Goal: Task Accomplishment & Management: Manage account settings

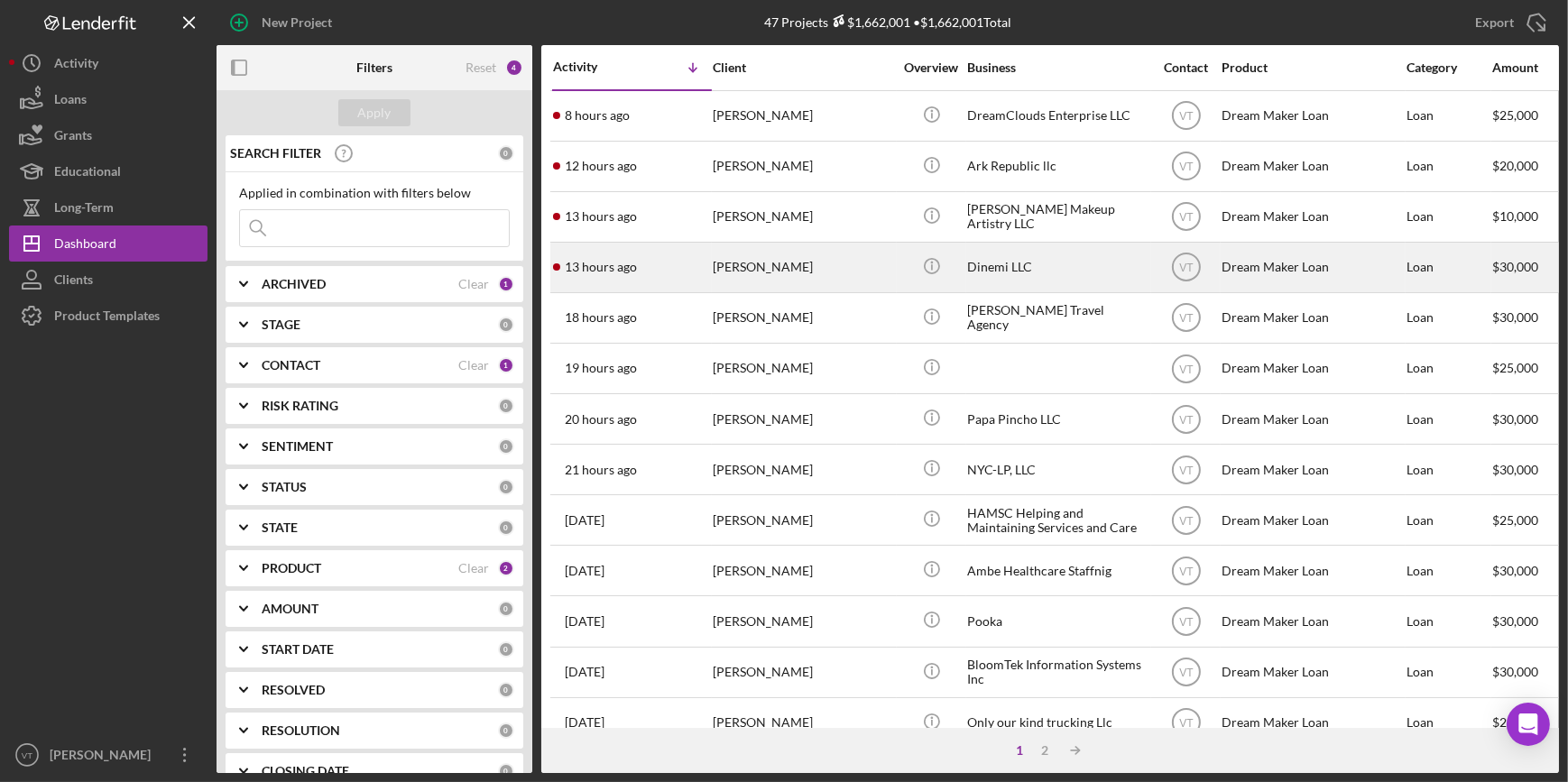
click at [676, 256] on div "13 hours ago [PERSON_NAME]" at bounding box center [631, 267] width 158 height 48
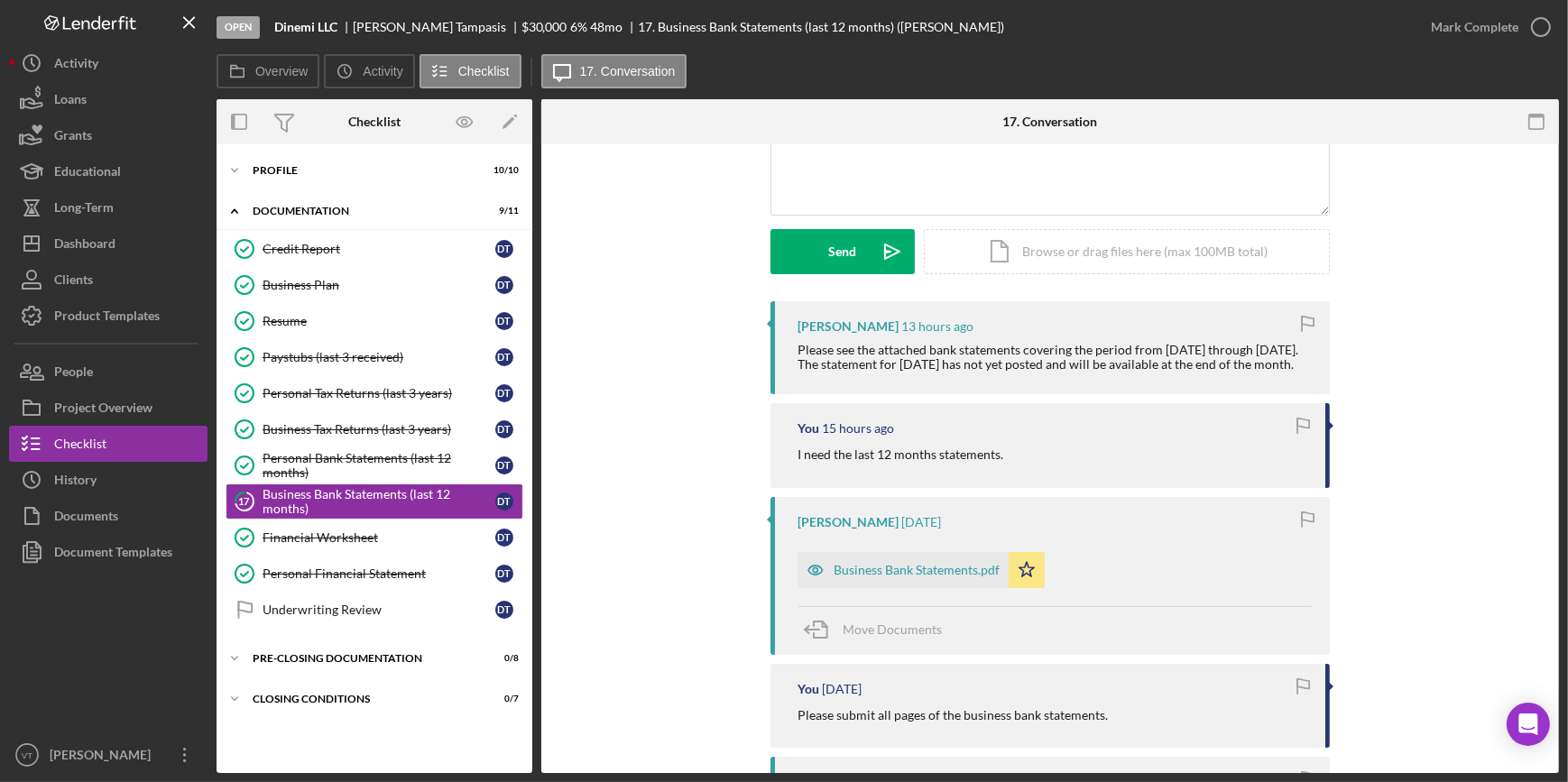
scroll to position [183, 0]
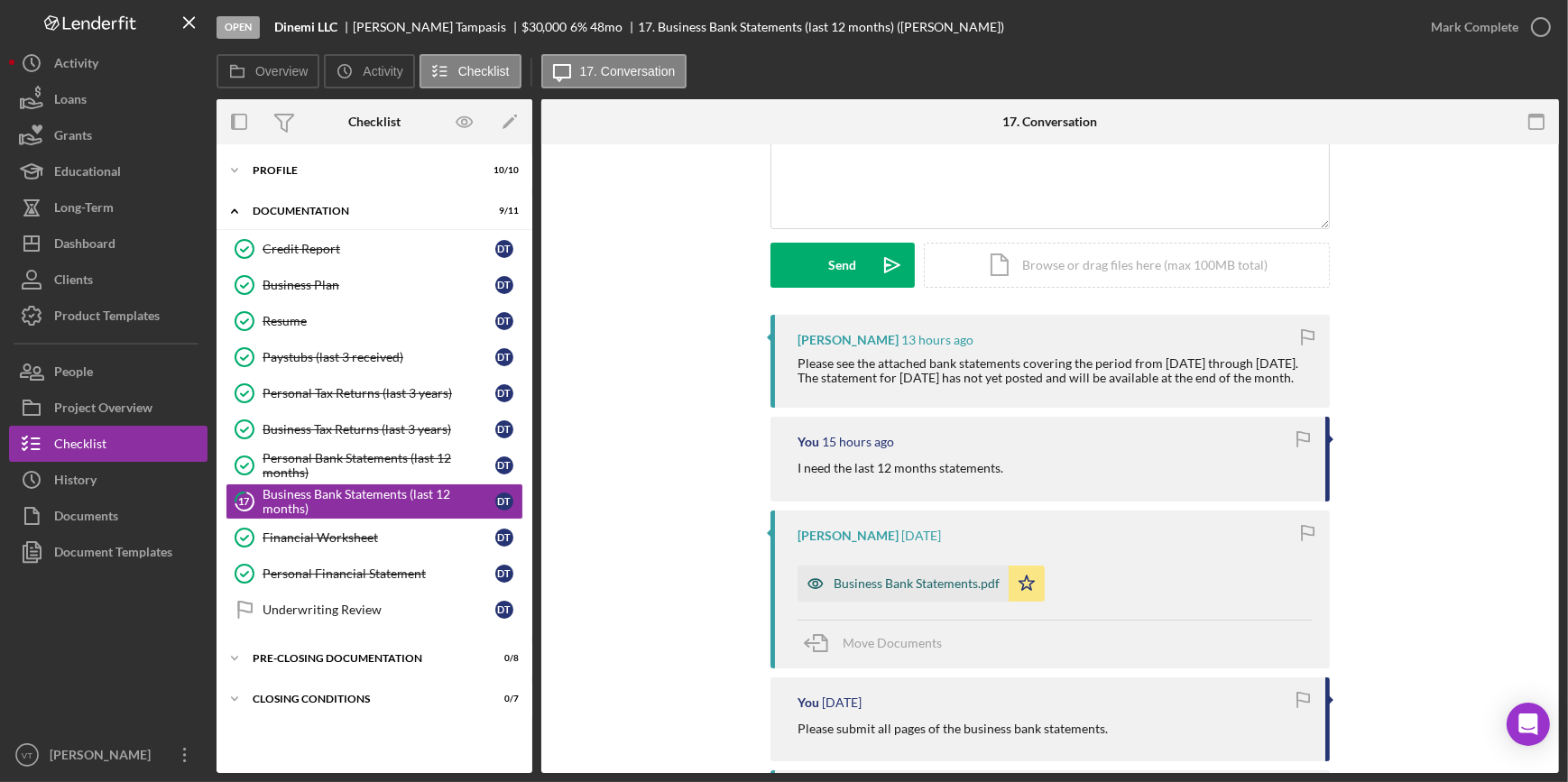
click at [919, 591] on div "Business Bank Statements.pdf" at bounding box center [916, 583] width 166 height 14
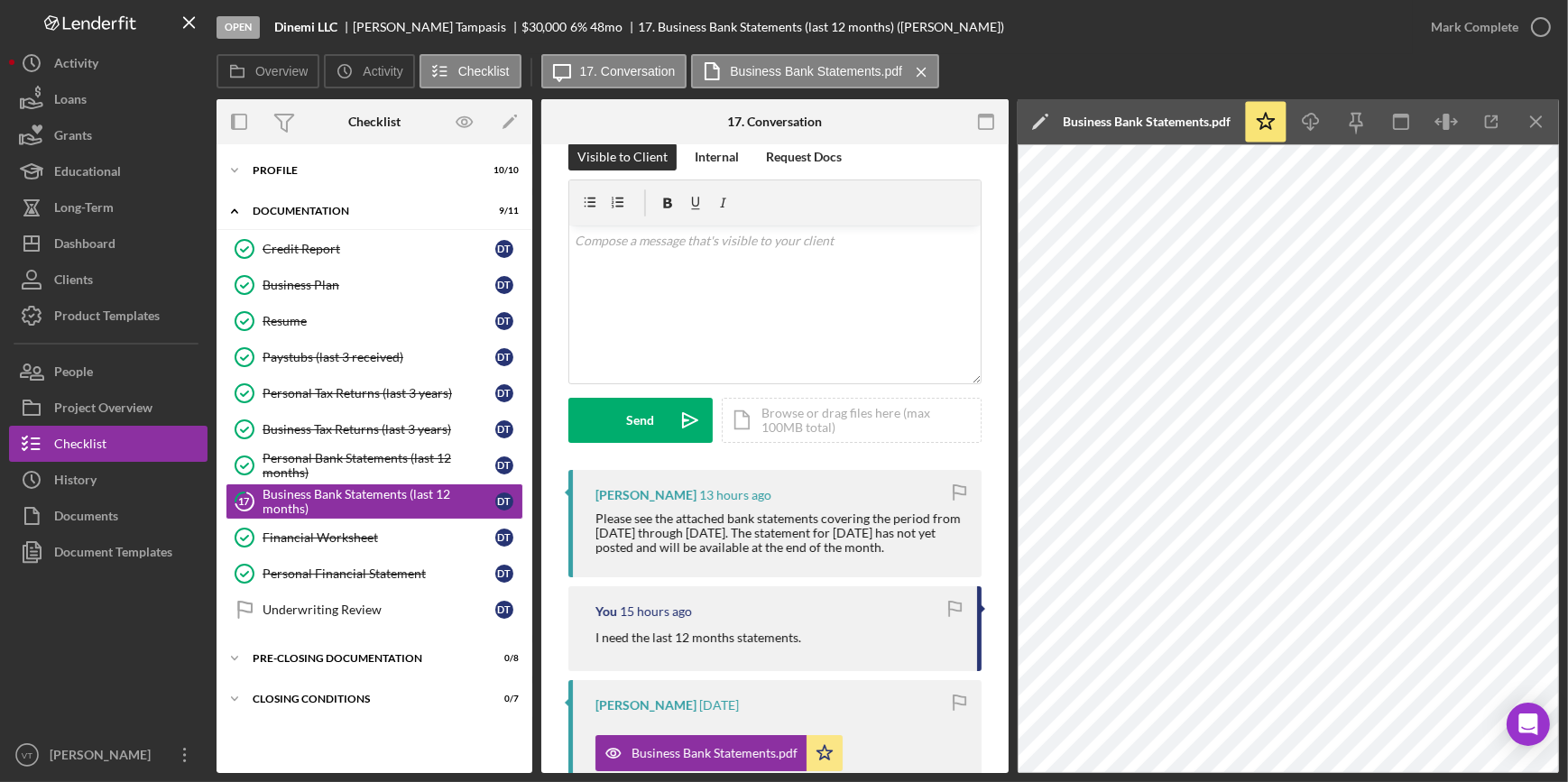
scroll to position [0, 0]
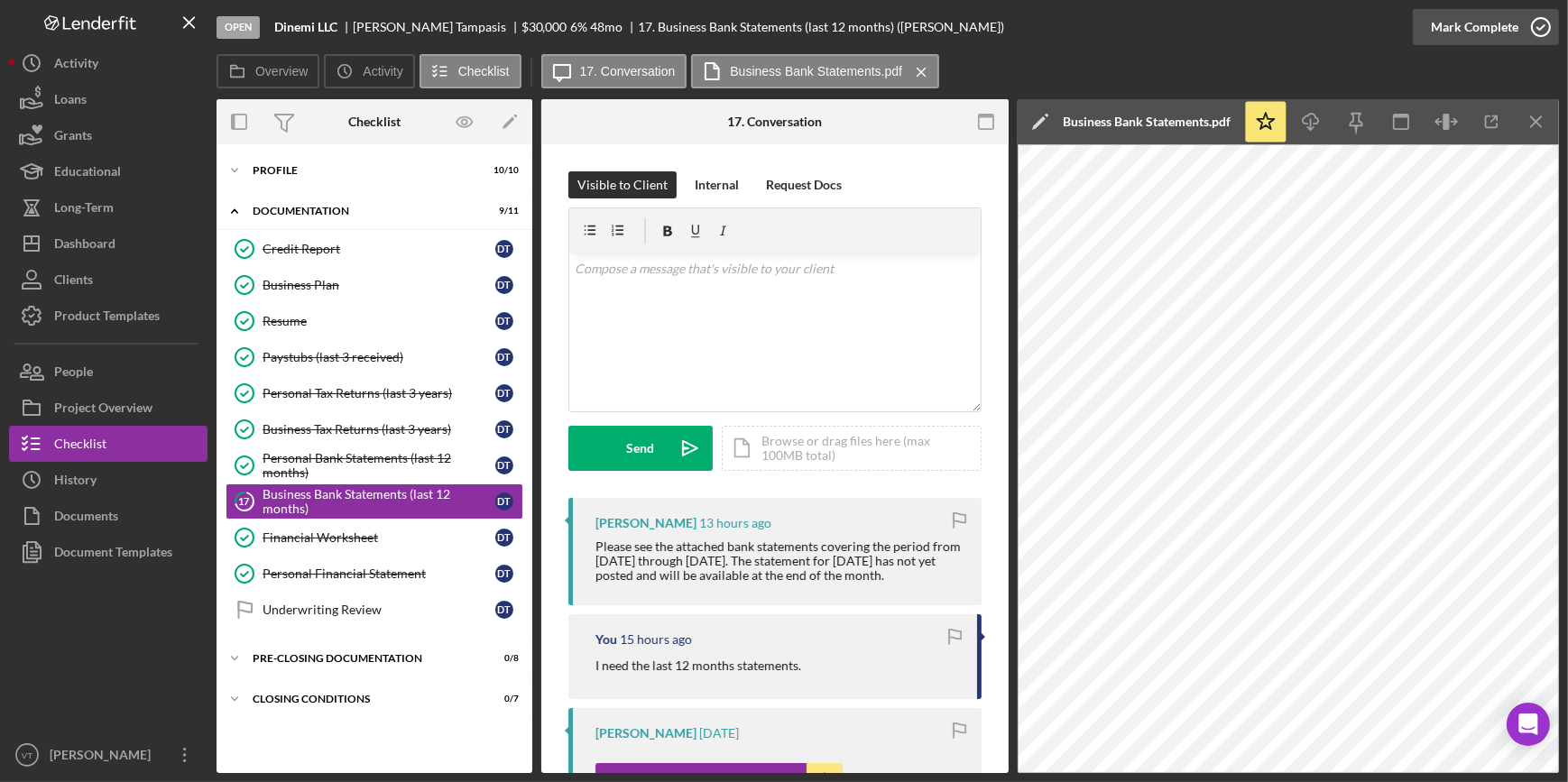
click at [1463, 18] on div "Mark Complete" at bounding box center [1473, 27] width 87 height 37
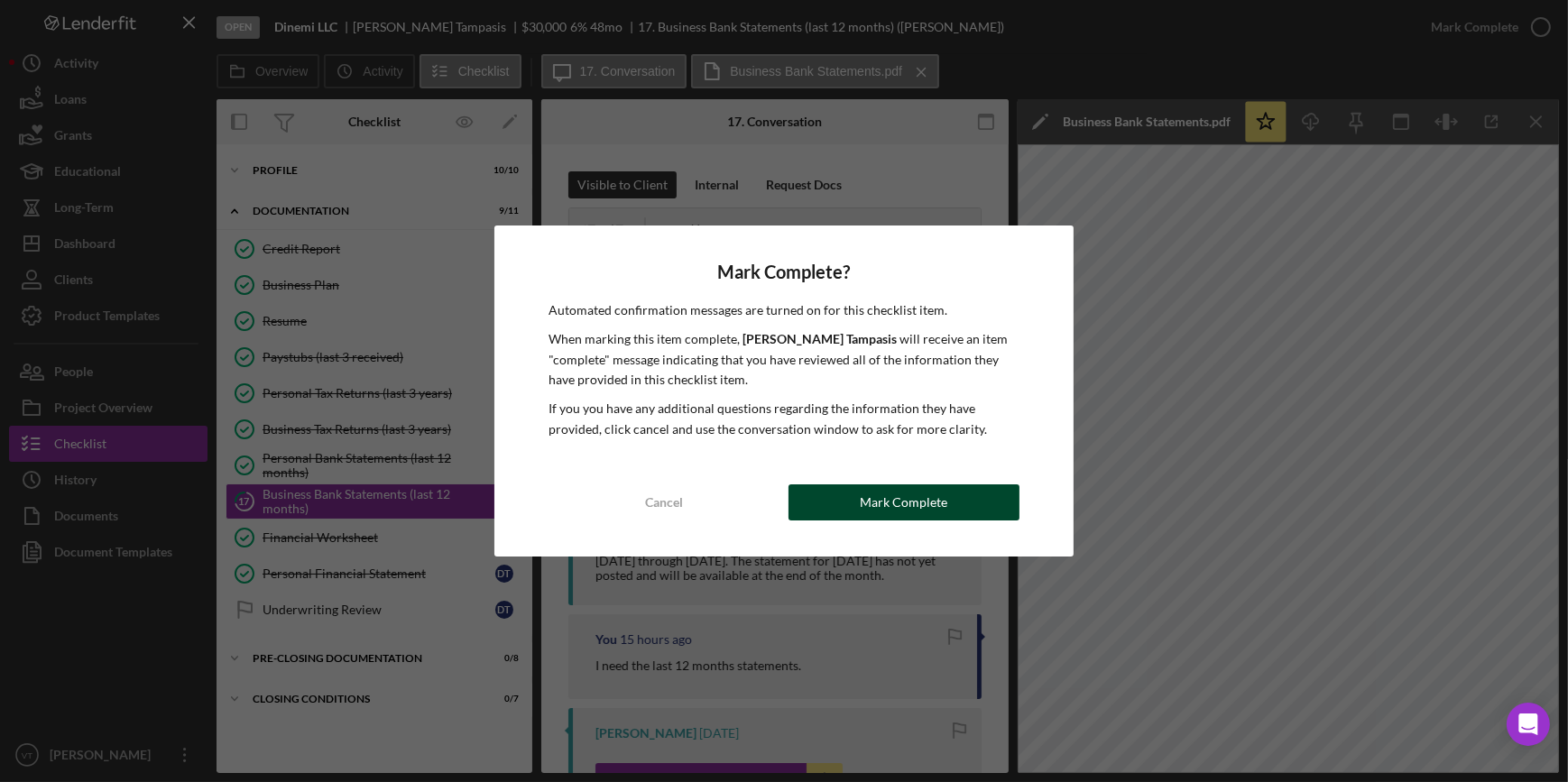
click at [880, 494] on div "Mark Complete" at bounding box center [903, 502] width 87 height 37
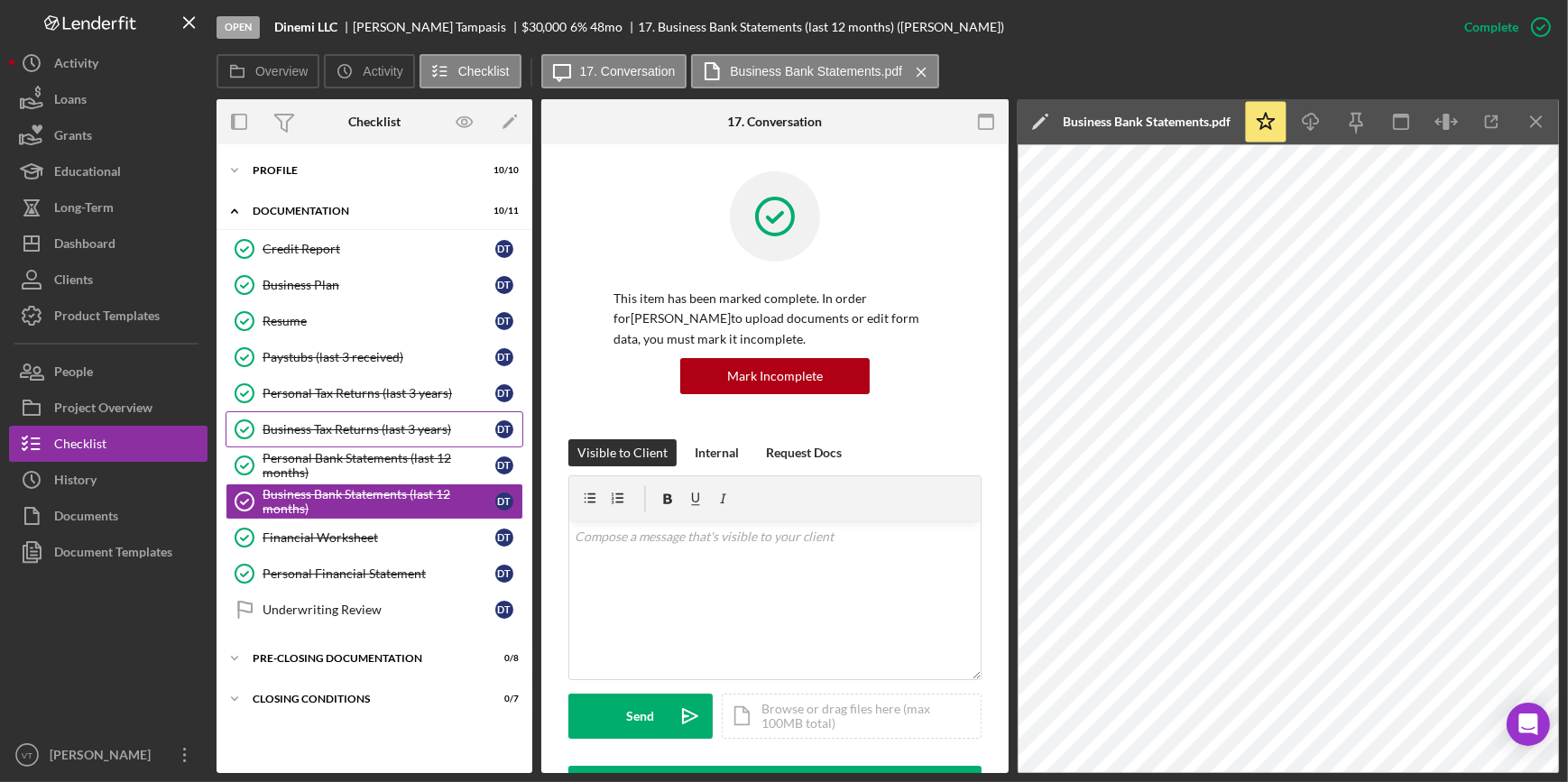
click at [302, 445] on link "Business Tax Returns (last 3 years) Business Tax Returns (last 3 years) D T" at bounding box center [375, 429] width 298 height 37
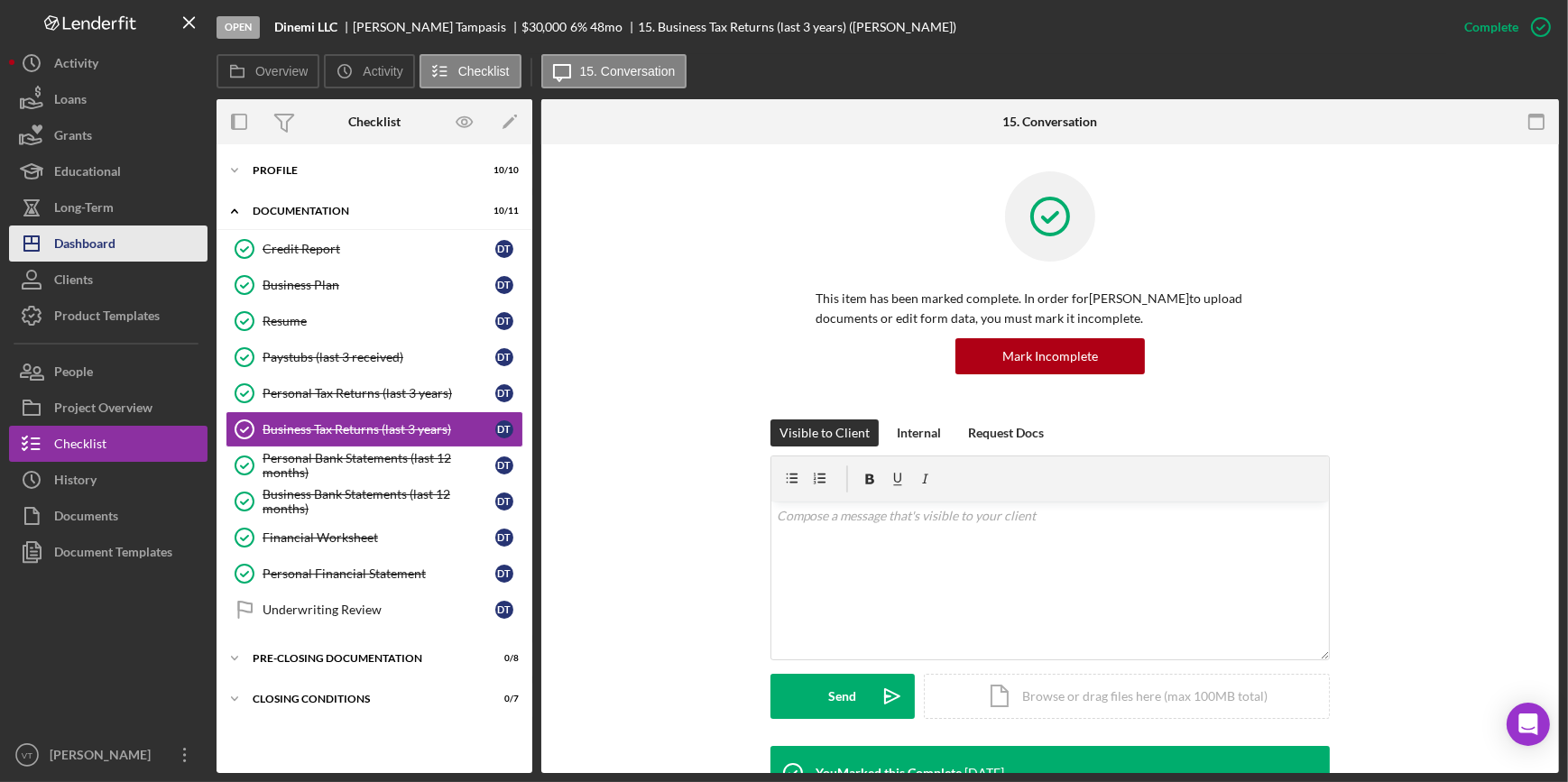
click at [123, 237] on button "Icon/Dashboard Dashboard" at bounding box center [109, 243] width 199 height 37
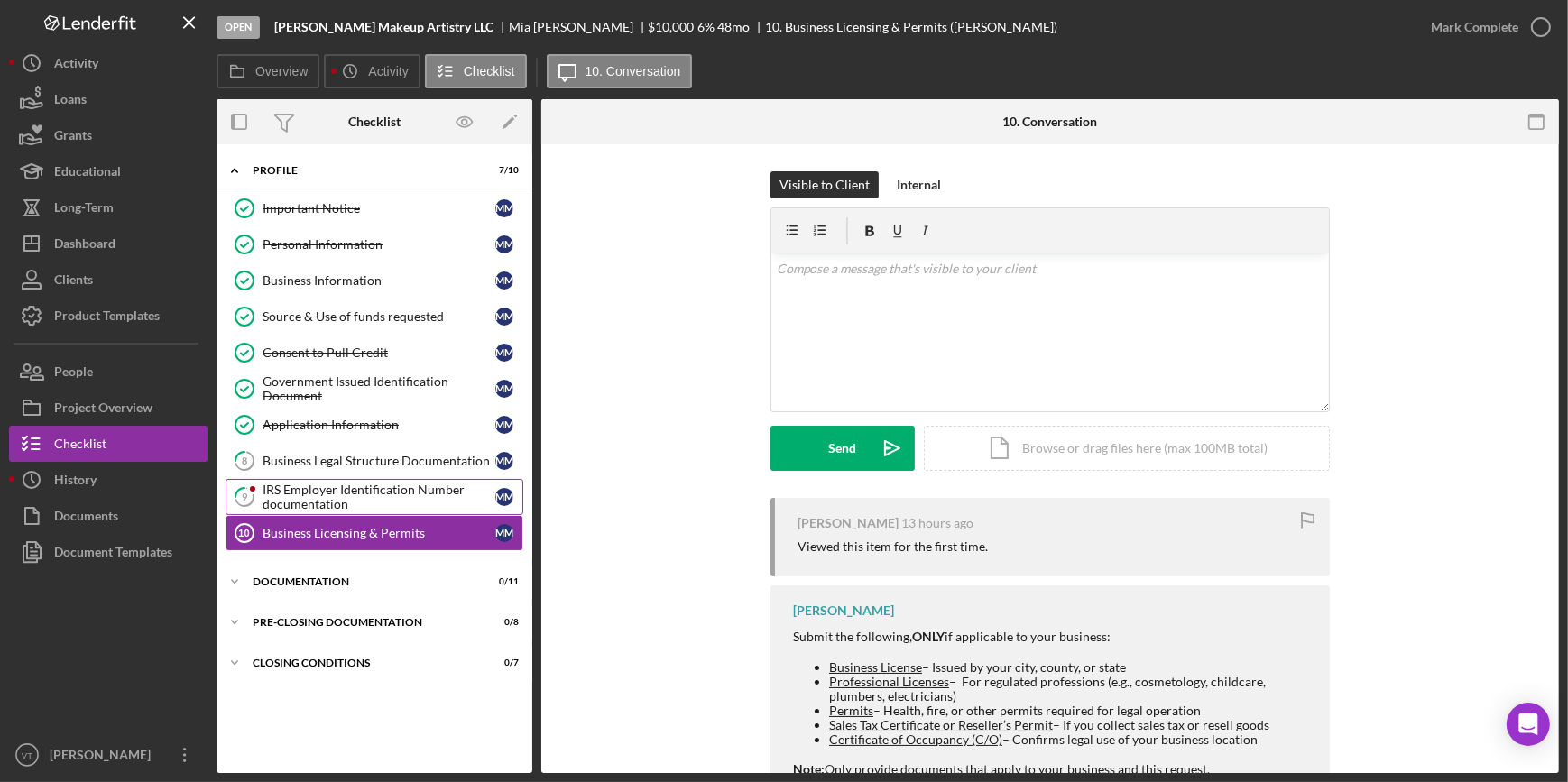
click at [292, 491] on div "IRS Employer Identification Number documentation" at bounding box center [378, 496] width 232 height 29
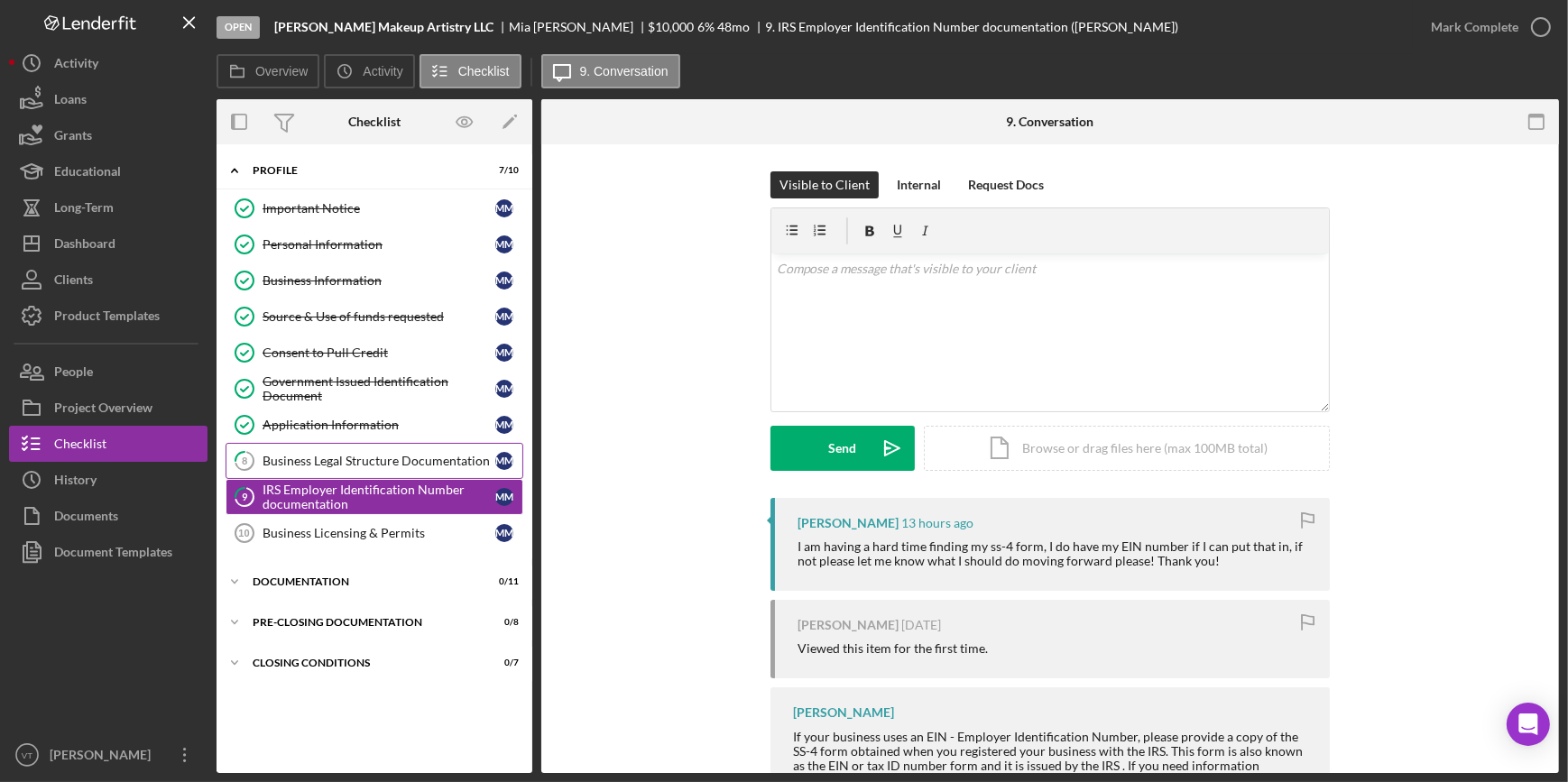
click at [302, 455] on div "Business Legal Structure Documentation" at bounding box center [378, 460] width 232 height 14
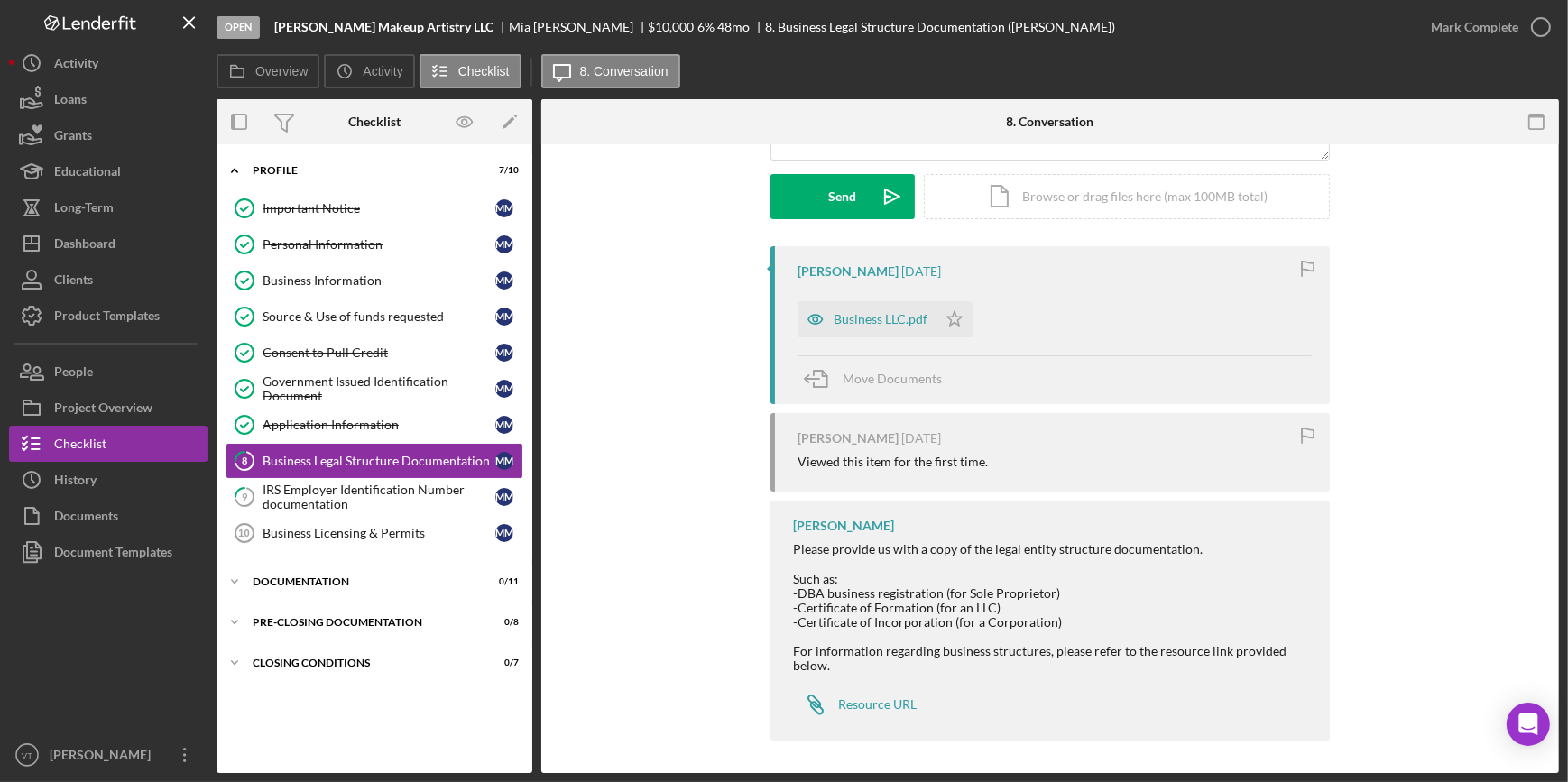
scroll to position [255, 0]
click at [850, 306] on div "Business LLC.pdf" at bounding box center [866, 317] width 139 height 37
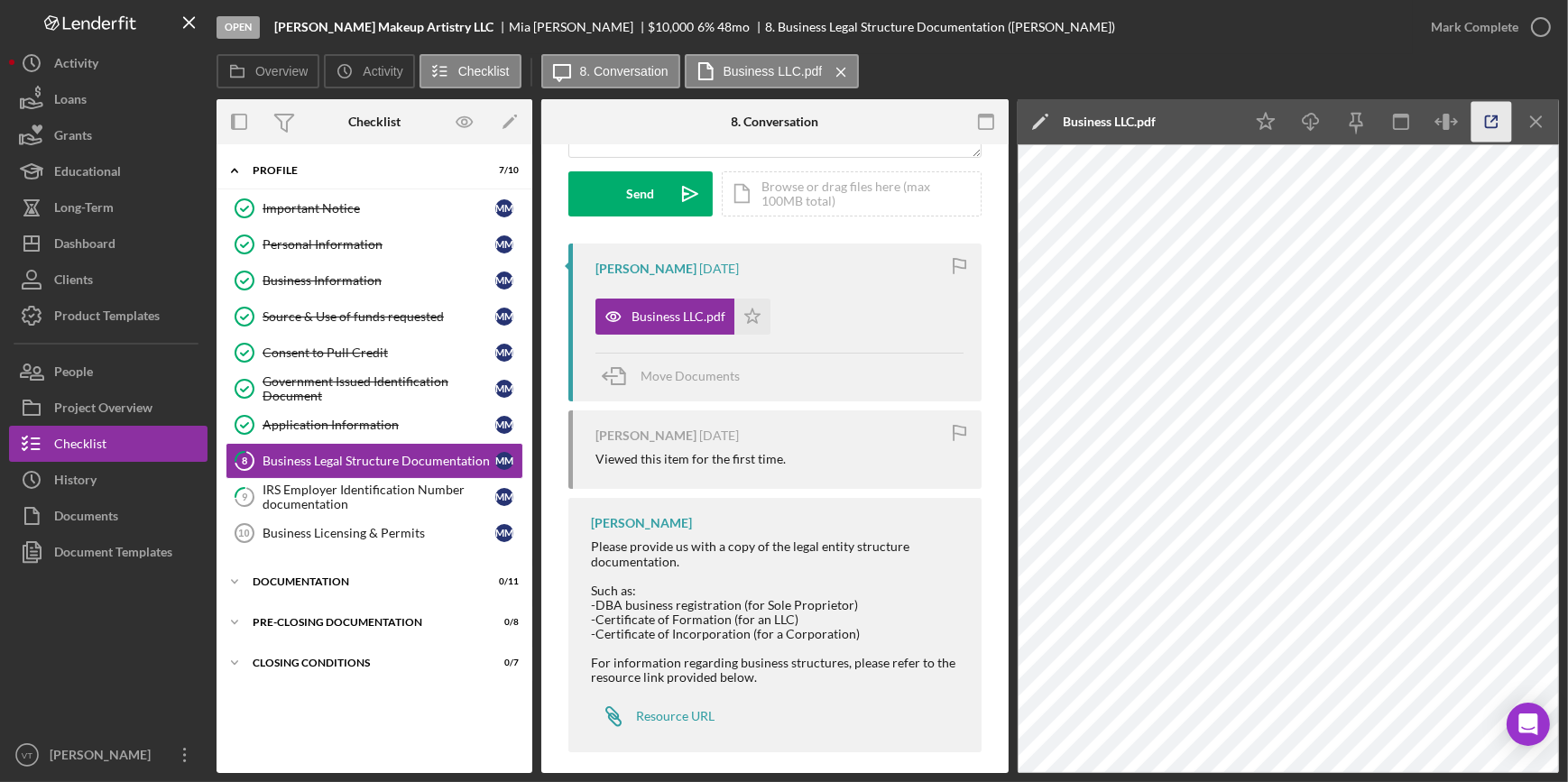
click at [1502, 129] on icon "button" at bounding box center [1491, 122] width 40 height 40
click at [238, 574] on icon "Icon/Expander" at bounding box center [234, 582] width 37 height 37
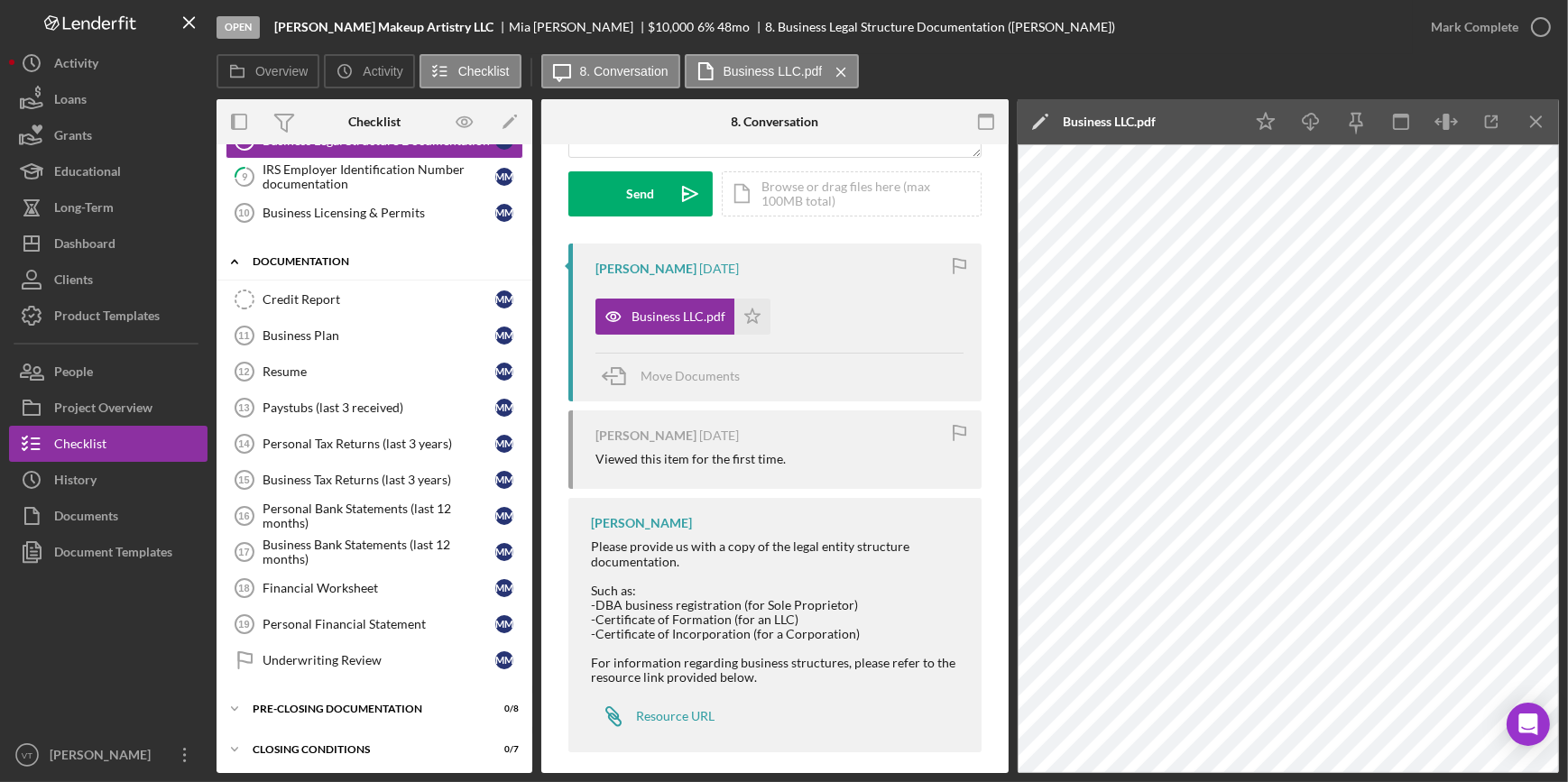
scroll to position [0, 0]
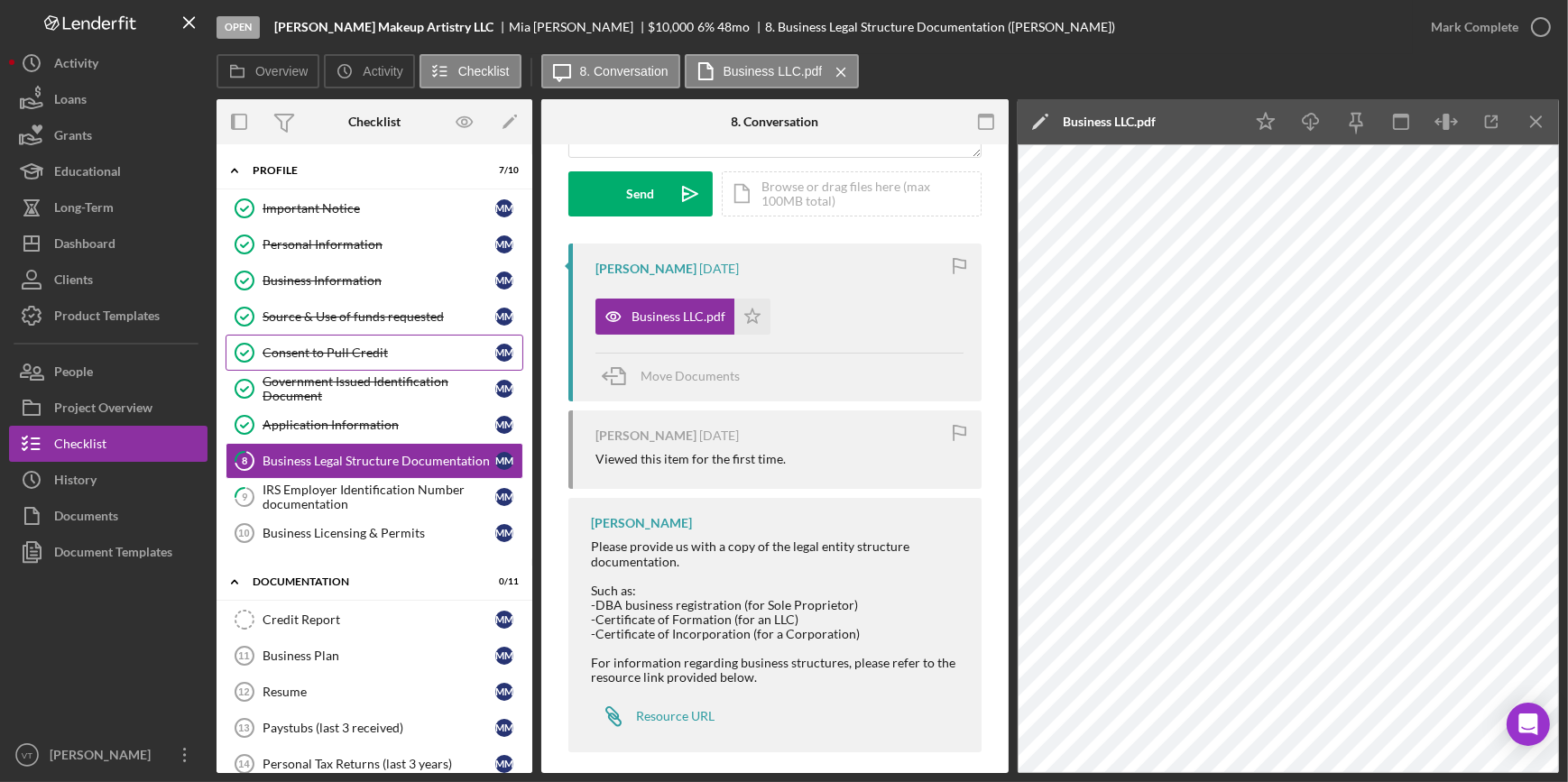
click at [330, 354] on div "Consent to Pull Credit" at bounding box center [378, 352] width 232 height 14
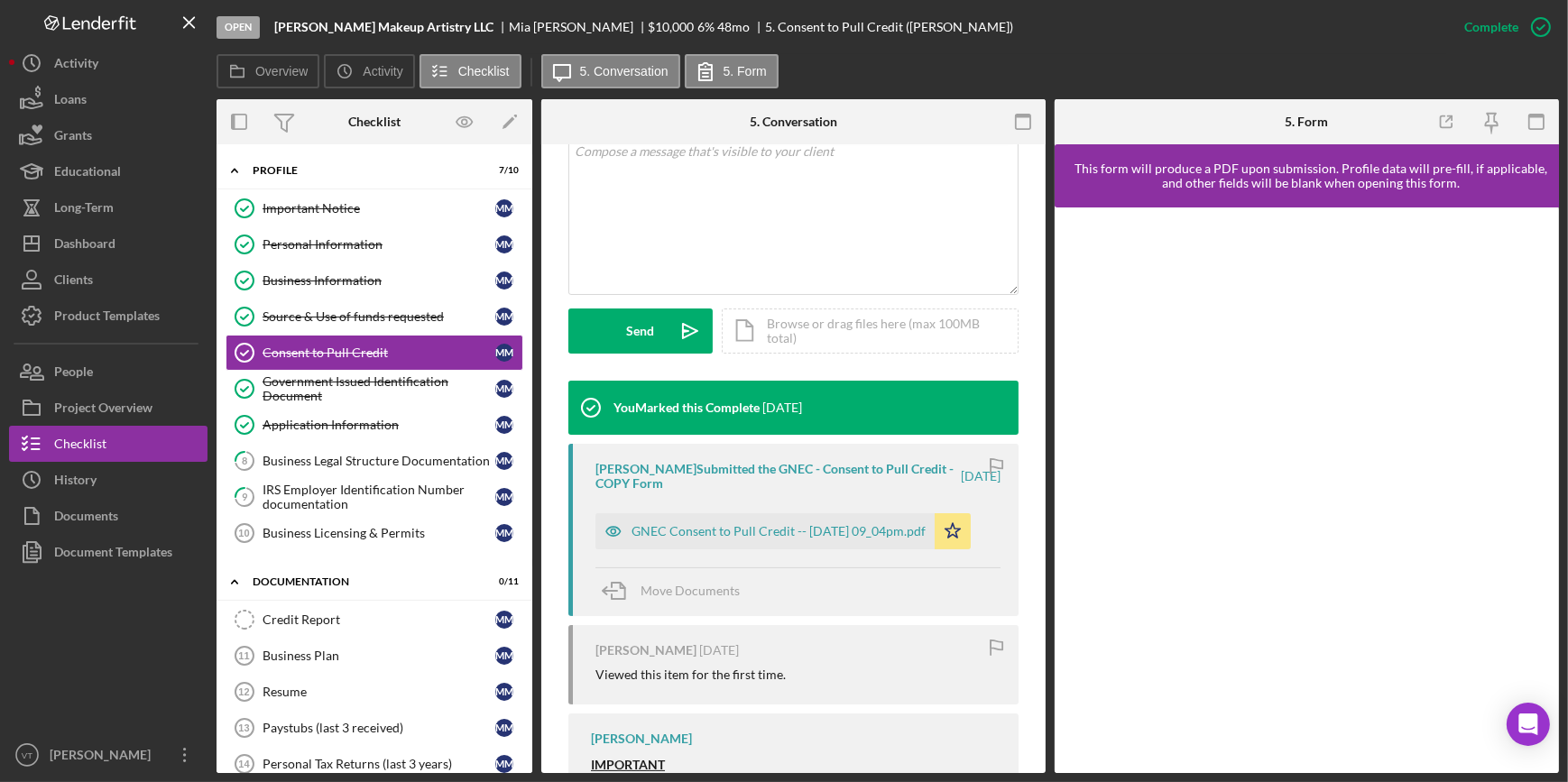
scroll to position [409, 0]
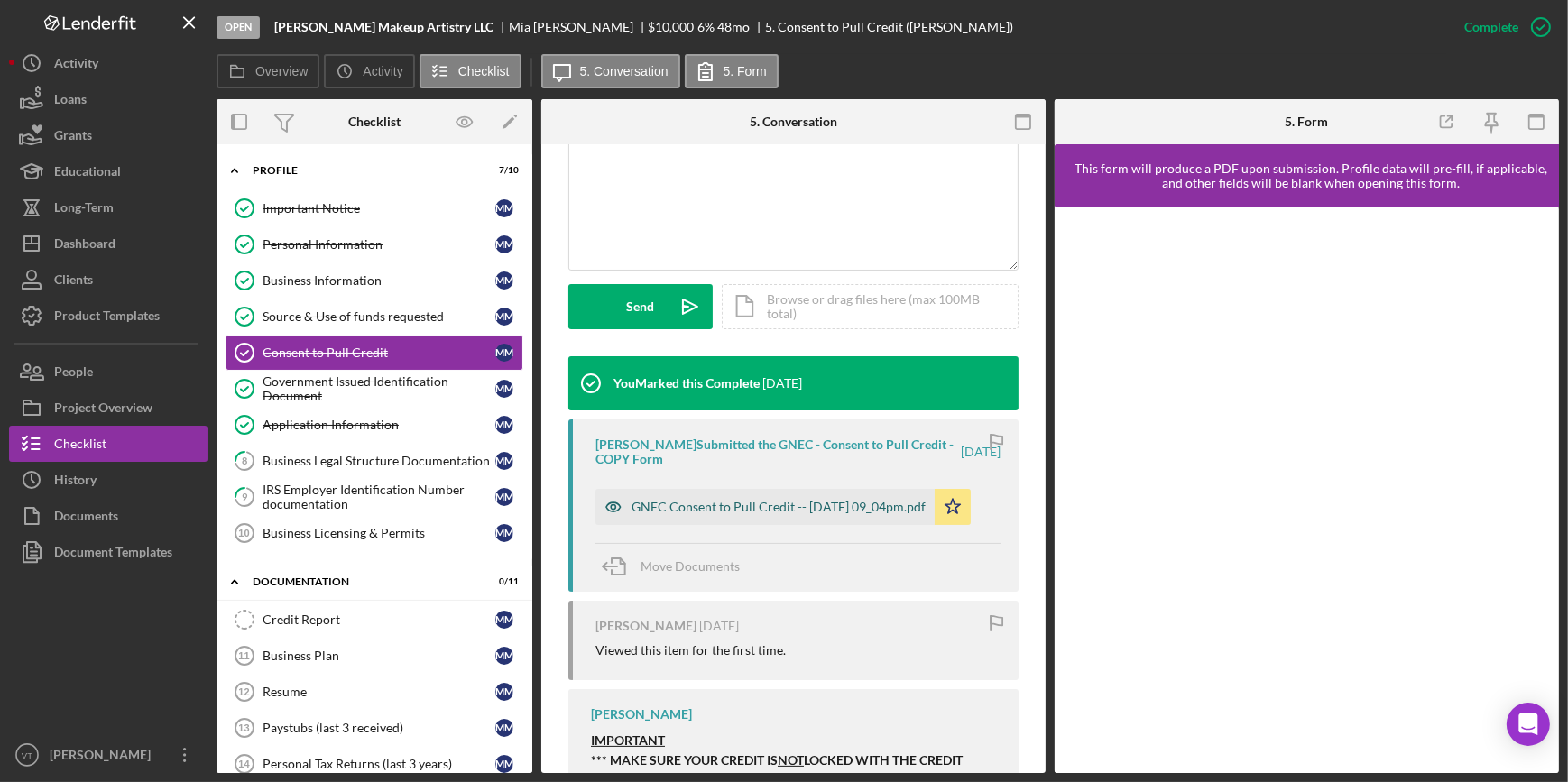
click at [744, 507] on div "GNEC Consent to Pull Credit -- [DATE] 09_04pm.pdf" at bounding box center [778, 507] width 294 height 14
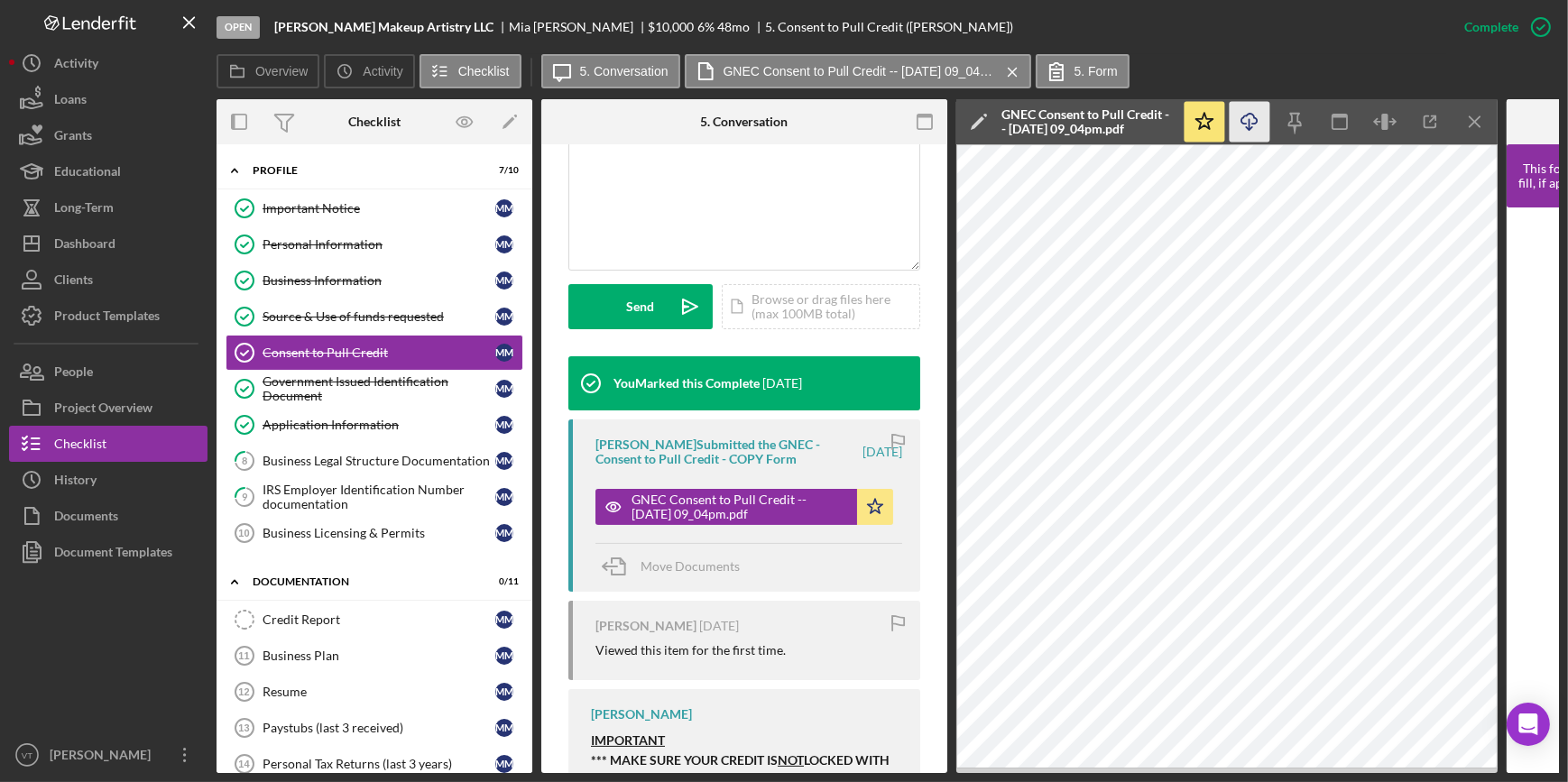
click at [1240, 124] on icon "Icon/Download" at bounding box center [1250, 122] width 40 height 40
click at [316, 387] on div "Government Issued Identification Document" at bounding box center [378, 389] width 232 height 29
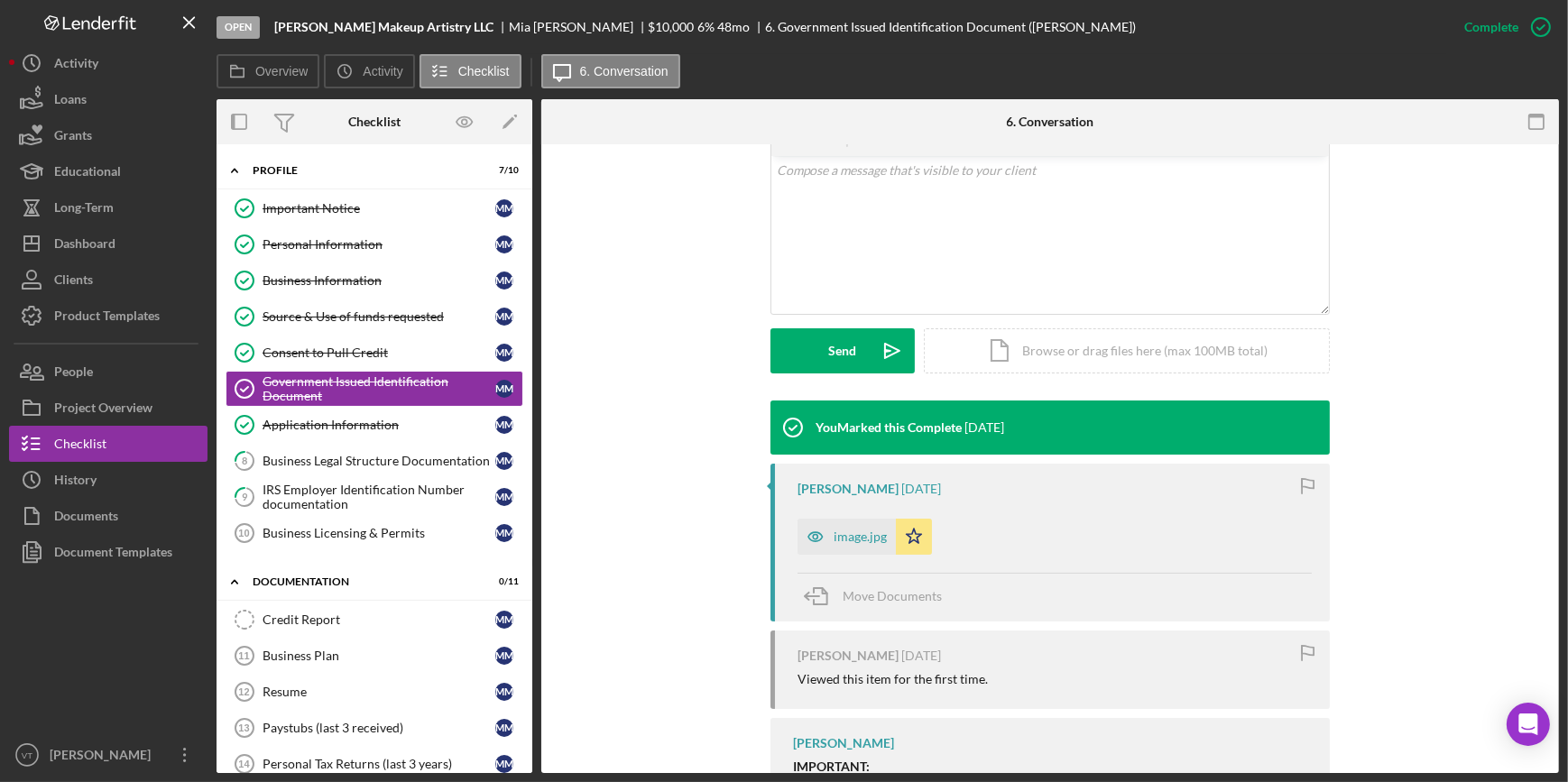
scroll to position [409, 0]
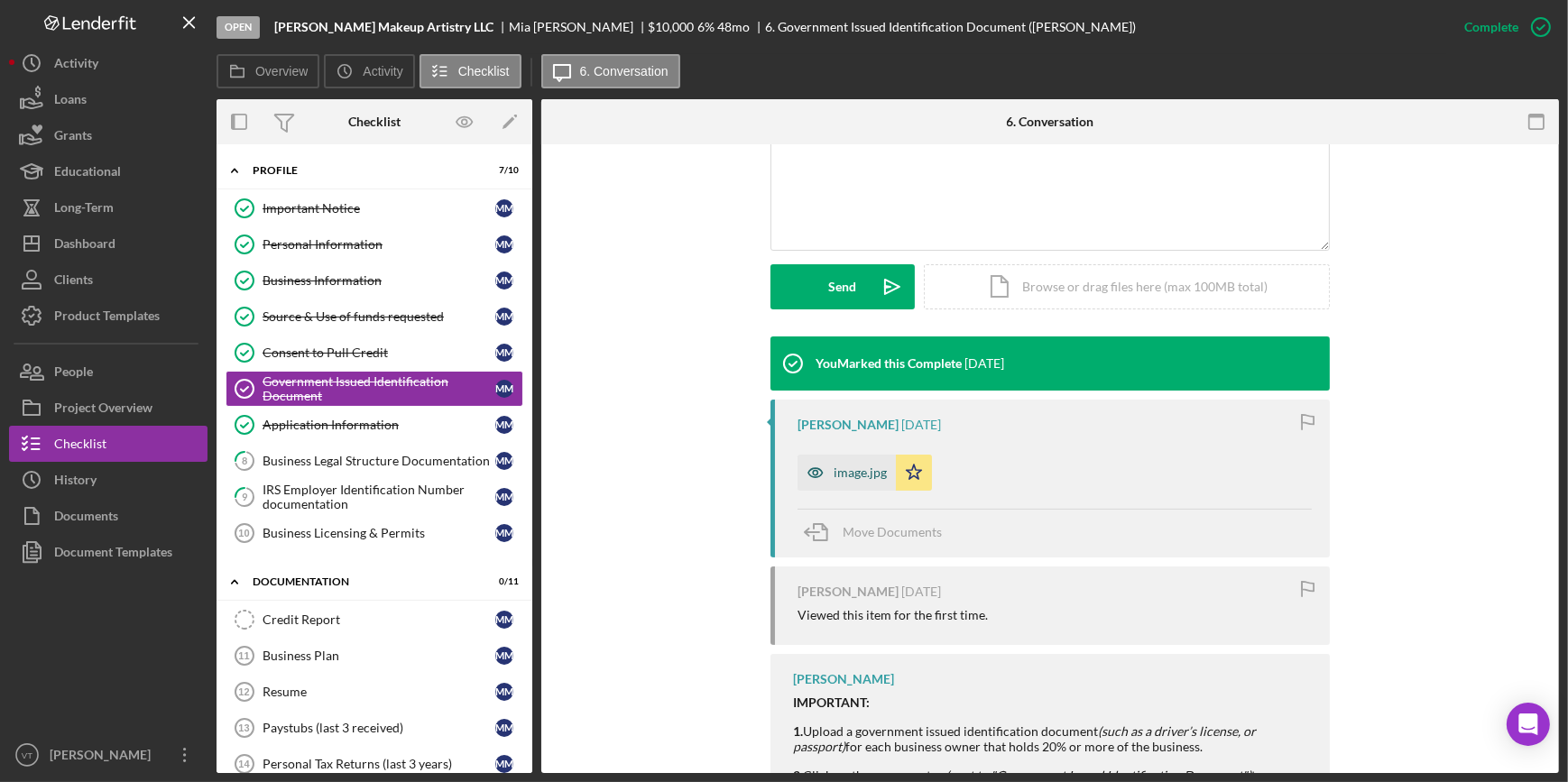
click at [845, 467] on div "image.jpg" at bounding box center [860, 472] width 53 height 14
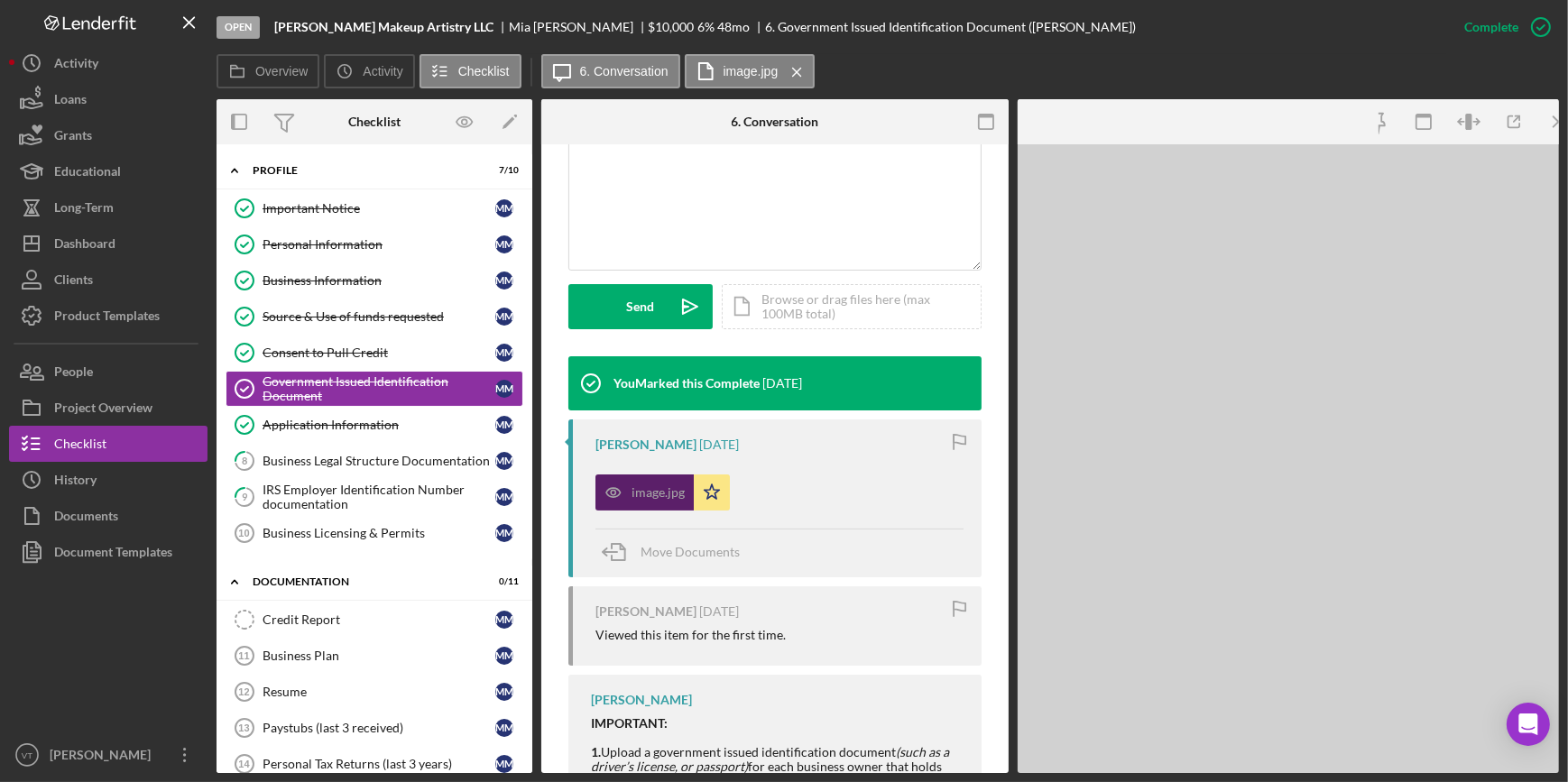
scroll to position [430, 0]
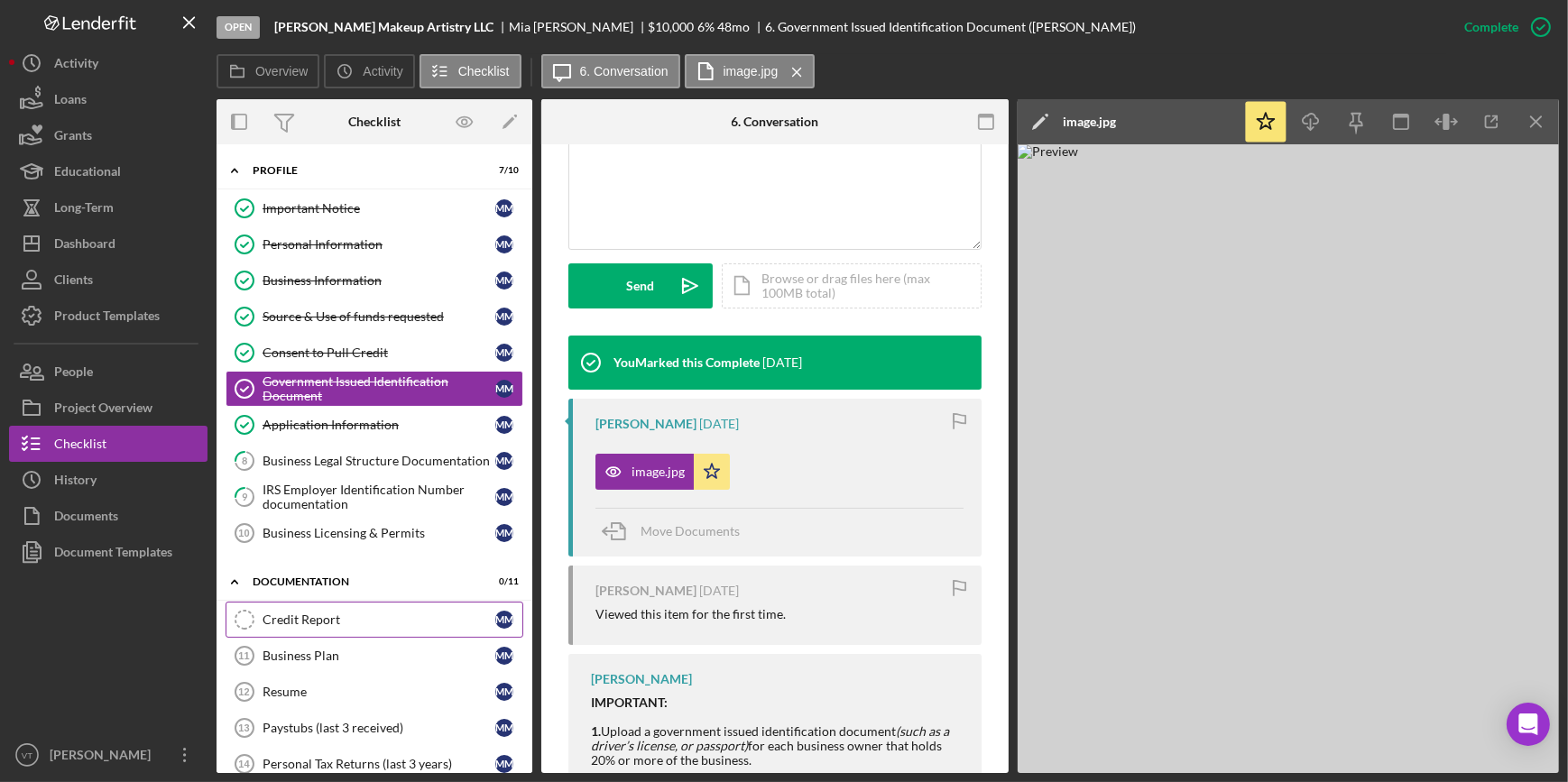
click at [285, 625] on link "Credit Report Credit Report M M" at bounding box center [375, 619] width 298 height 37
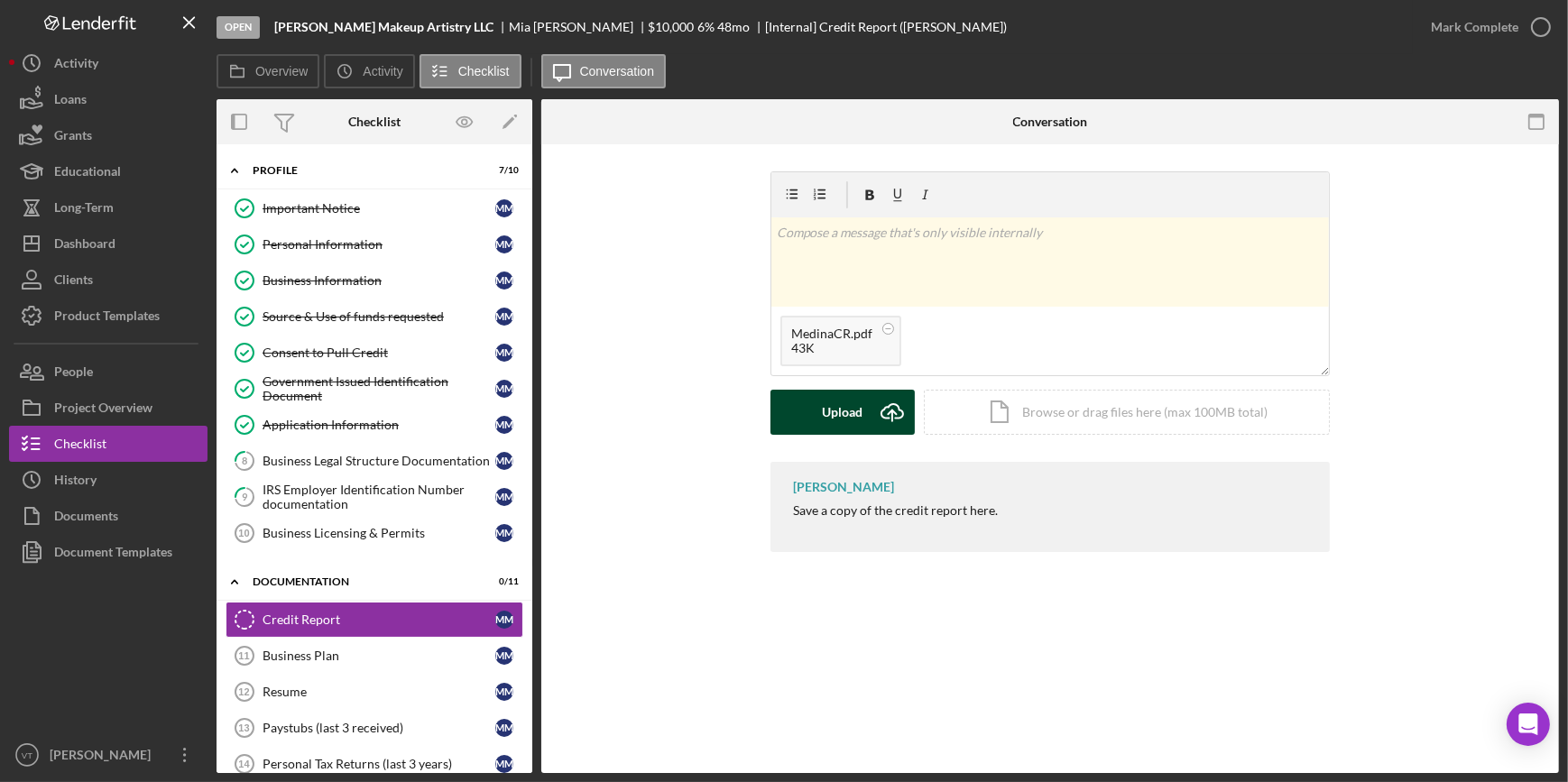
click at [818, 407] on button "Upload Icon/Upload" at bounding box center [842, 412] width 144 height 45
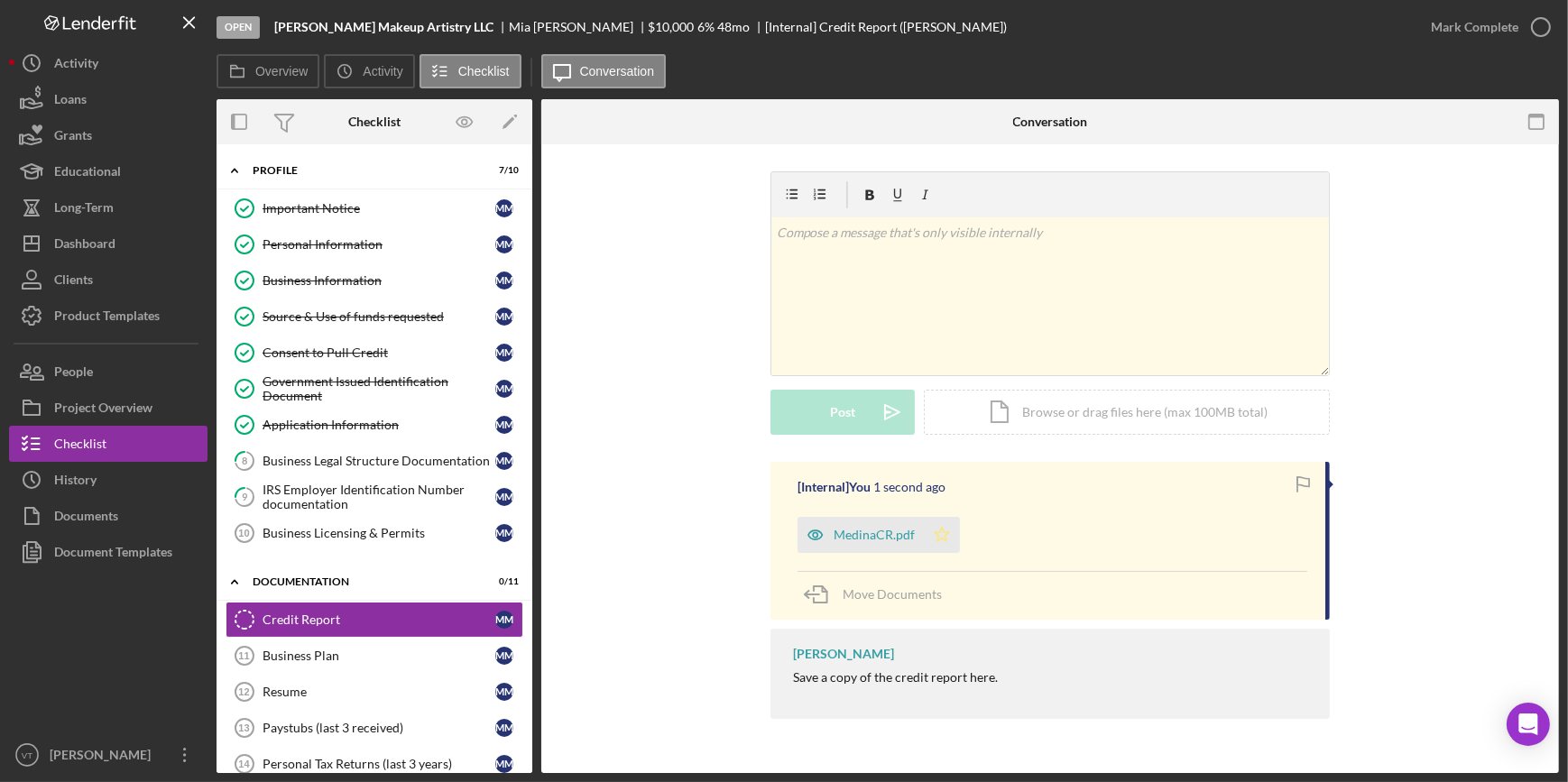
click at [939, 530] on icon "Icon/Star" at bounding box center [941, 535] width 37 height 37
click at [1457, 22] on div "Mark Complete" at bounding box center [1473, 27] width 87 height 37
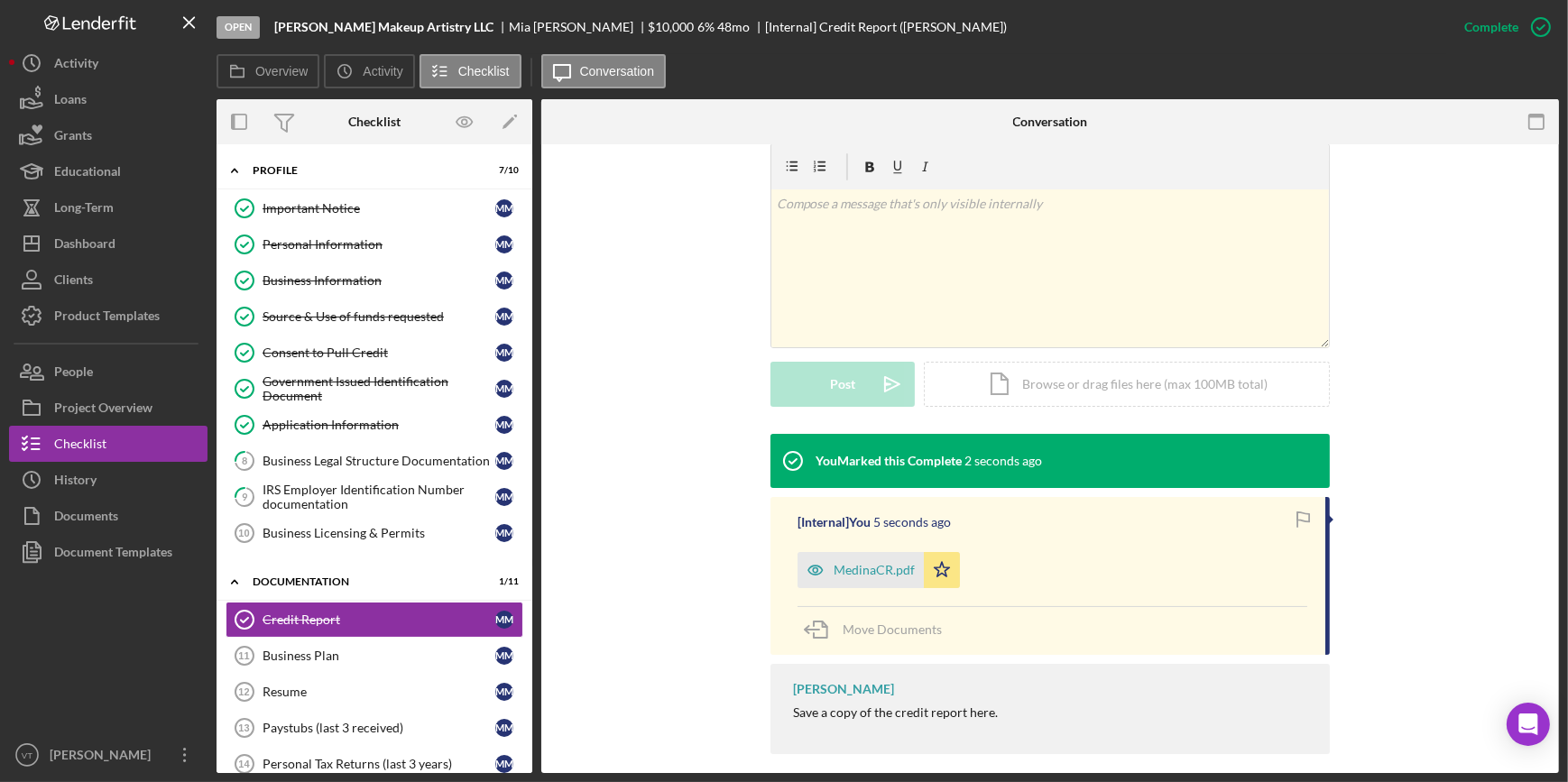
scroll to position [292, 0]
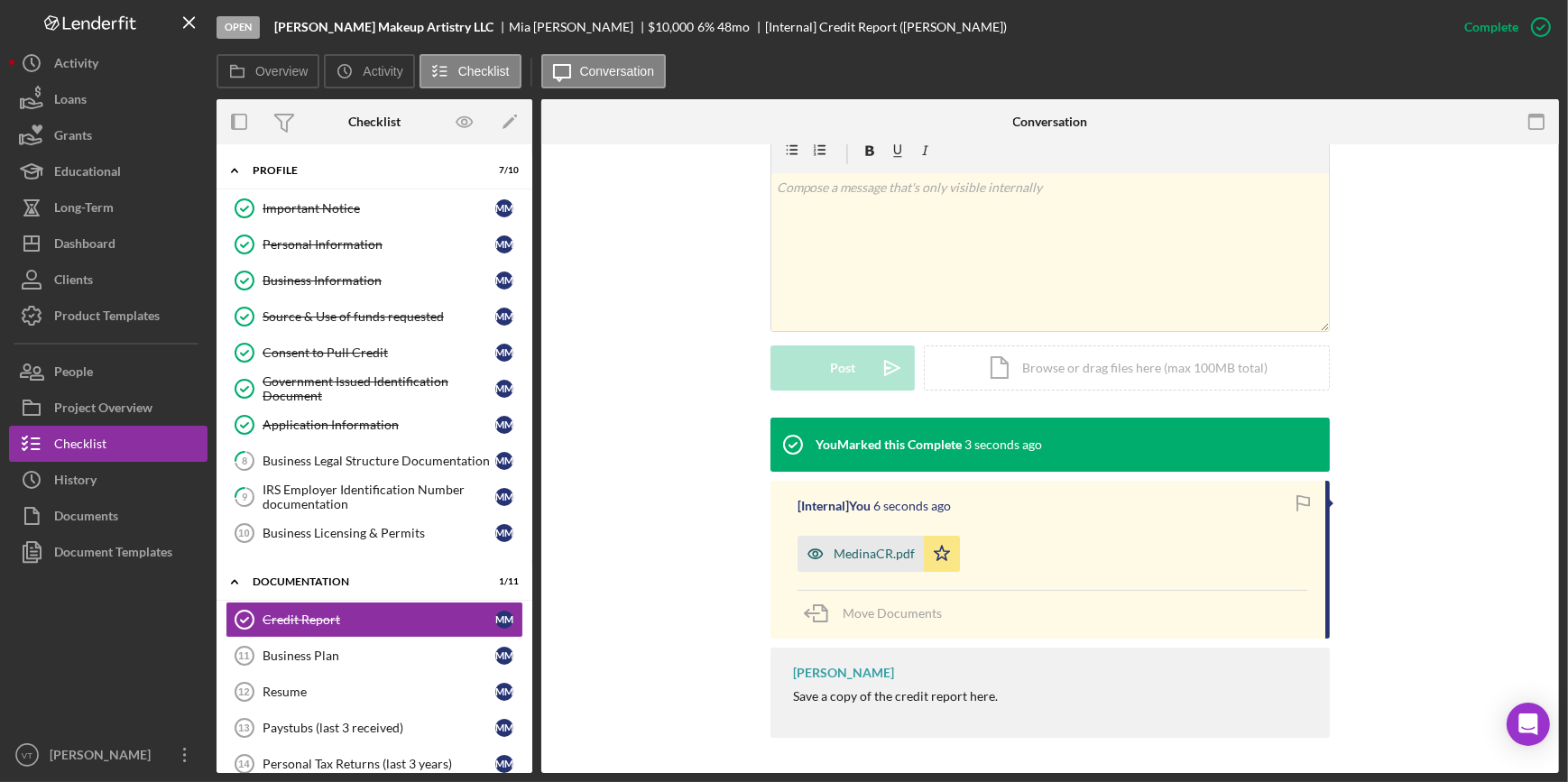
click at [857, 553] on div "MedinaCR.pdf" at bounding box center [874, 553] width 81 height 14
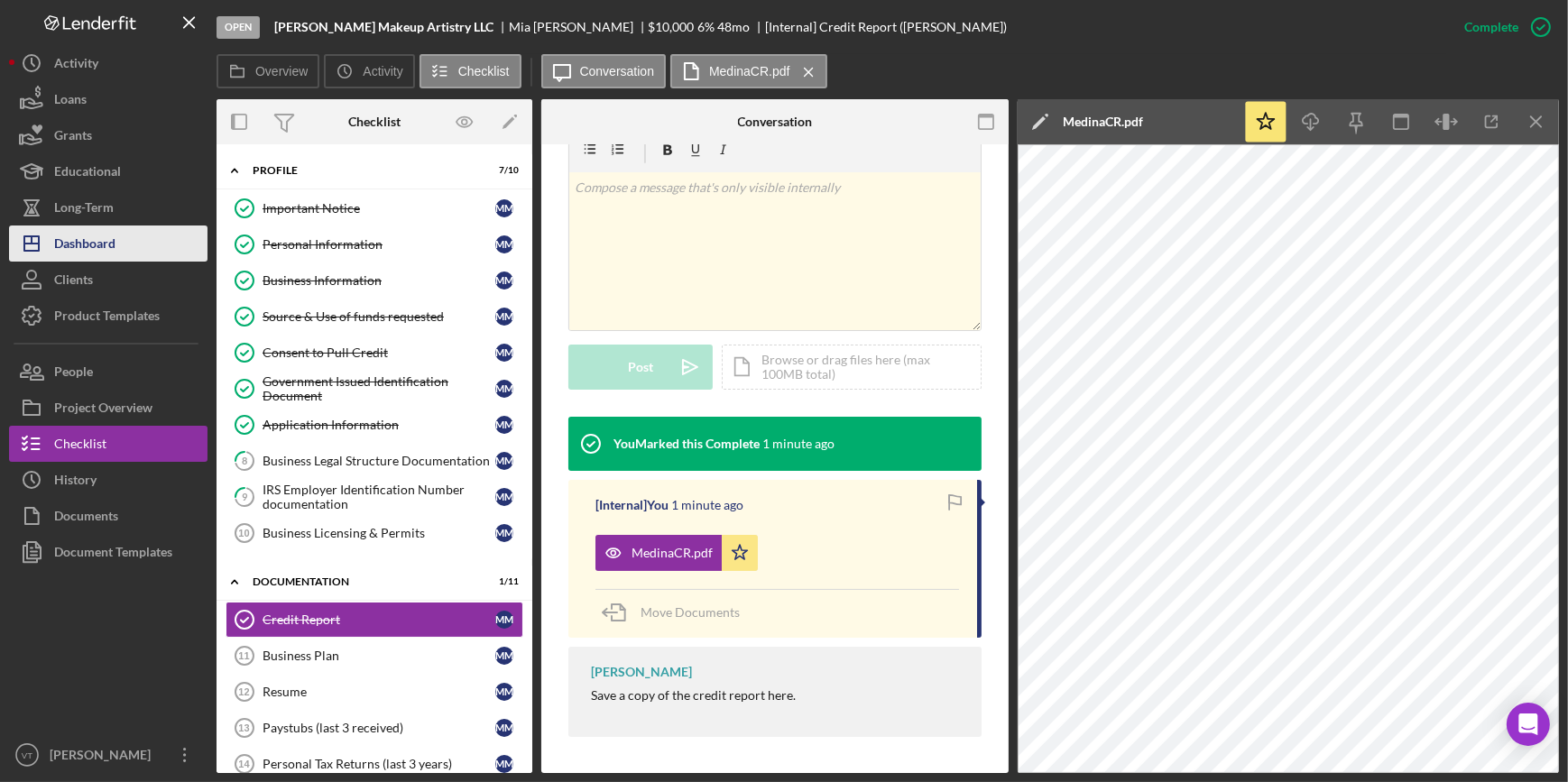
click at [133, 240] on button "Icon/Dashboard Dashboard" at bounding box center [109, 243] width 199 height 37
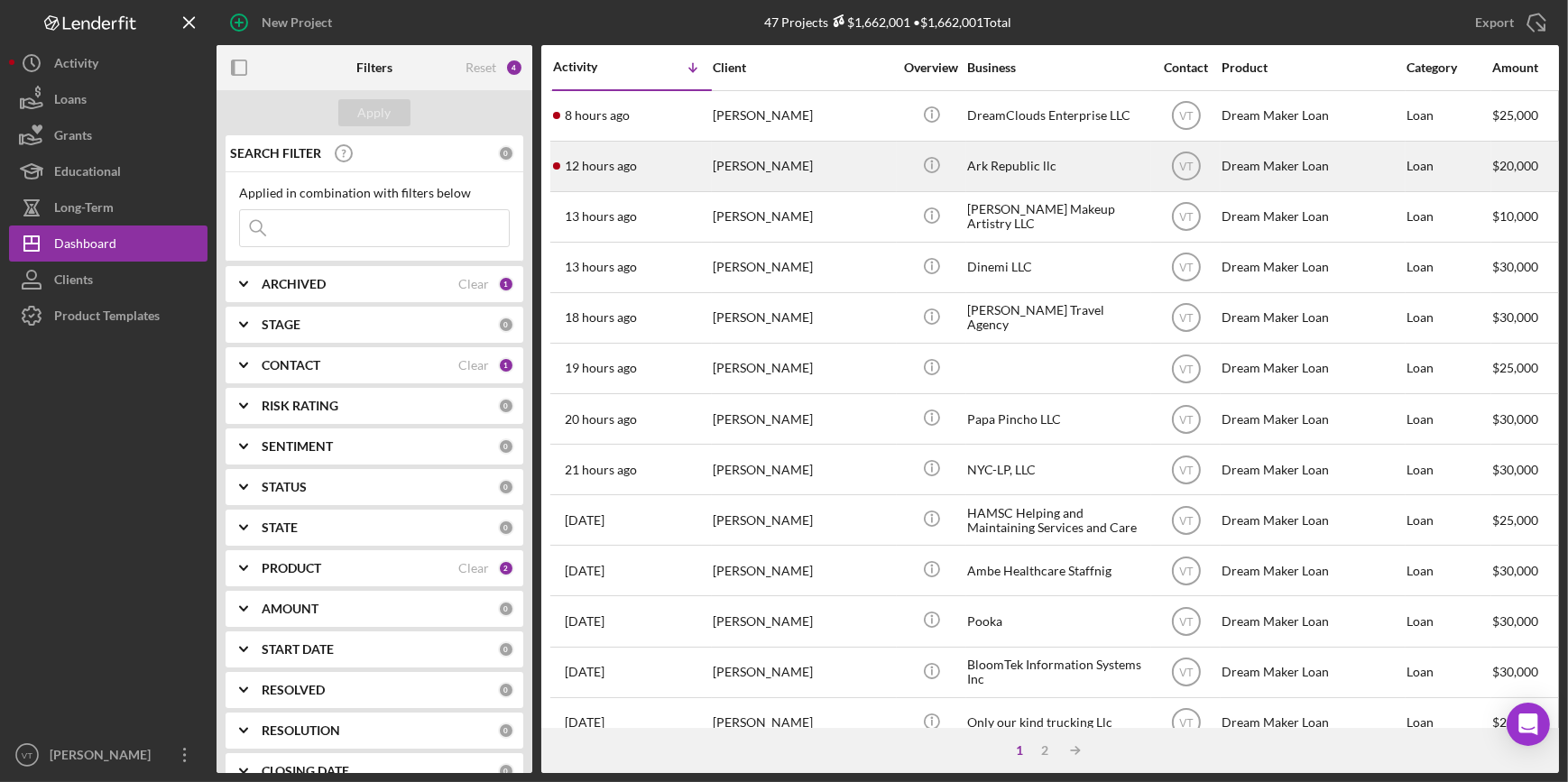
click at [797, 165] on div "[PERSON_NAME]" at bounding box center [803, 166] width 181 height 48
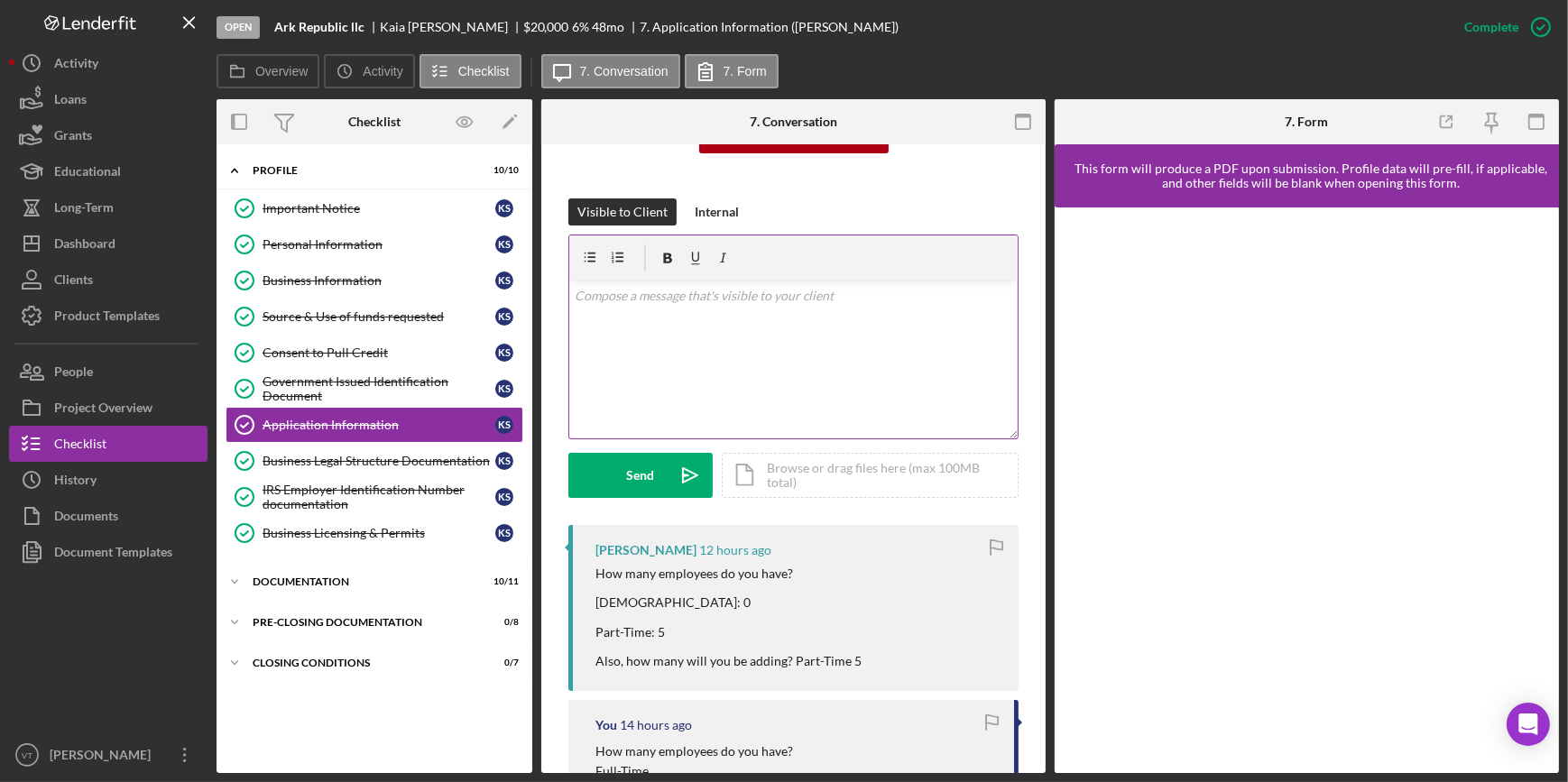
scroll to position [81, 0]
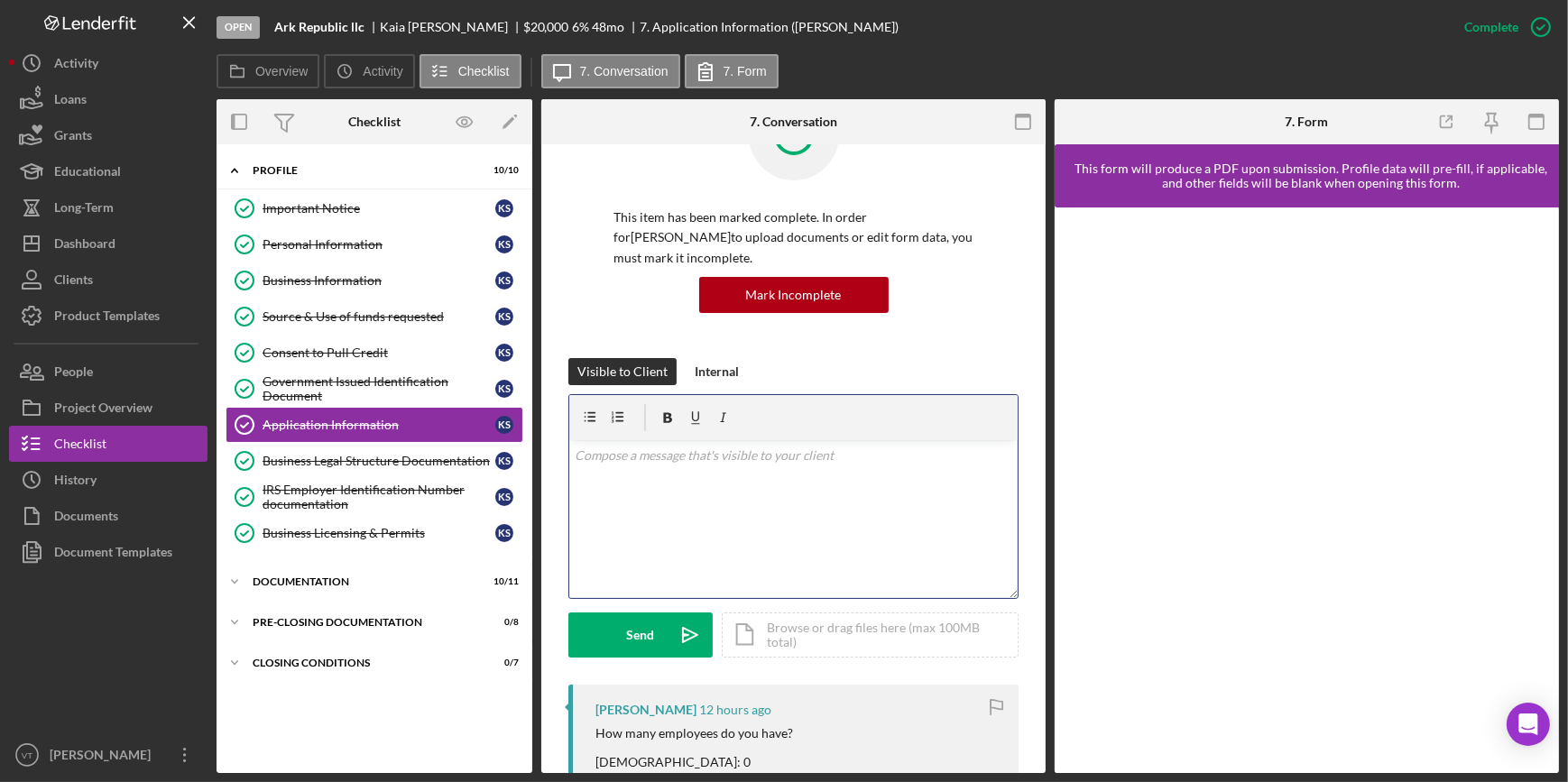
click at [600, 460] on p at bounding box center [793, 455] width 438 height 20
click at [622, 632] on button "Send Icon/icon-invite-send" at bounding box center [641, 635] width 144 height 45
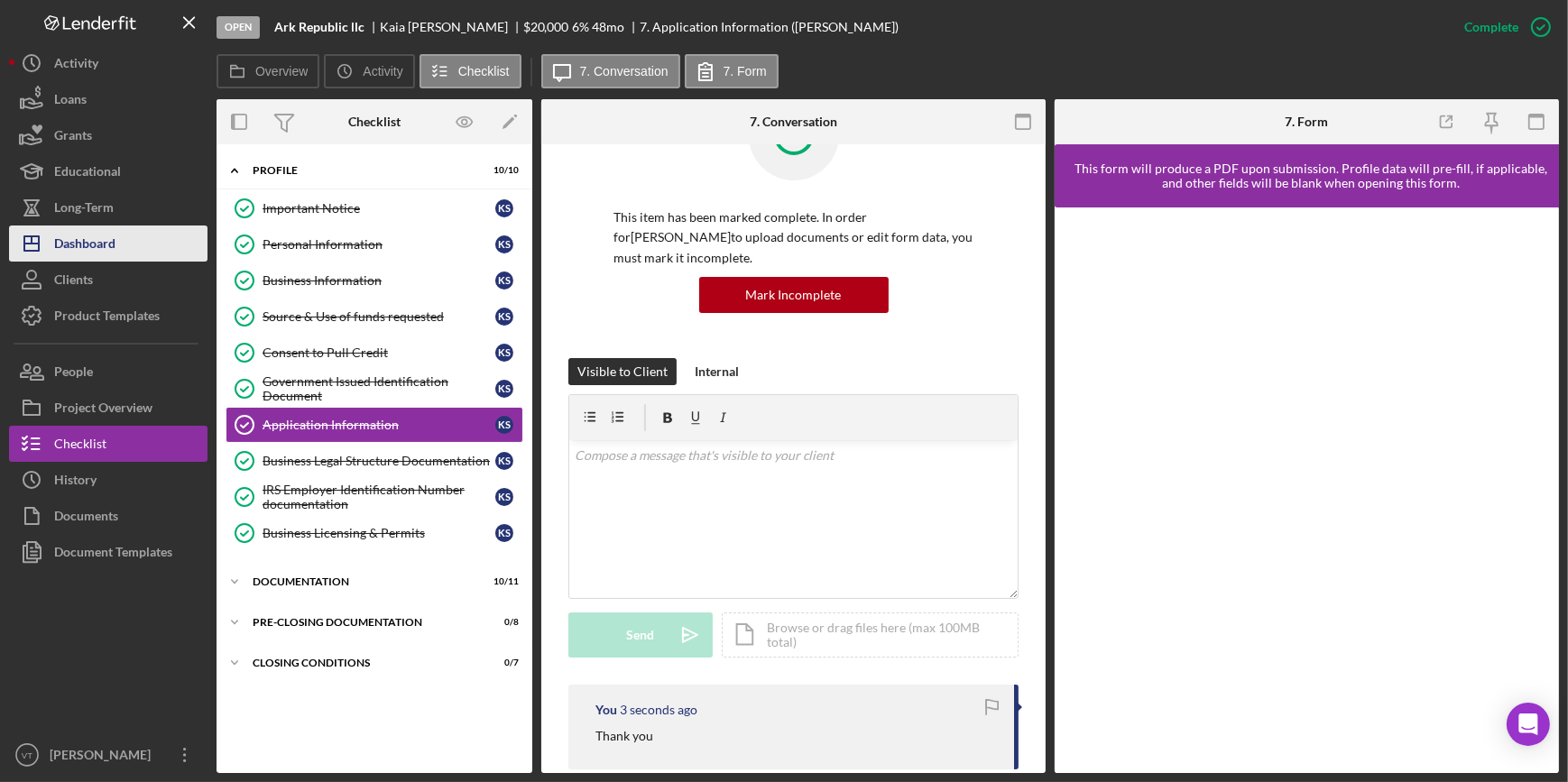
click at [143, 253] on button "Icon/Dashboard Dashboard" at bounding box center [109, 243] width 199 height 37
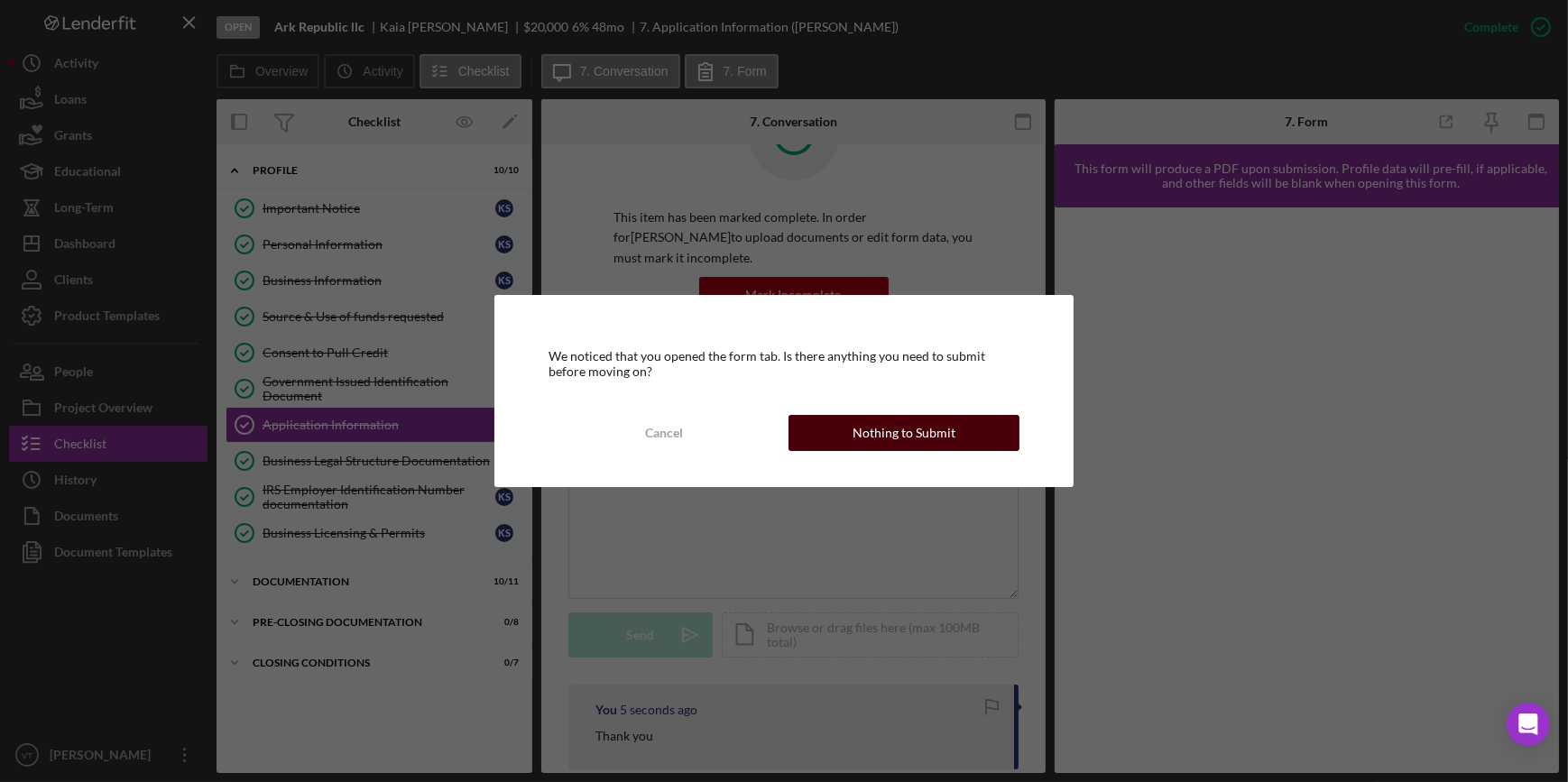
click at [901, 421] on div "Nothing to Submit" at bounding box center [904, 433] width 103 height 37
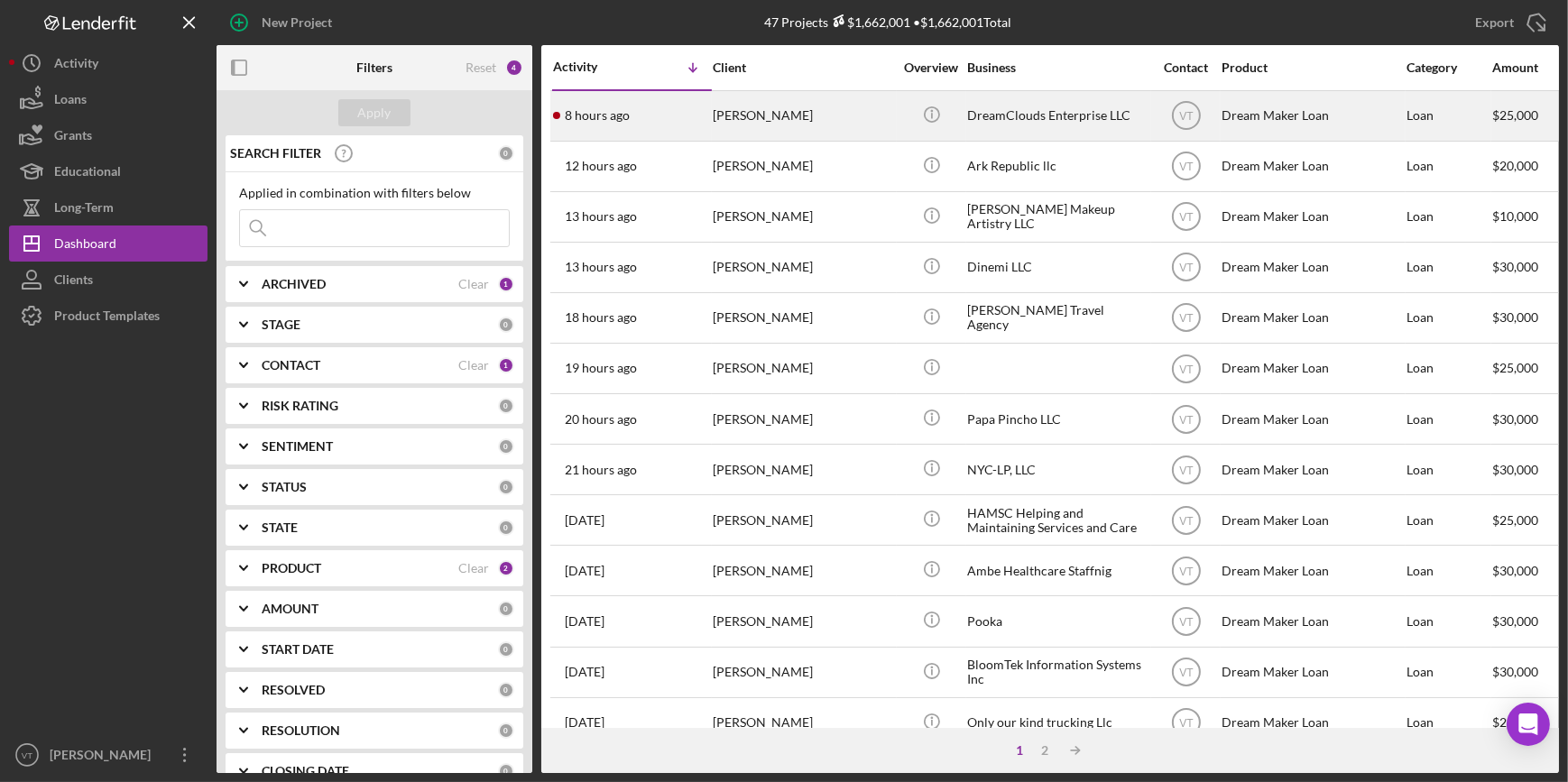
click at [770, 126] on div "[PERSON_NAME]" at bounding box center [803, 115] width 181 height 48
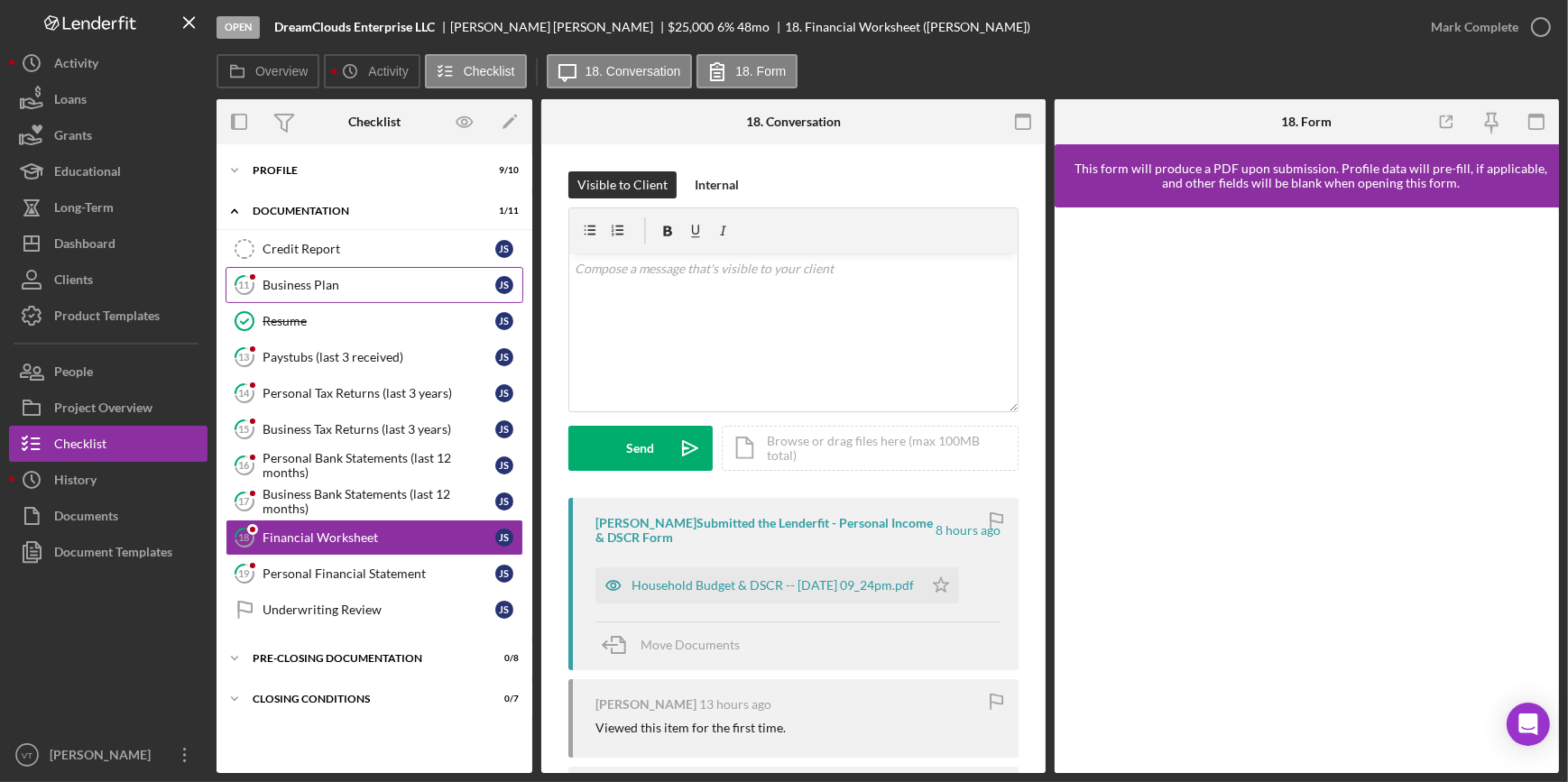
click at [339, 282] on div "Business Plan" at bounding box center [378, 285] width 232 height 14
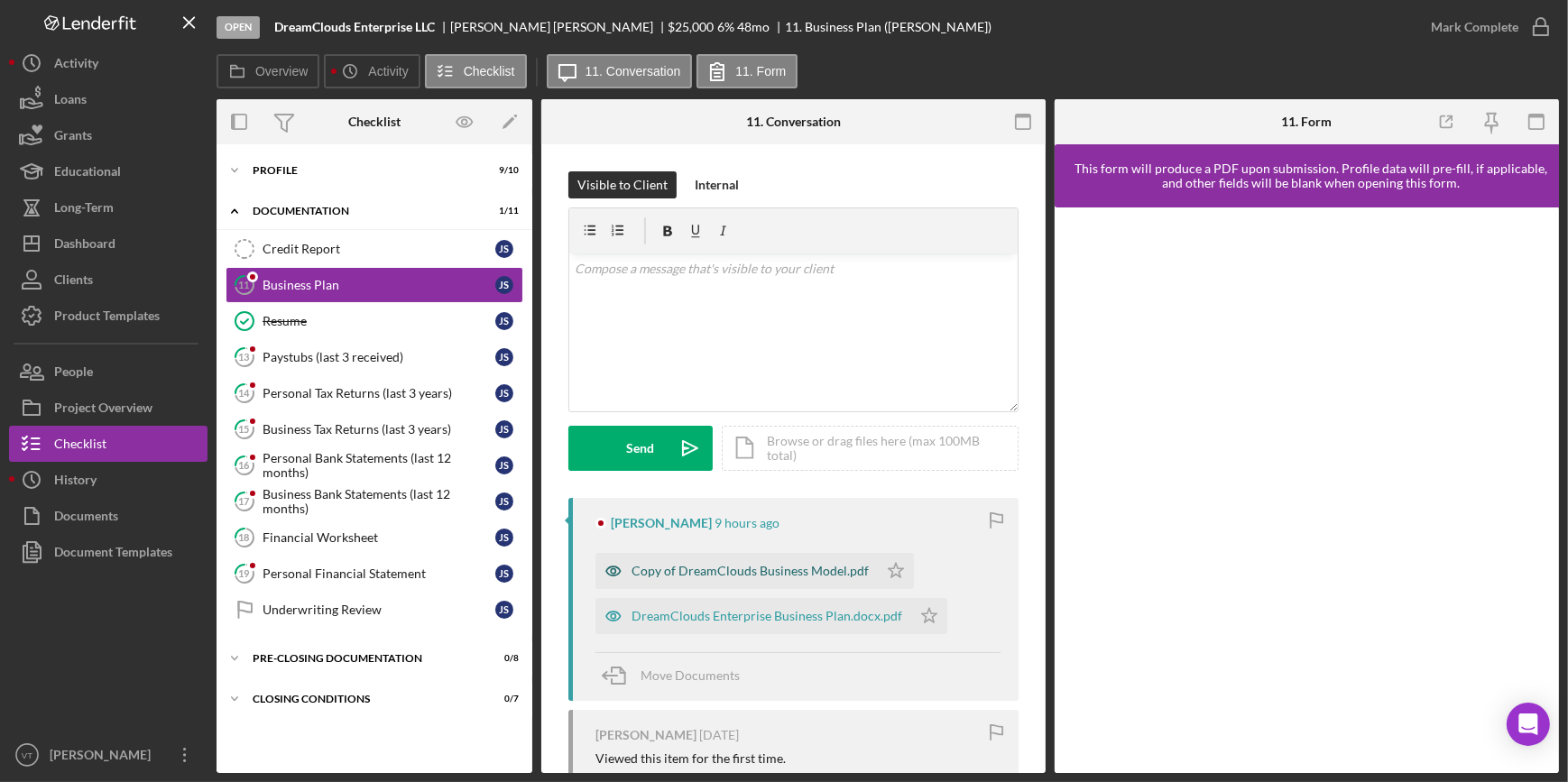
click at [782, 571] on div "Copy of DreamClouds Business Model.pdf" at bounding box center [749, 570] width 237 height 14
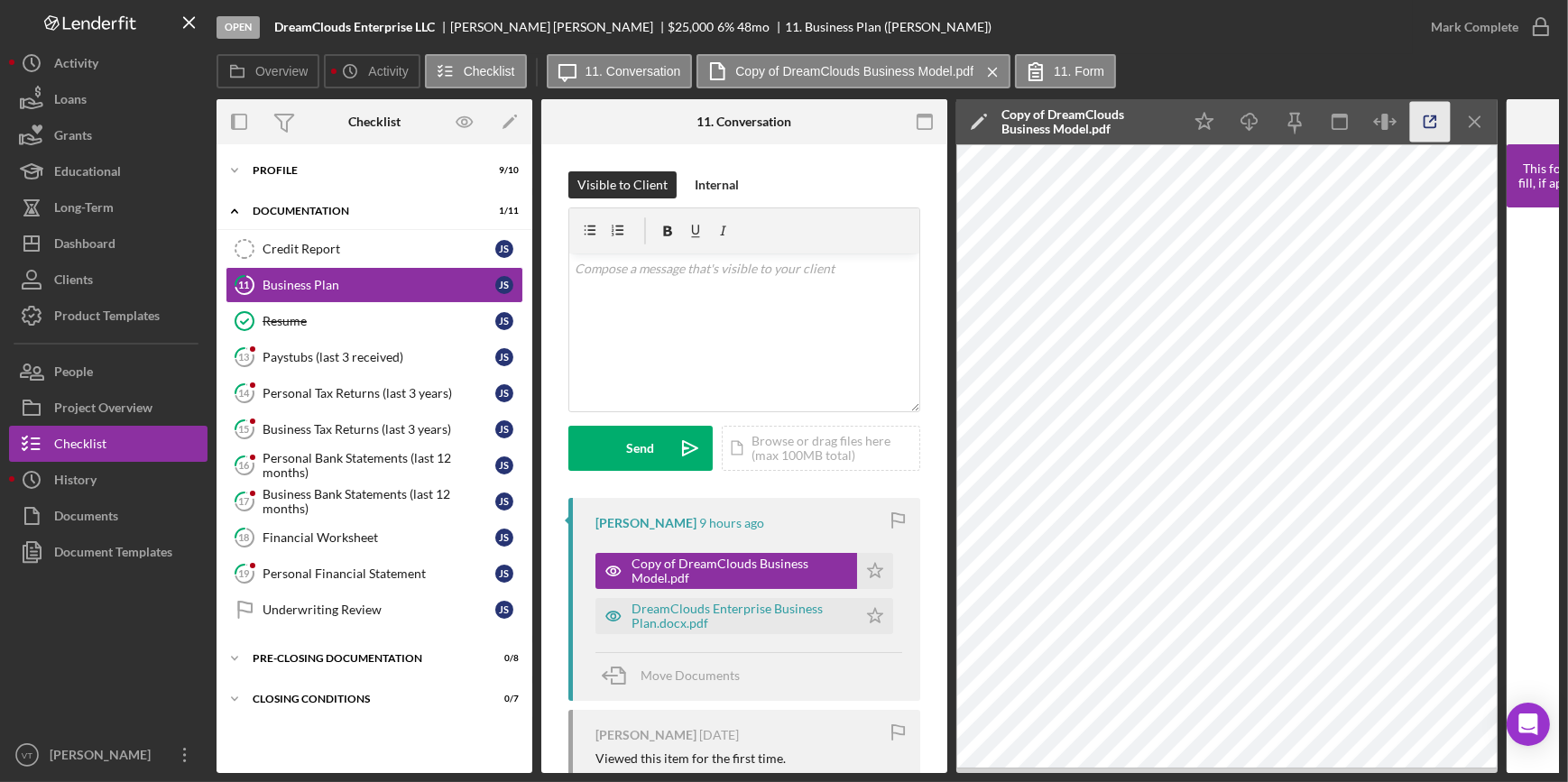
click at [1421, 127] on icon "button" at bounding box center [1429, 122] width 40 height 40
drag, startPoint x: 868, startPoint y: 571, endPoint x: 866, endPoint y: 583, distance: 12.2
click at [868, 571] on icon "Icon/Star" at bounding box center [875, 570] width 37 height 37
click at [867, 620] on polygon "button" at bounding box center [875, 614] width 15 height 14
click at [745, 613] on div "DreamClouds Enterprise Business Plan.docx.pdf" at bounding box center [739, 615] width 216 height 29
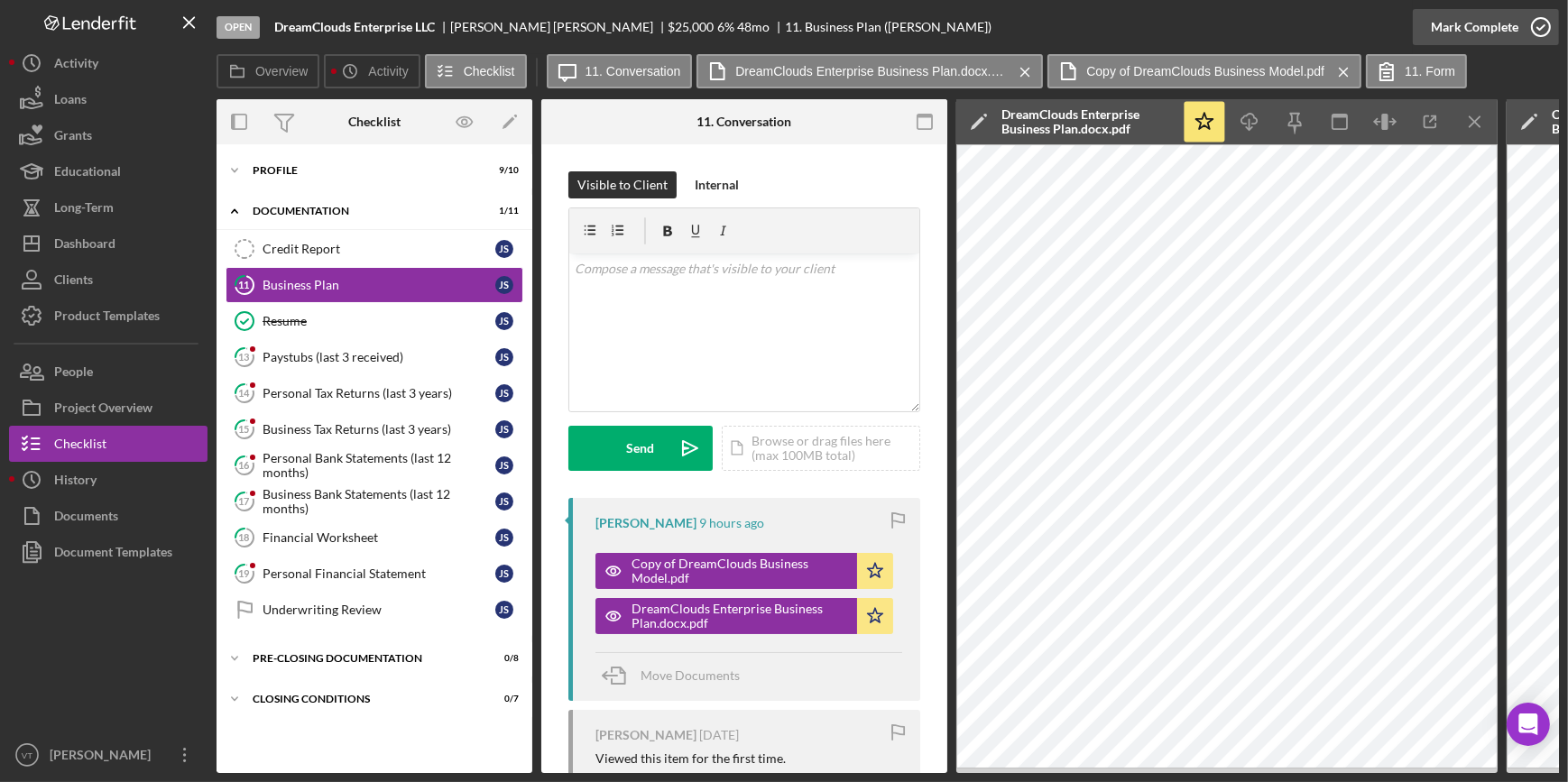
click at [1442, 31] on div "Mark Complete" at bounding box center [1473, 27] width 87 height 37
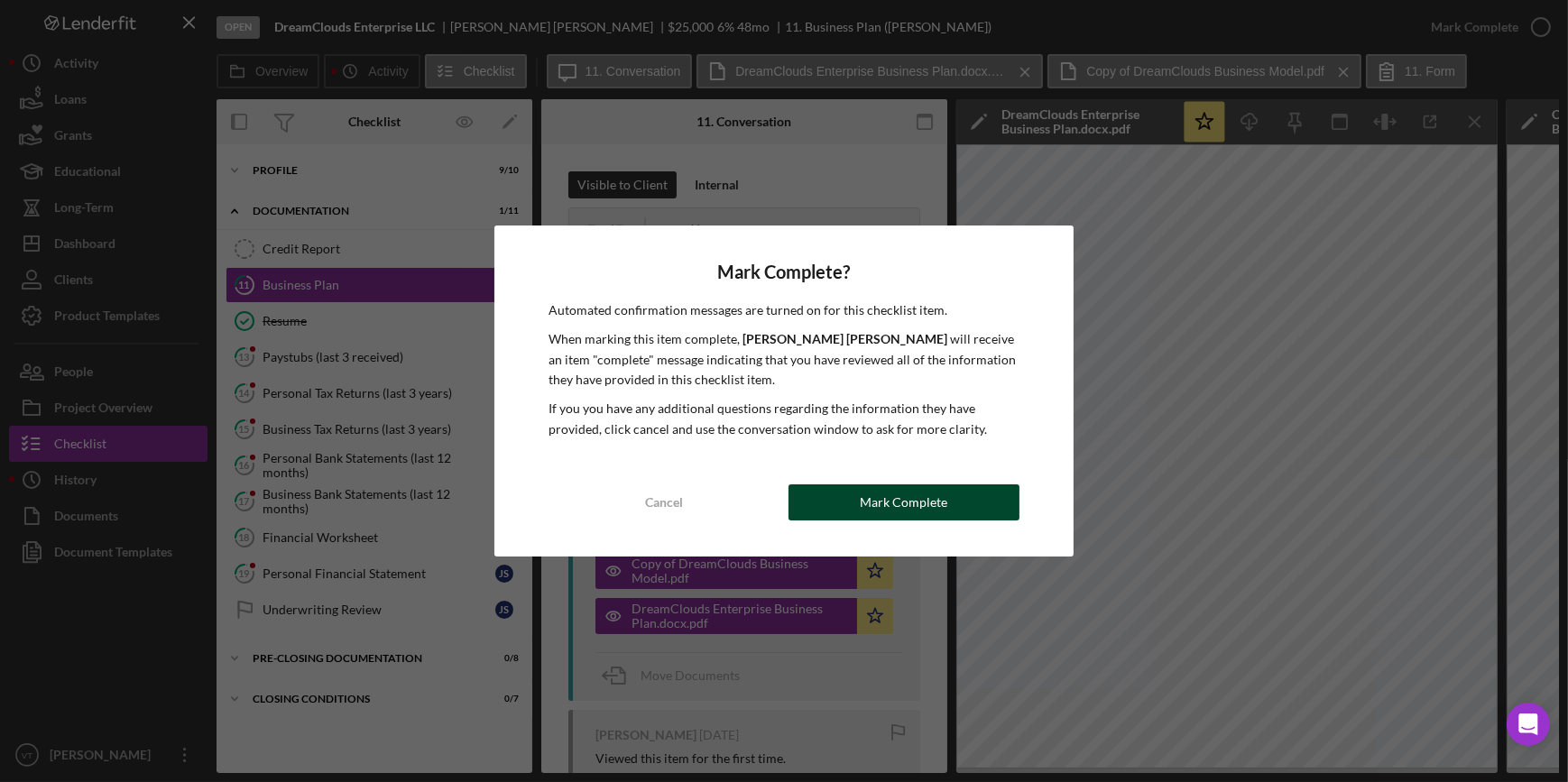
click at [919, 490] on div "Mark Complete" at bounding box center [903, 502] width 87 height 37
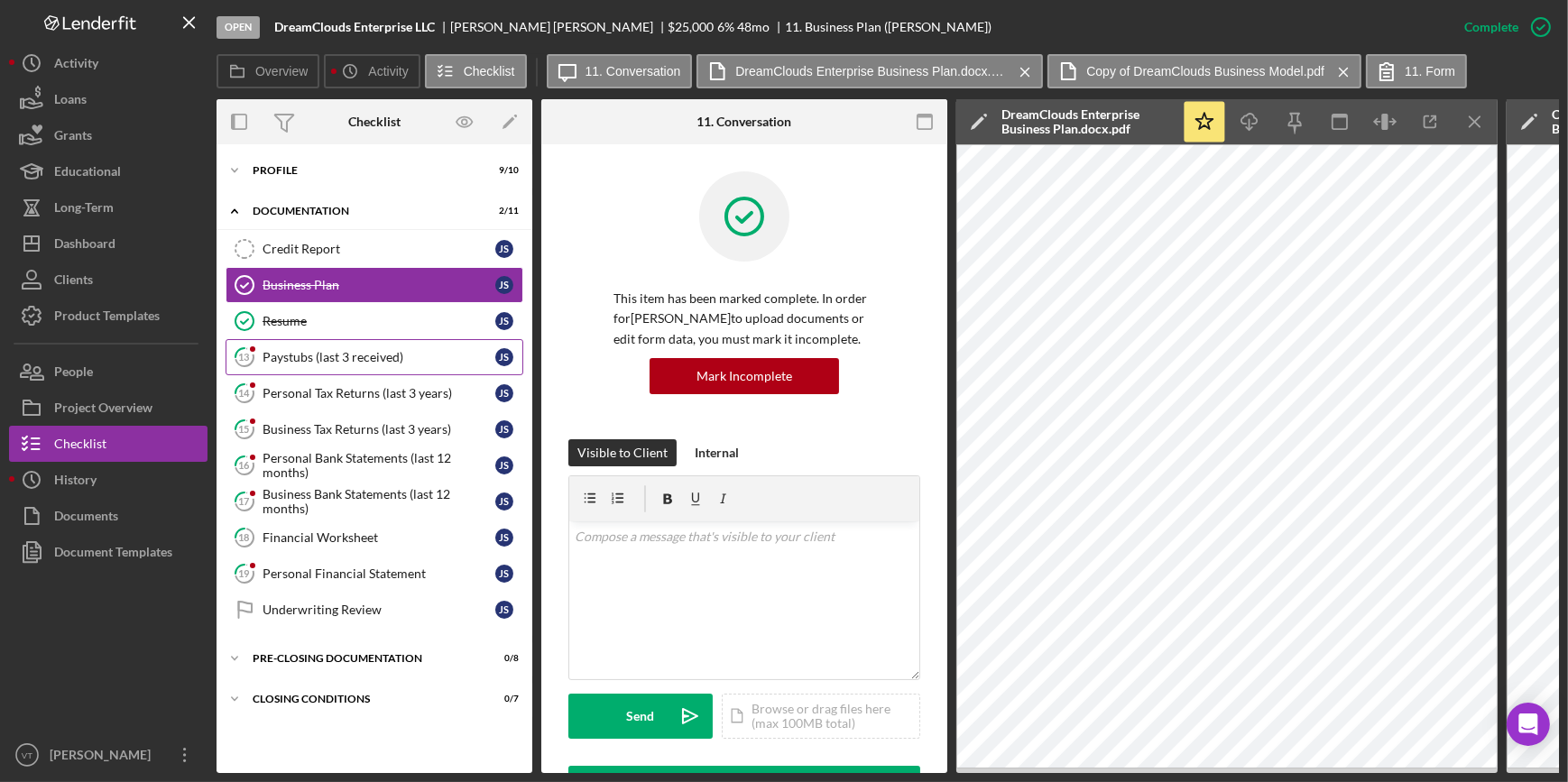
click at [353, 354] on div "Paystubs (last 3 received)" at bounding box center [378, 357] width 232 height 14
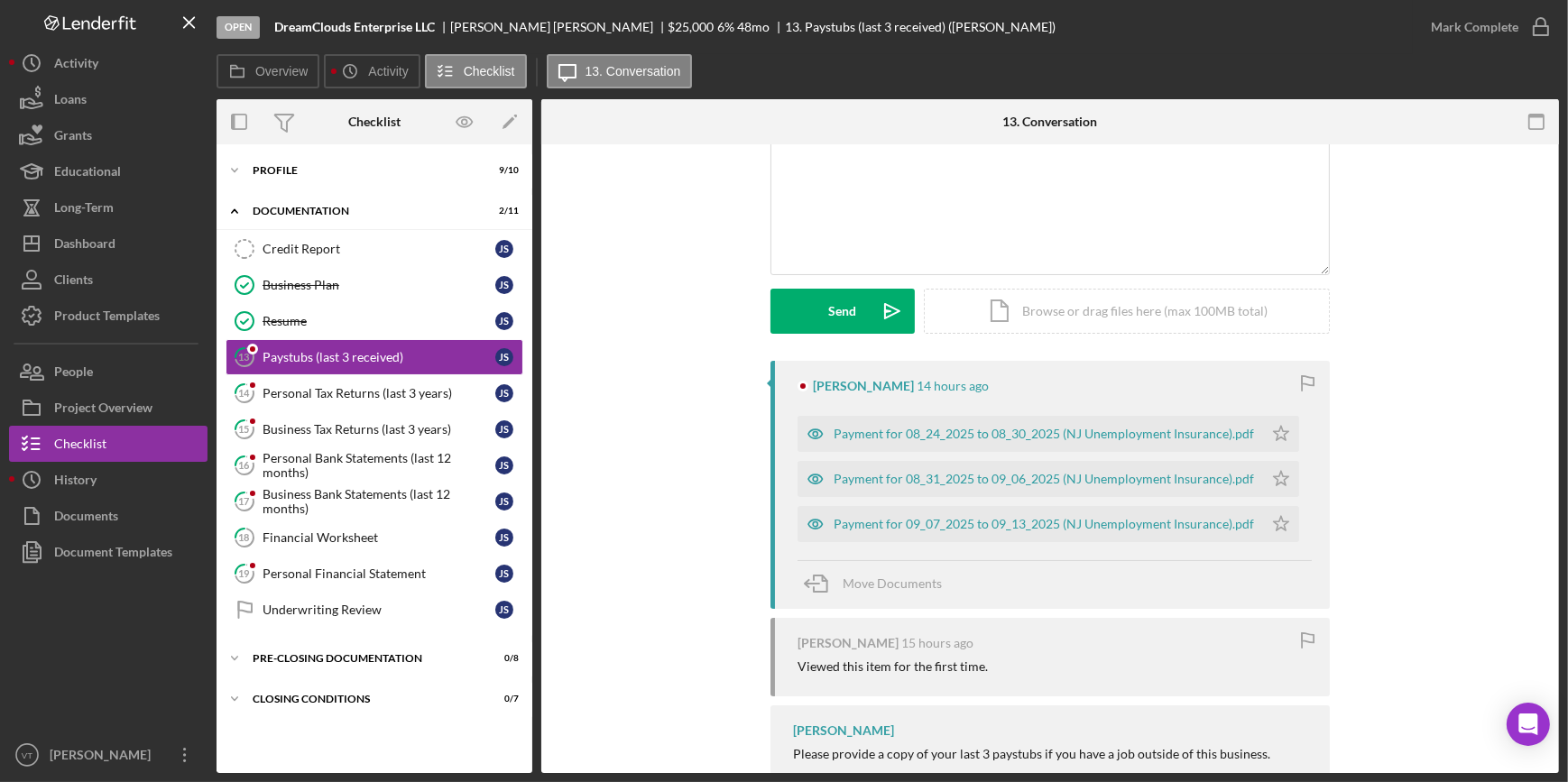
scroll to position [163, 0]
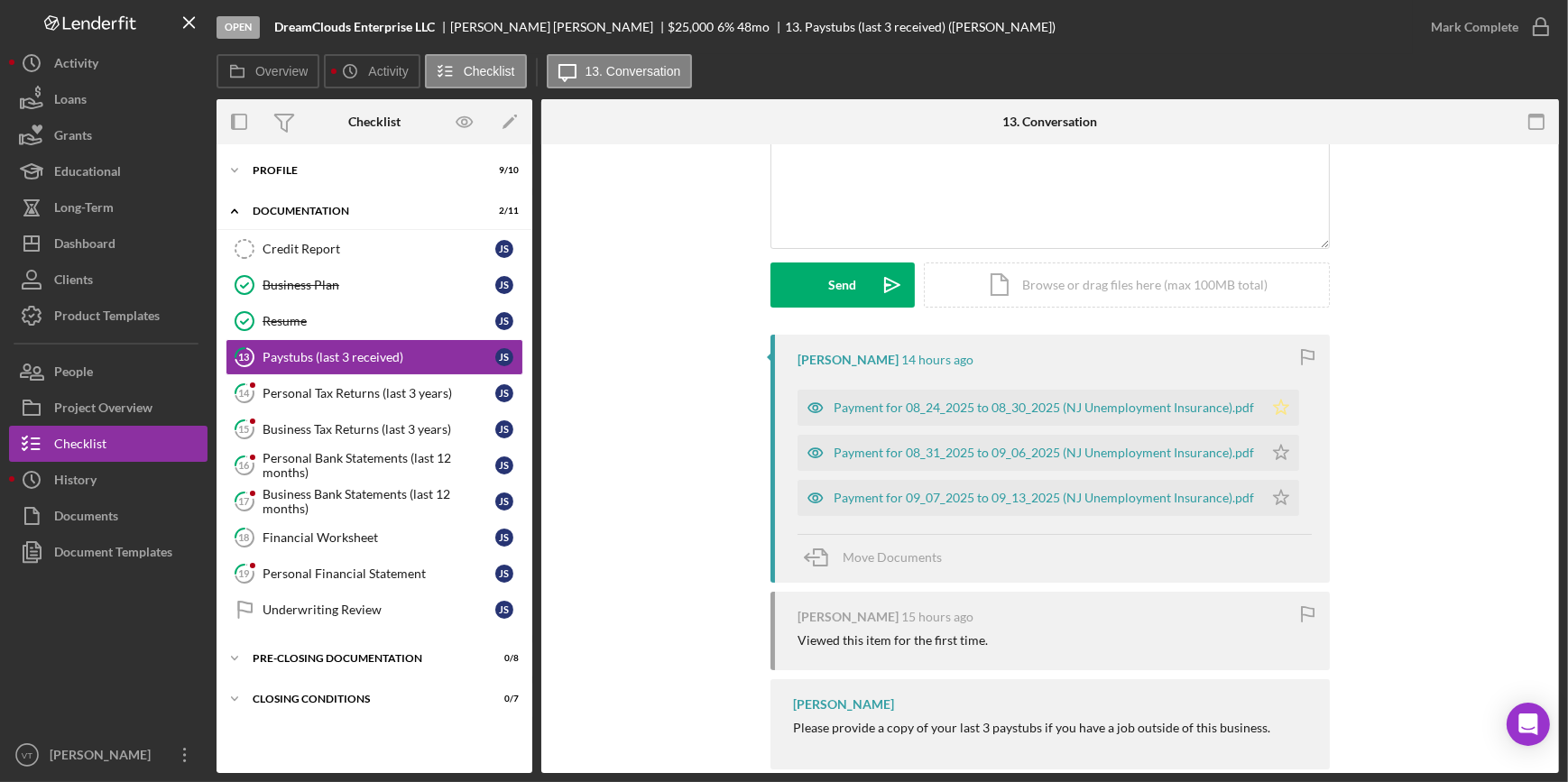
click at [1276, 404] on polygon "button" at bounding box center [1281, 406] width 15 height 14
click at [1275, 451] on icon "Icon/Star" at bounding box center [1280, 452] width 37 height 37
click at [1274, 500] on polygon "button" at bounding box center [1281, 496] width 15 height 14
click at [985, 498] on div "Payment for 09_07_2025 to 09_13_2025 (NJ Unemployment Insurance).pdf" at bounding box center [1043, 497] width 421 height 14
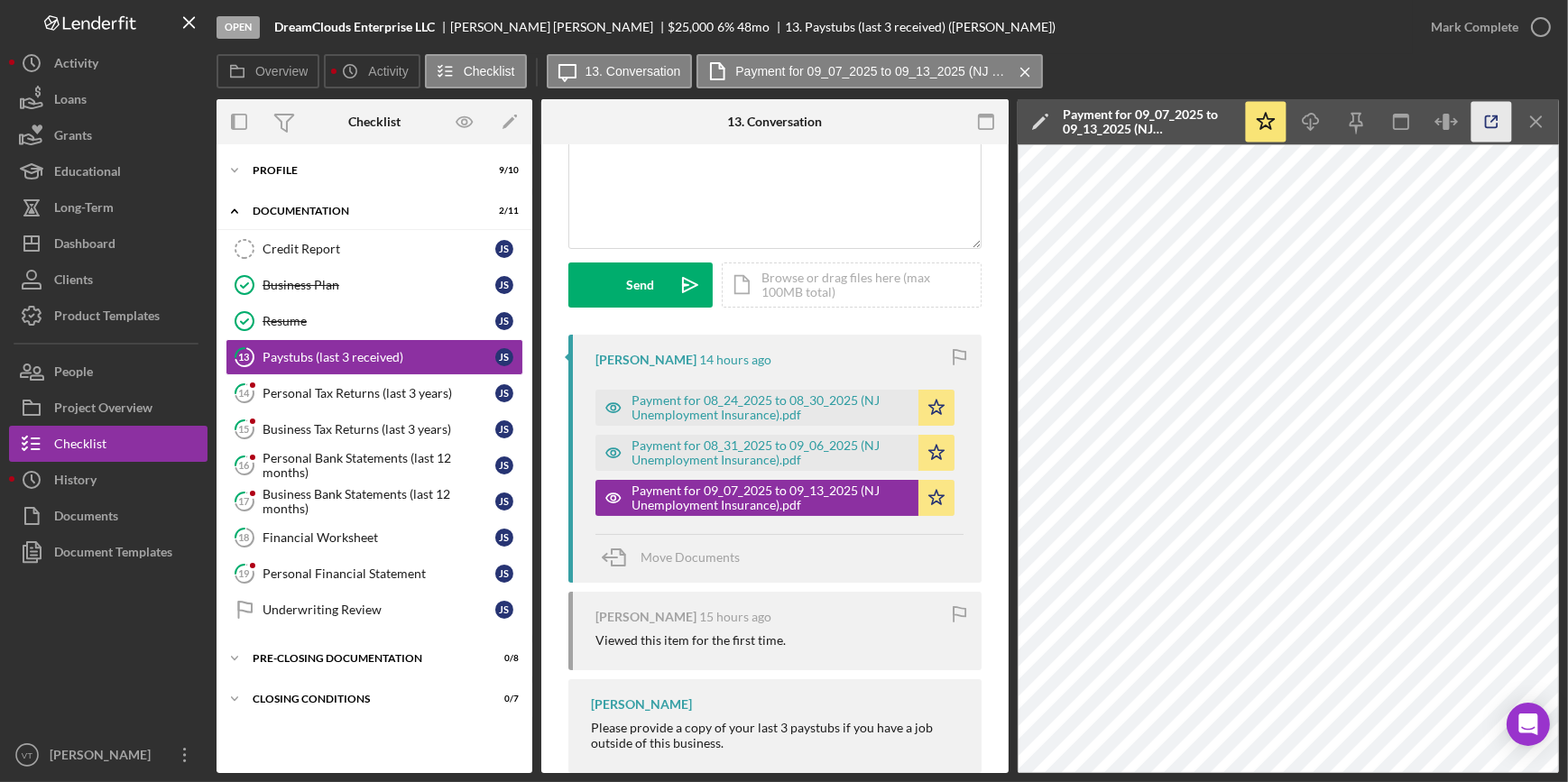
click at [1479, 124] on icon "button" at bounding box center [1491, 122] width 40 height 40
click at [1427, 26] on button "Mark Complete" at bounding box center [1486, 27] width 146 height 37
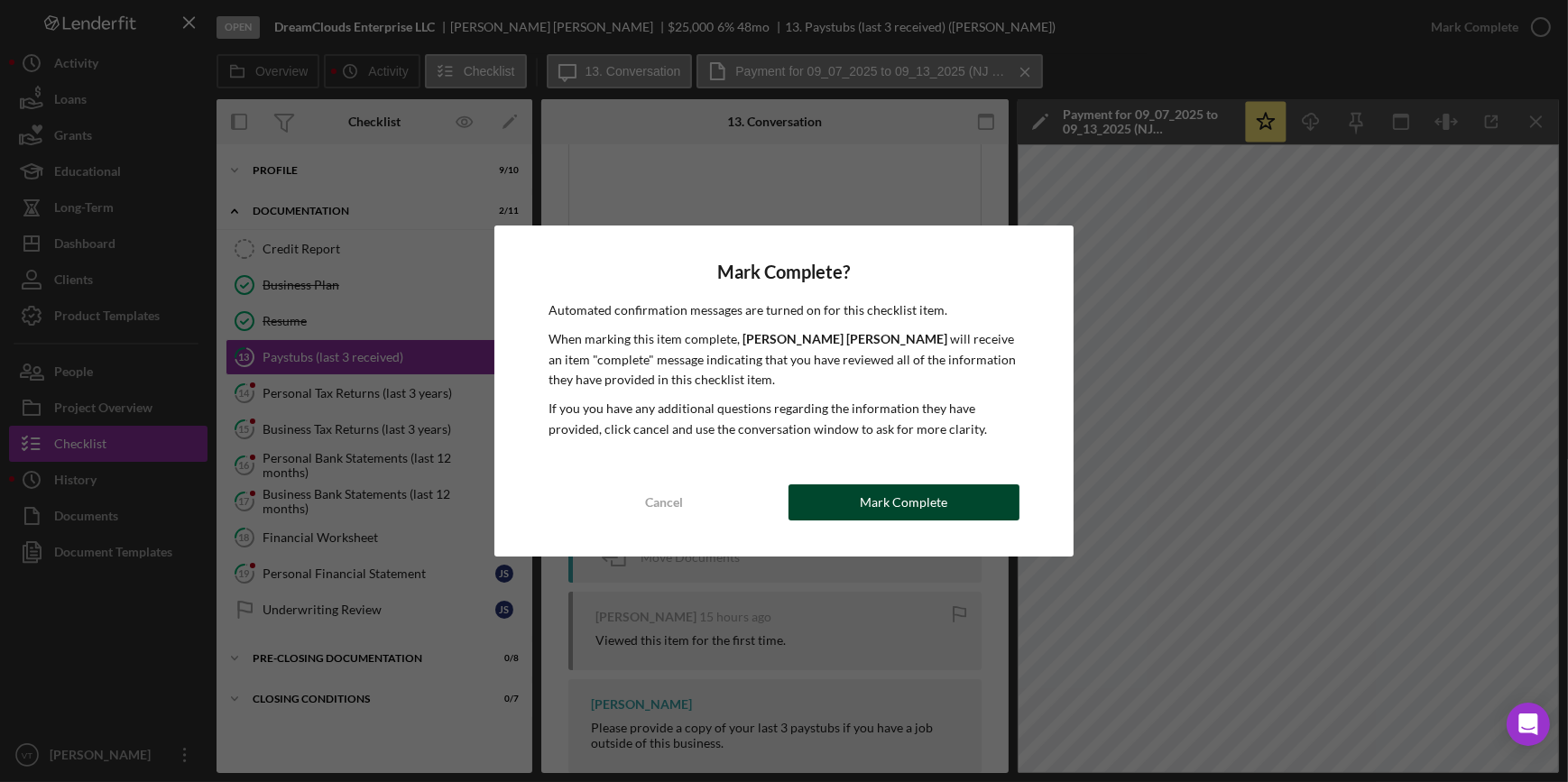
click at [901, 507] on div "Mark Complete" at bounding box center [903, 502] width 87 height 37
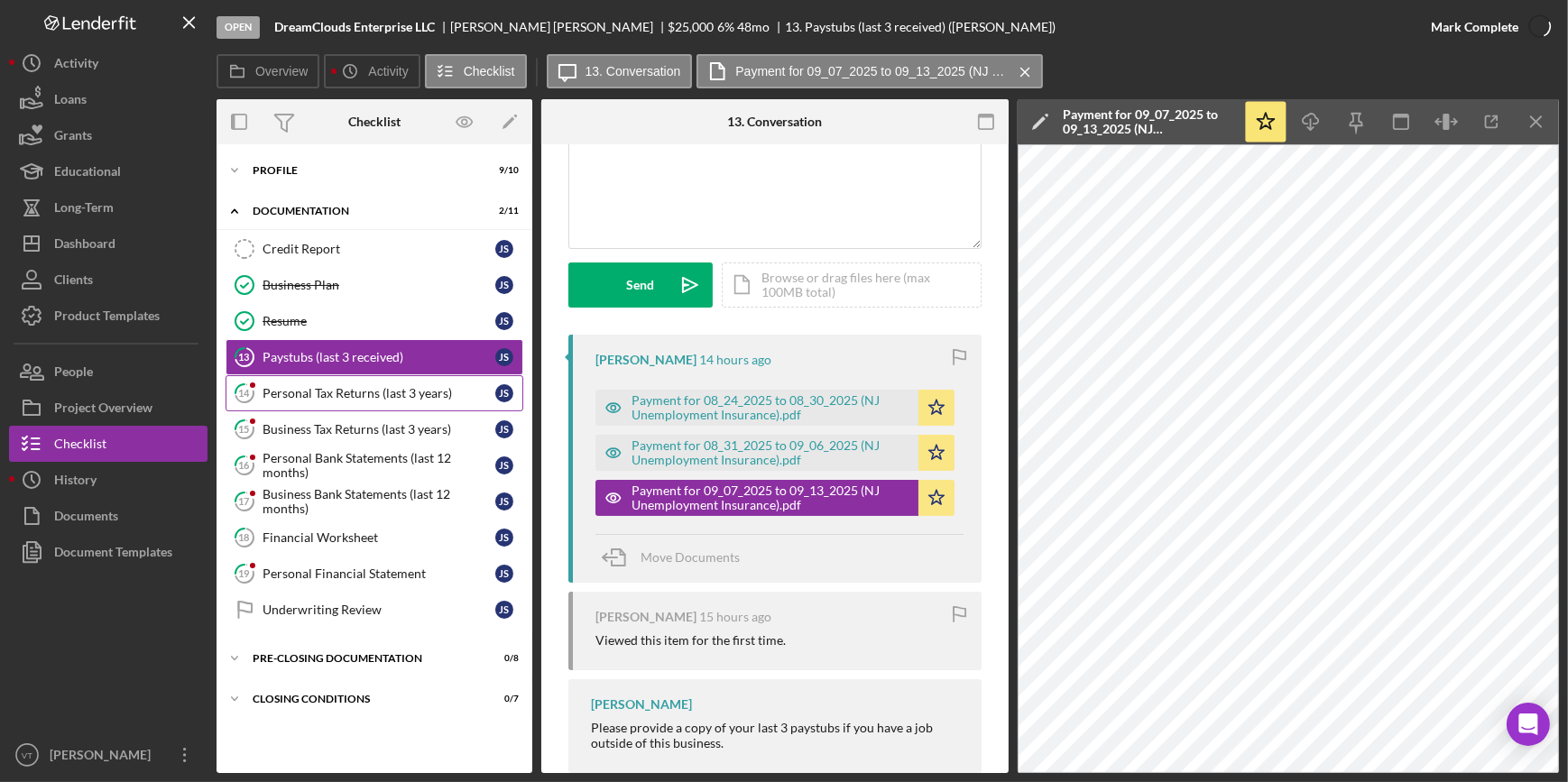
scroll to position [432, 0]
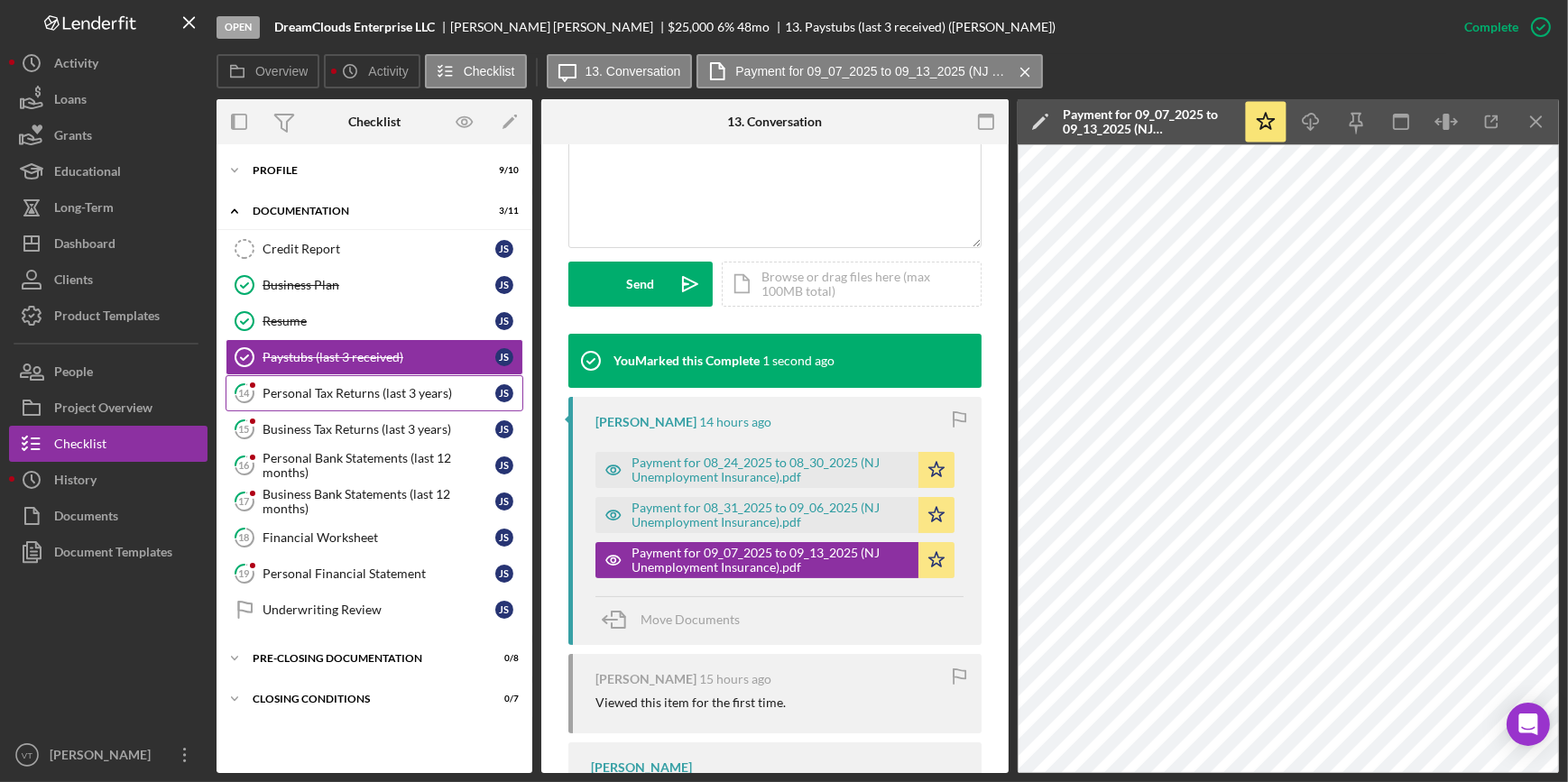
click at [392, 400] on link "14 Personal Tax Returns (last 3 years) J S" at bounding box center [375, 393] width 298 height 37
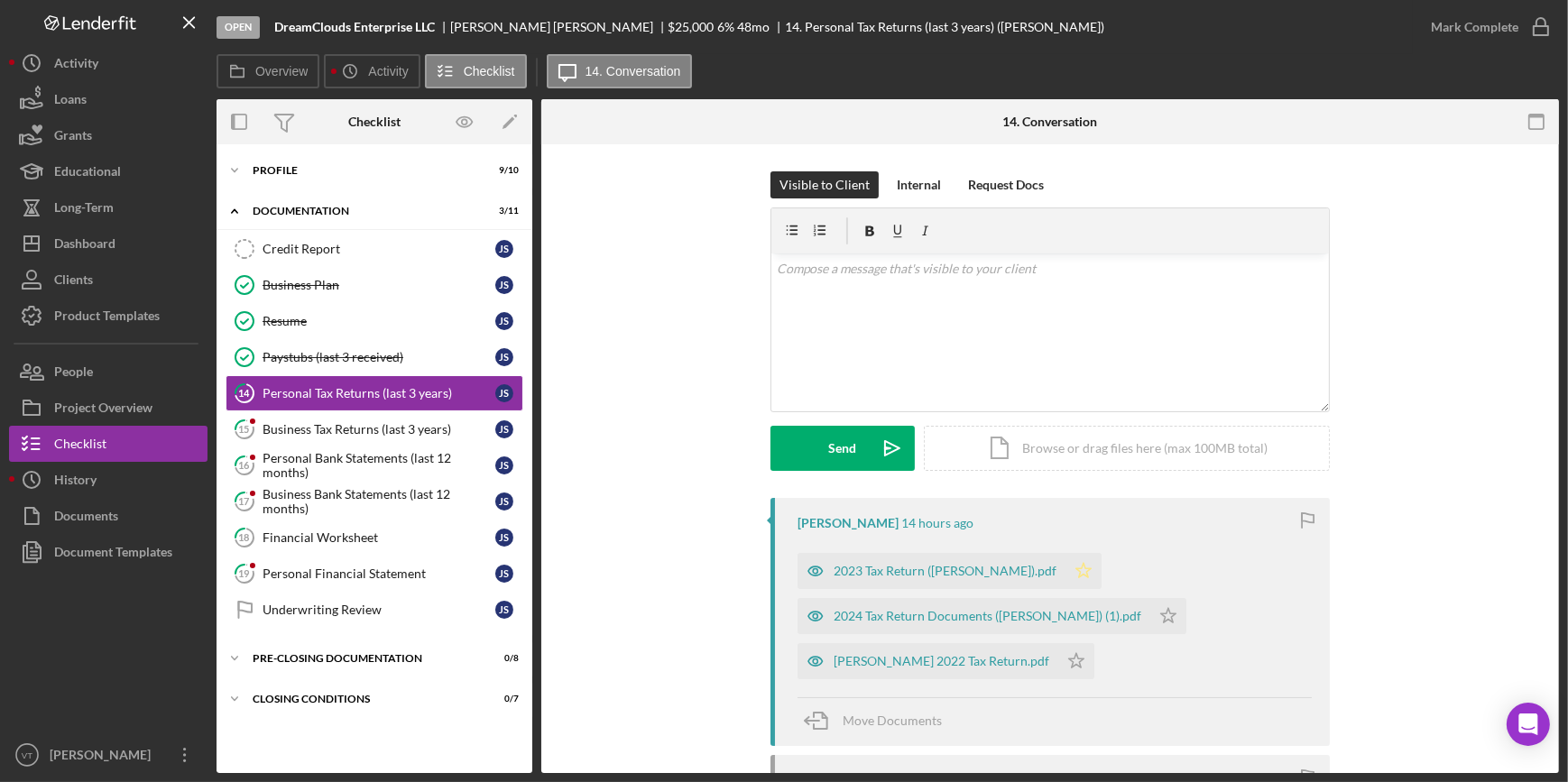
click at [1102, 571] on icon "Icon/Star" at bounding box center [1083, 570] width 37 height 37
click at [1150, 608] on icon "Icon/Star" at bounding box center [1168, 615] width 37 height 37
click at [1058, 661] on div "[PERSON_NAME] 2022 Tax Return.pdf Icon/Star" at bounding box center [950, 657] width 305 height 45
click at [992, 609] on div "2024 Tax Return Documents ([PERSON_NAME]) (1).pdf" at bounding box center [987, 615] width 307 height 14
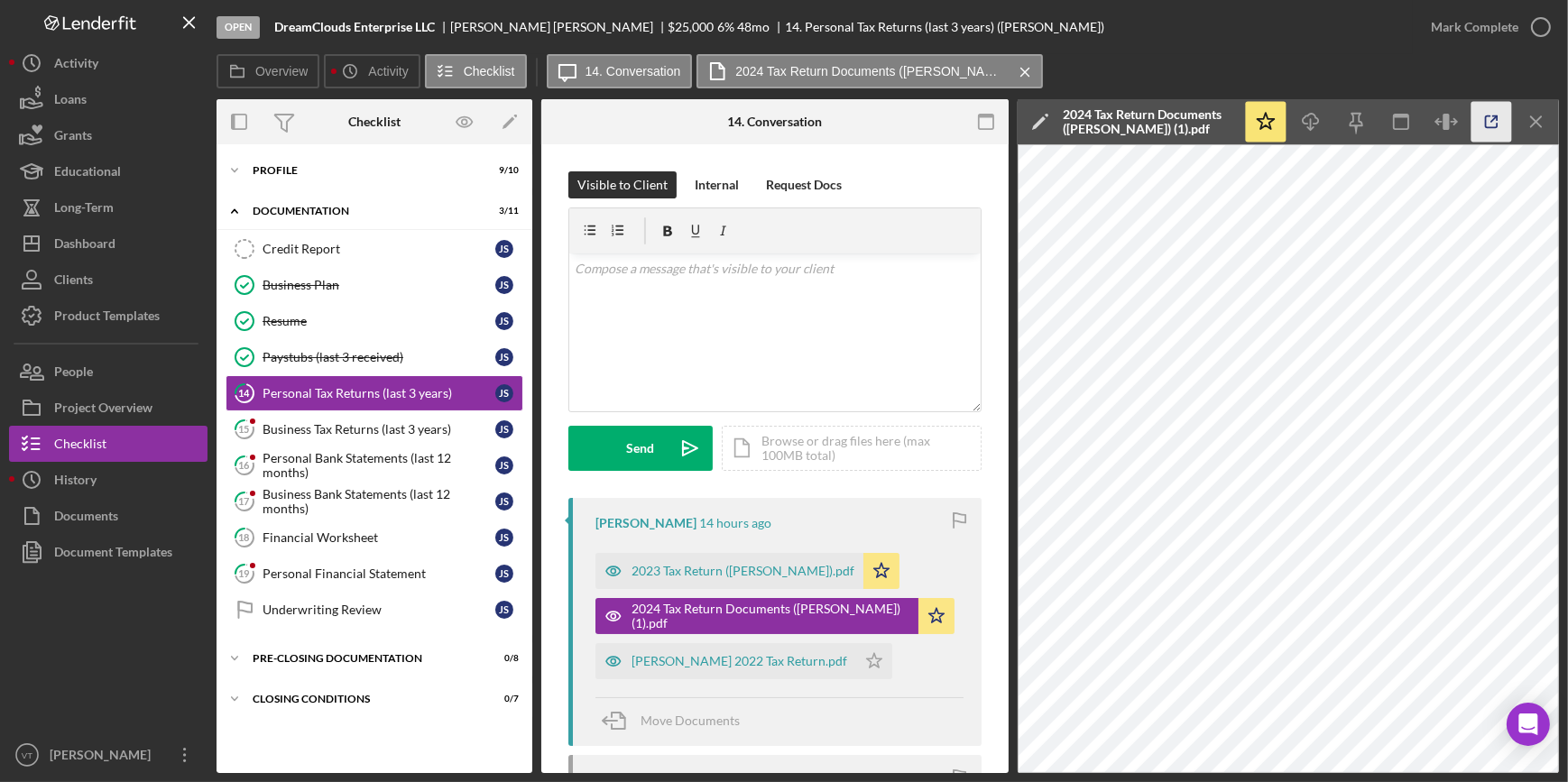
click at [1489, 126] on icon "button" at bounding box center [1491, 122] width 12 height 12
click at [1474, 11] on div "Mark Complete" at bounding box center [1473, 27] width 87 height 37
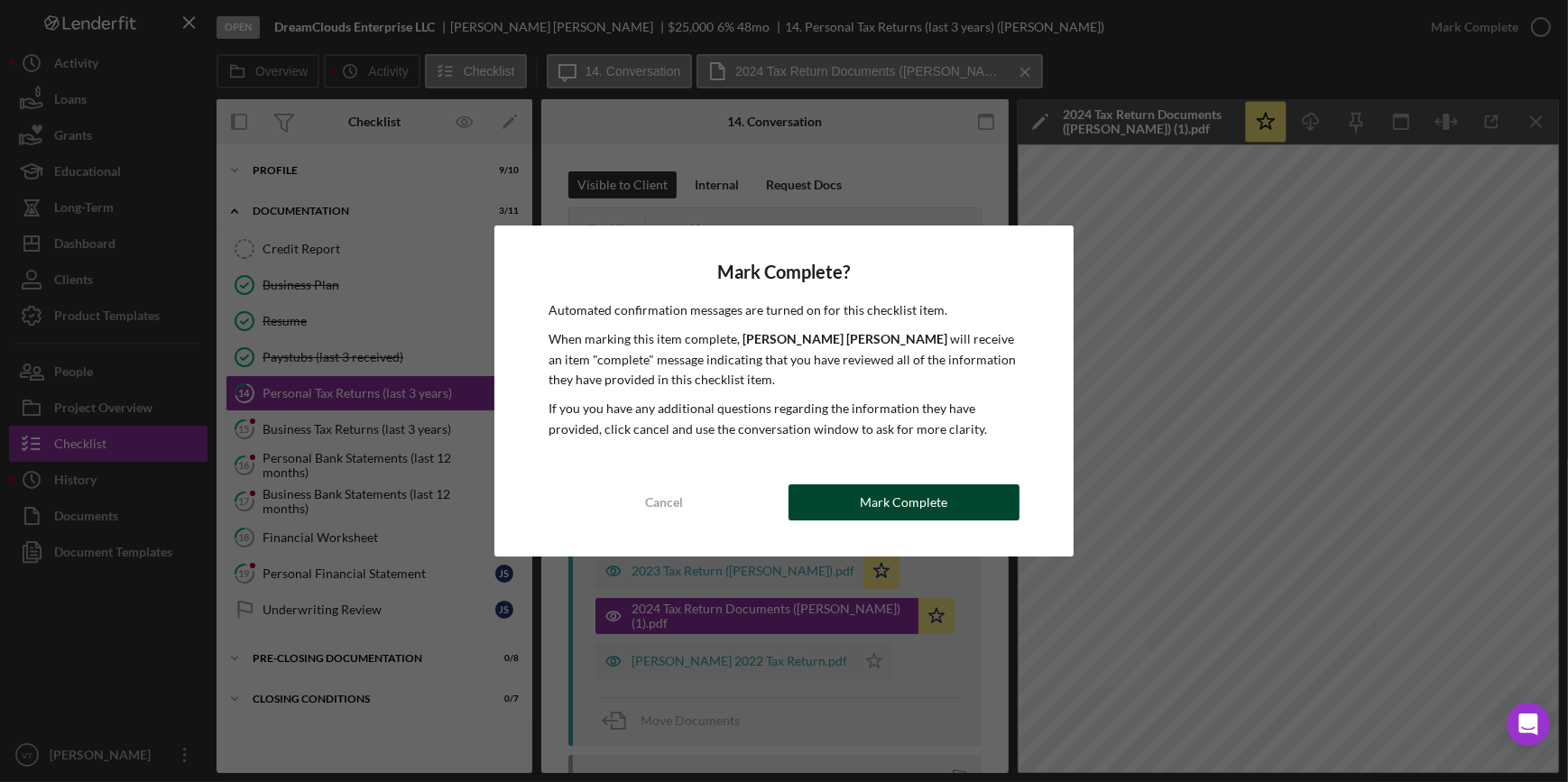
click at [922, 496] on div "Mark Complete" at bounding box center [903, 502] width 87 height 37
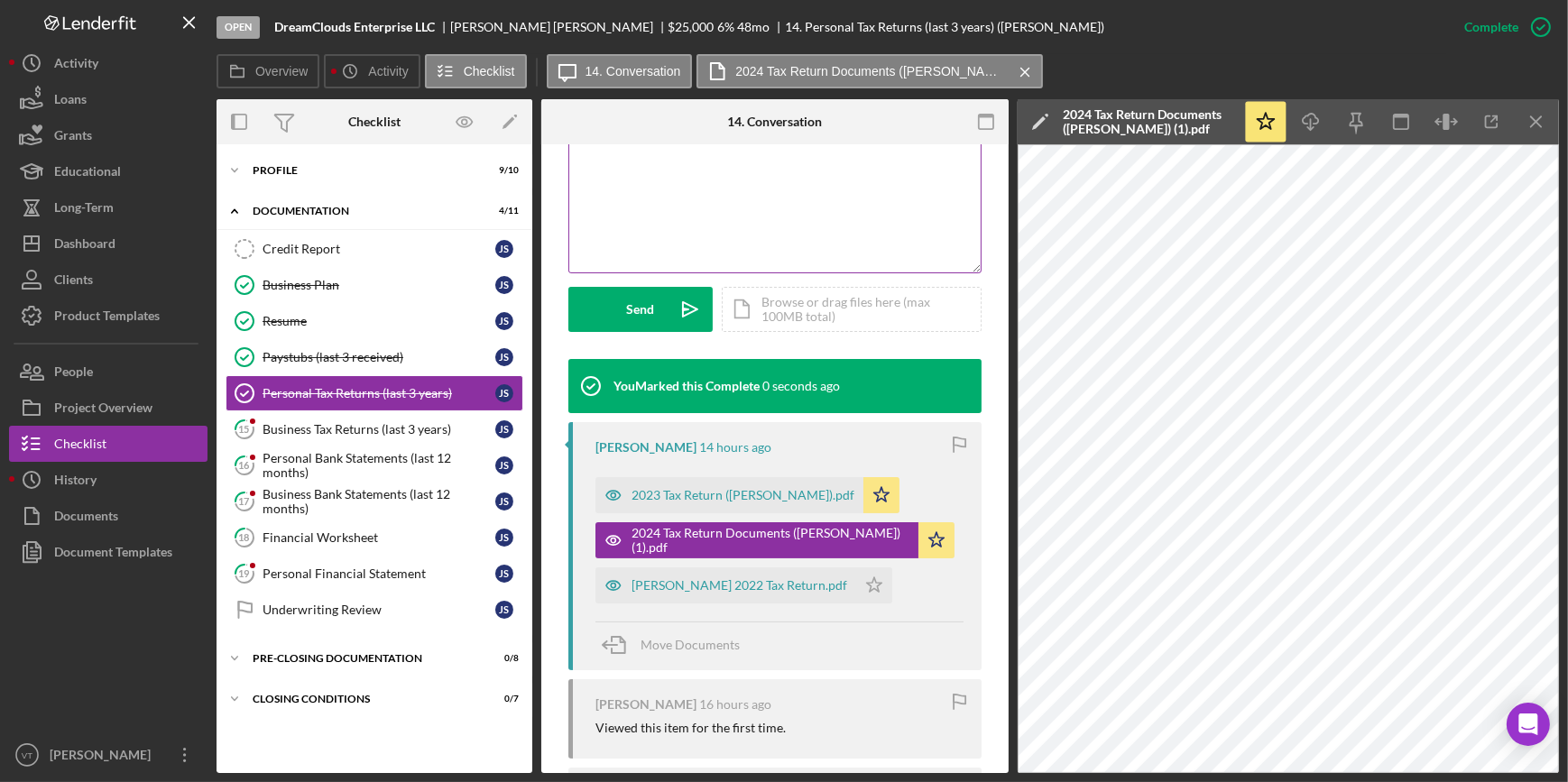
scroll to position [409, 0]
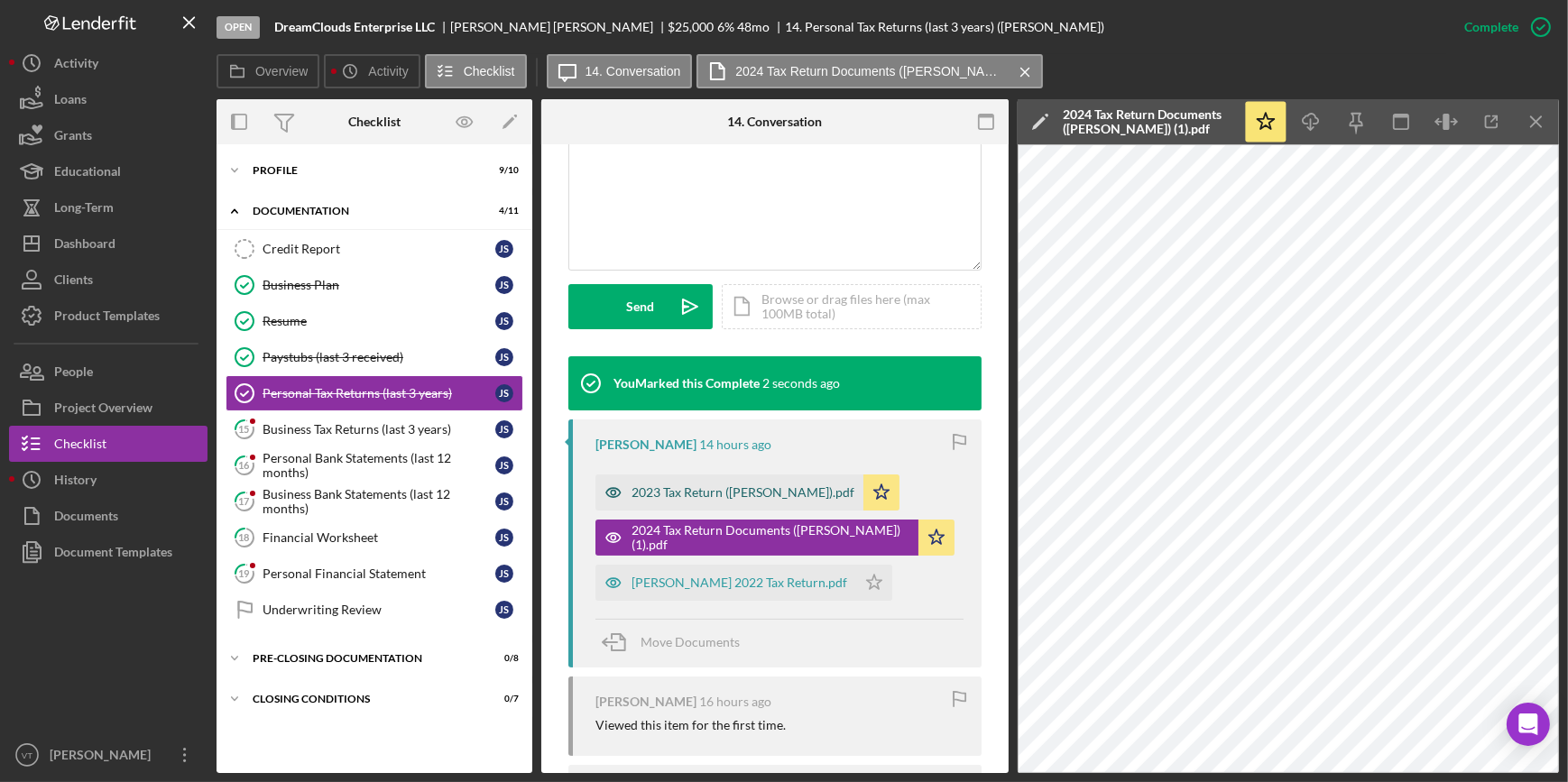
click at [726, 505] on div "2023 Tax Return ([PERSON_NAME]).pdf" at bounding box center [730, 493] width 268 height 37
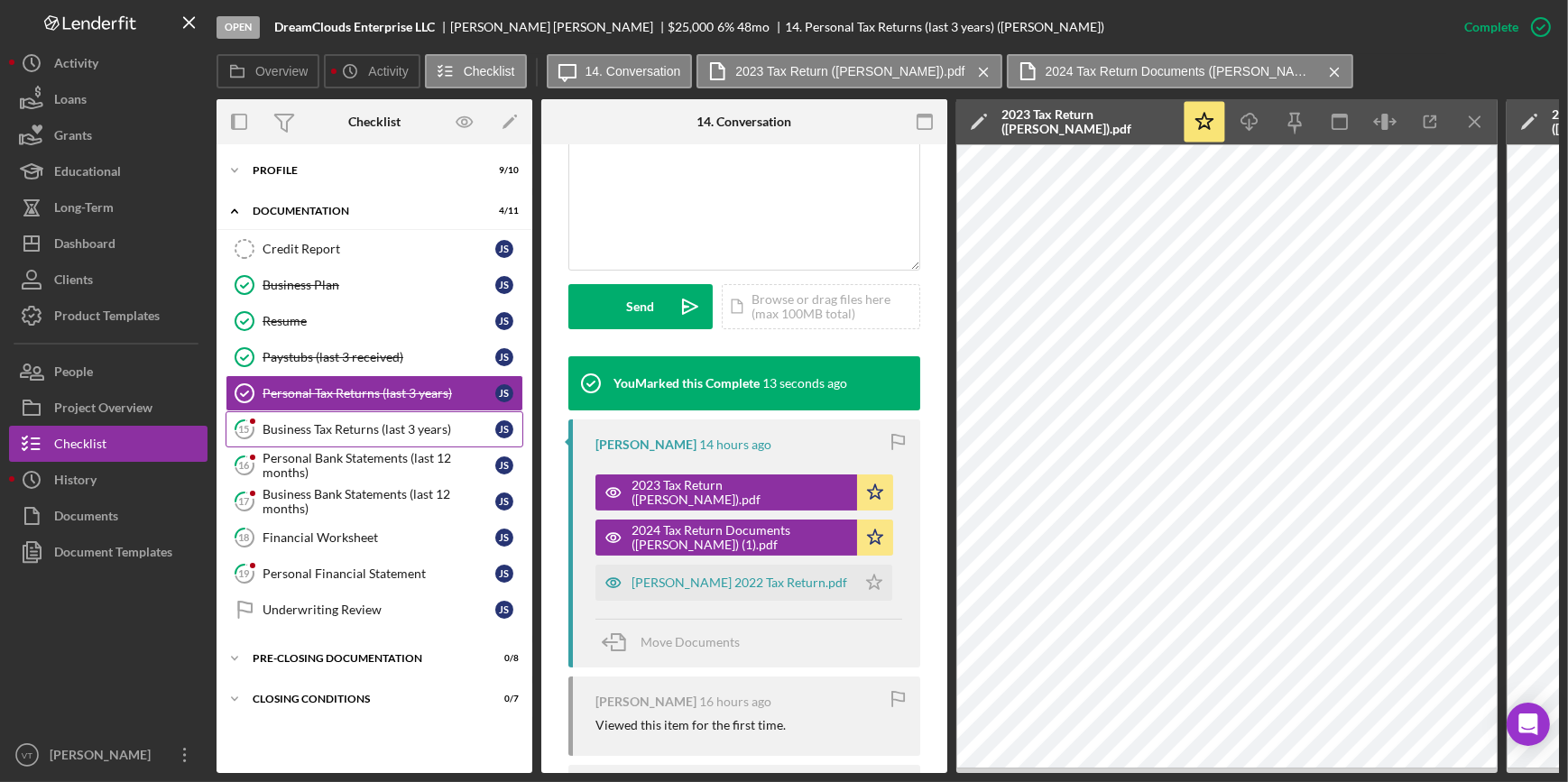
click at [298, 414] on link "15 Business Tax Returns (last 3 years) J S" at bounding box center [375, 429] width 298 height 37
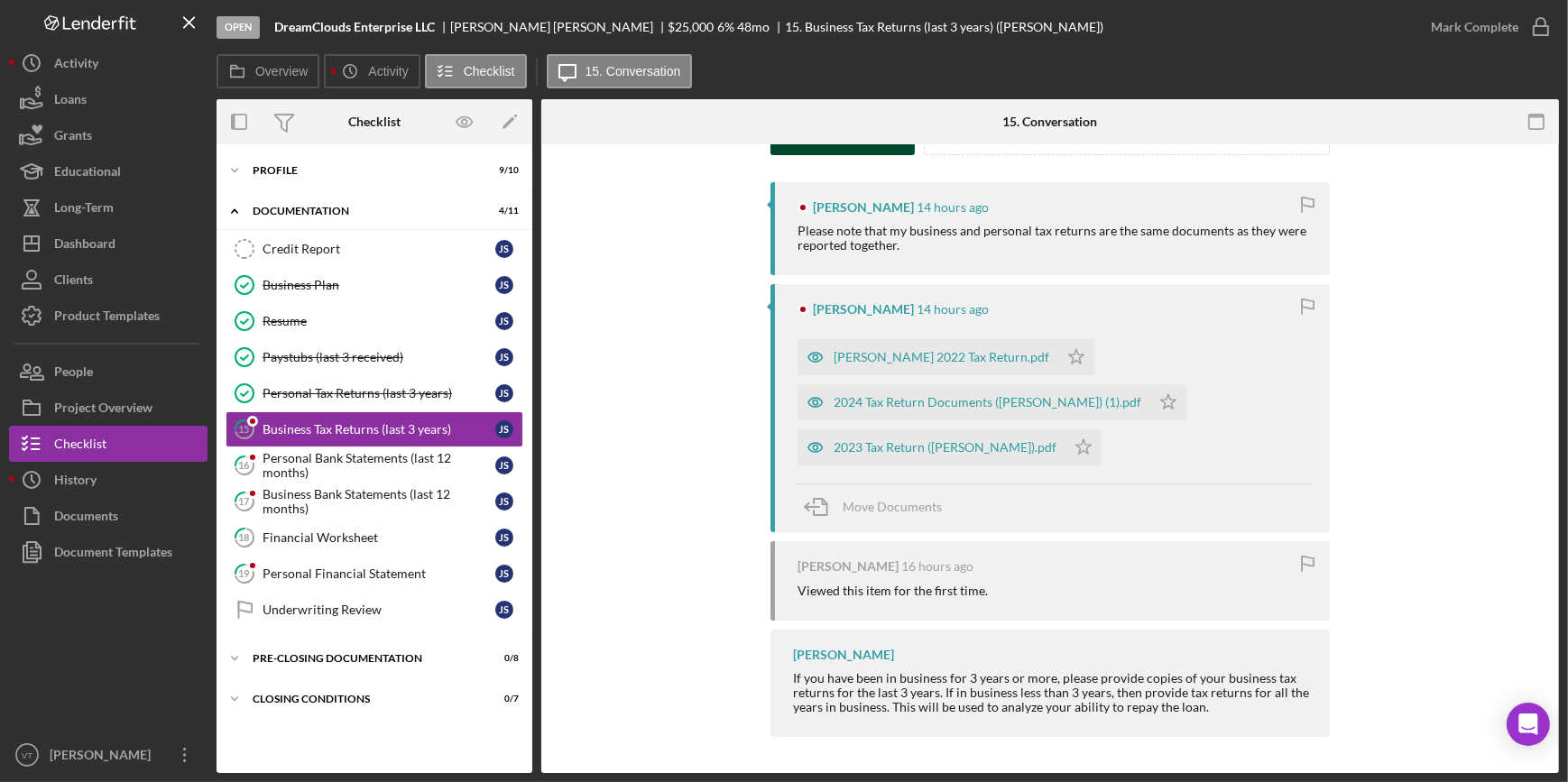
scroll to position [233, 0]
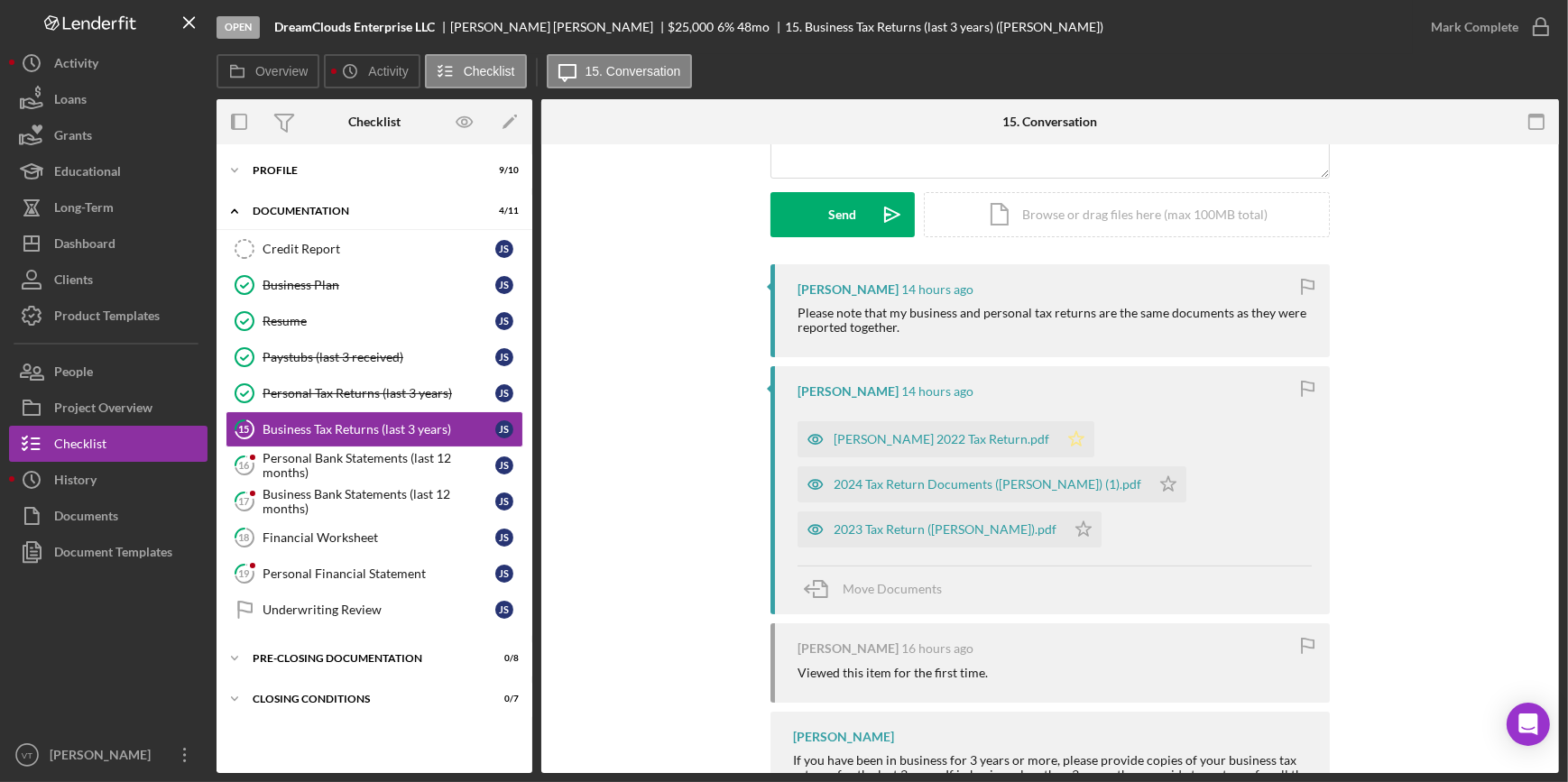
click at [1058, 438] on icon "Icon/Star" at bounding box center [1076, 439] width 37 height 37
click at [1503, 22] on div "Mark Complete" at bounding box center [1473, 27] width 87 height 37
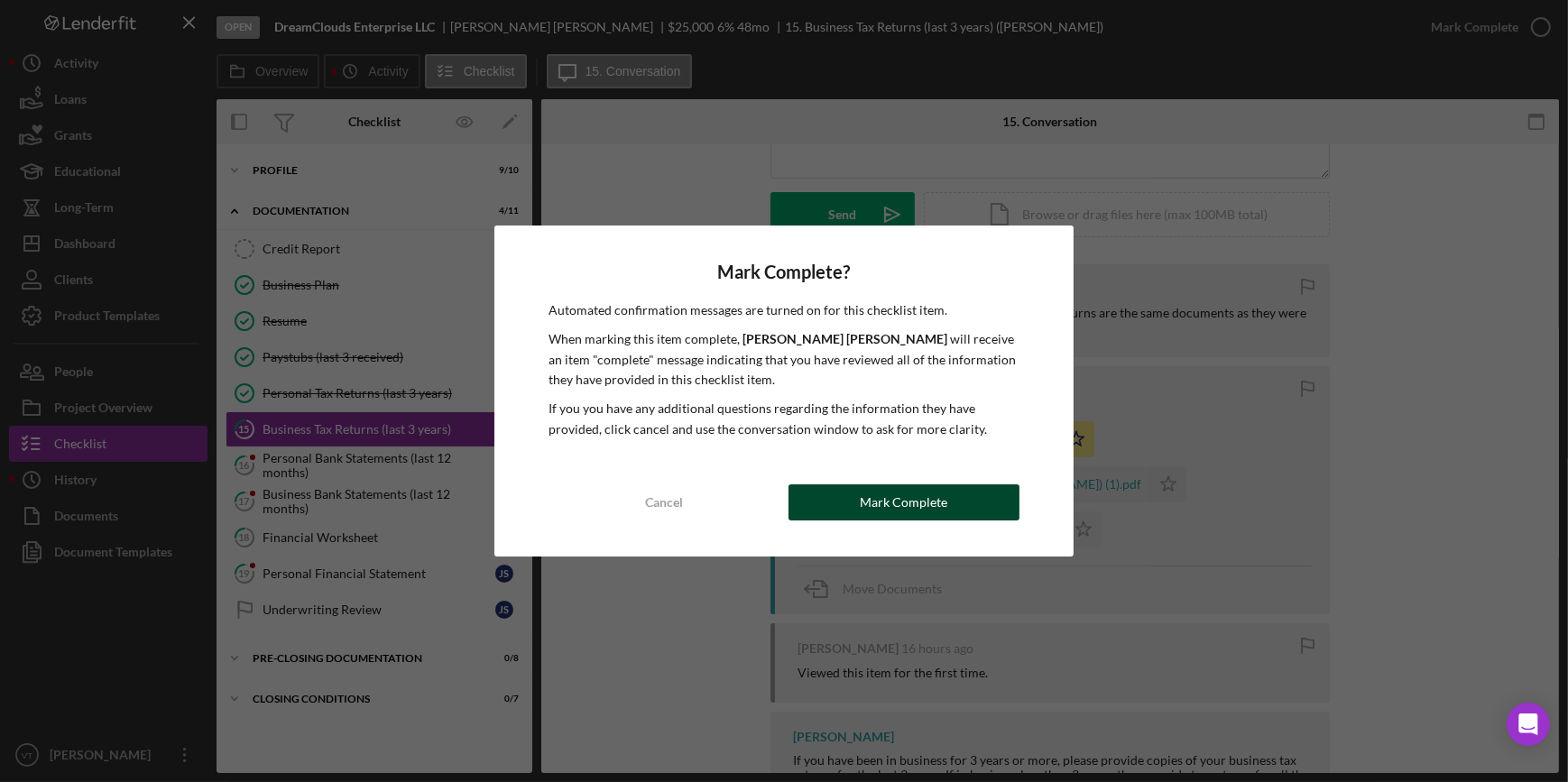
click at [902, 500] on div "Mark Complete" at bounding box center [903, 502] width 87 height 37
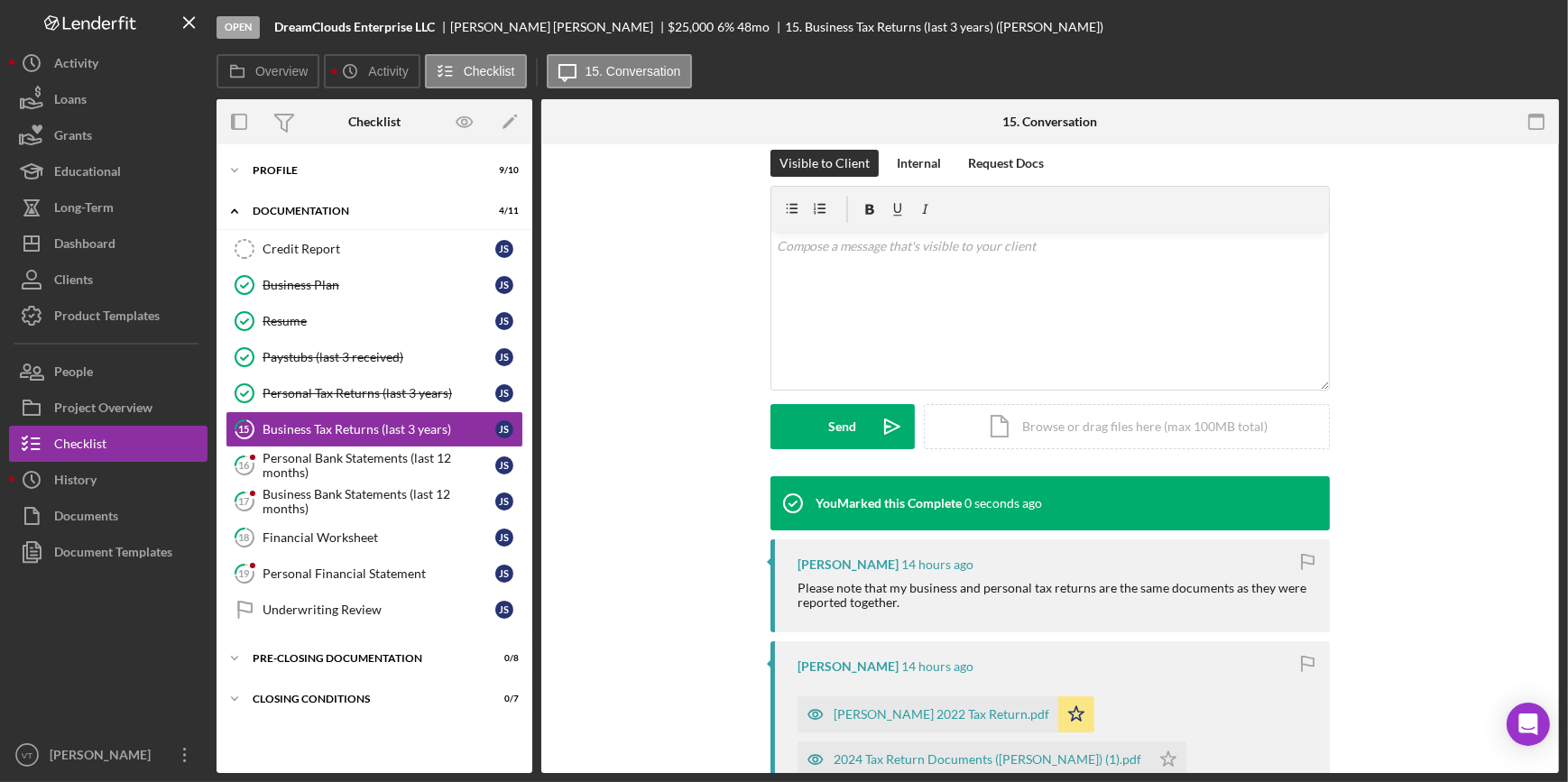
scroll to position [480, 0]
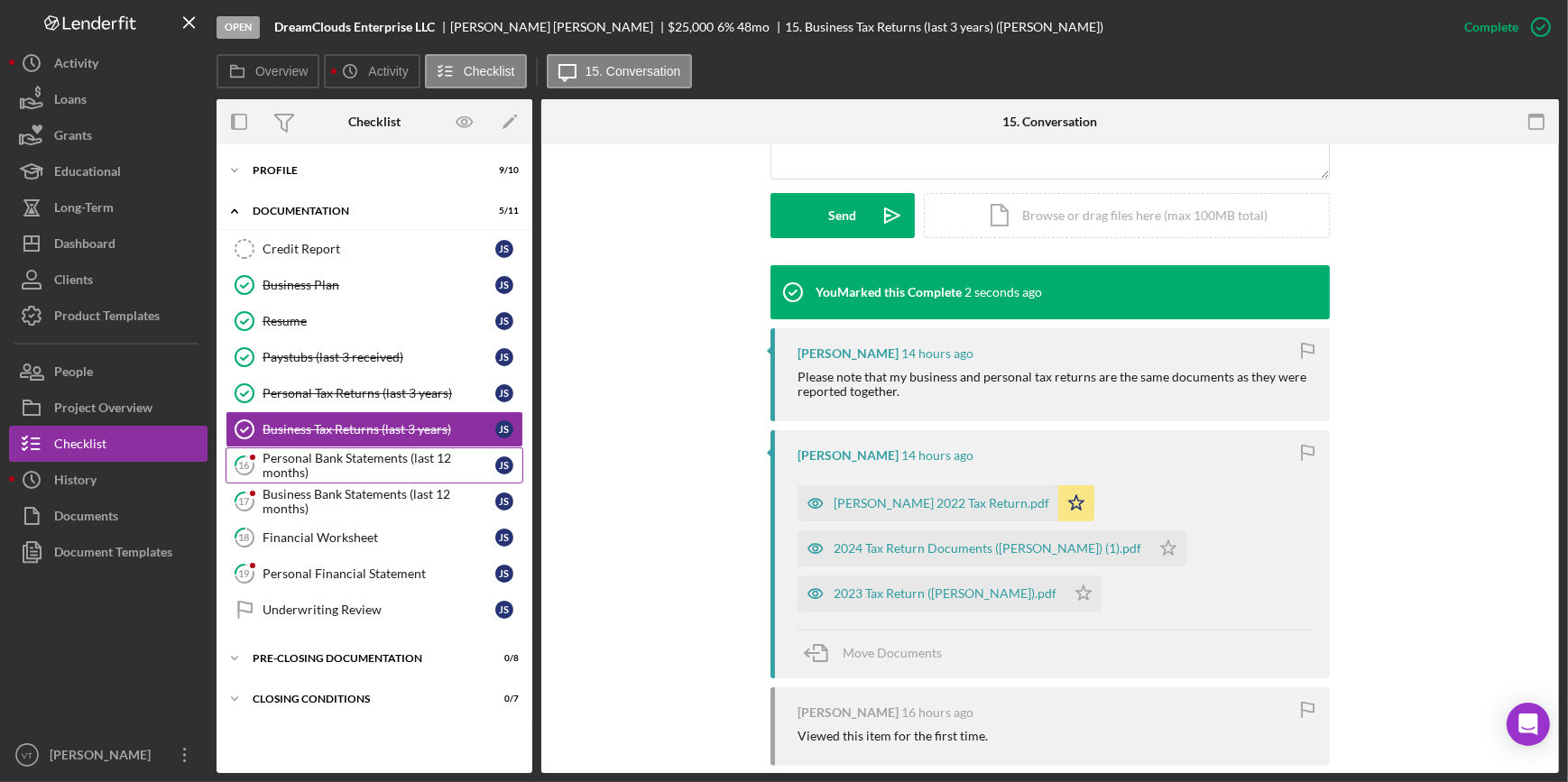
click at [454, 463] on div "Personal Bank Statements (last 12 months)" at bounding box center [378, 465] width 232 height 29
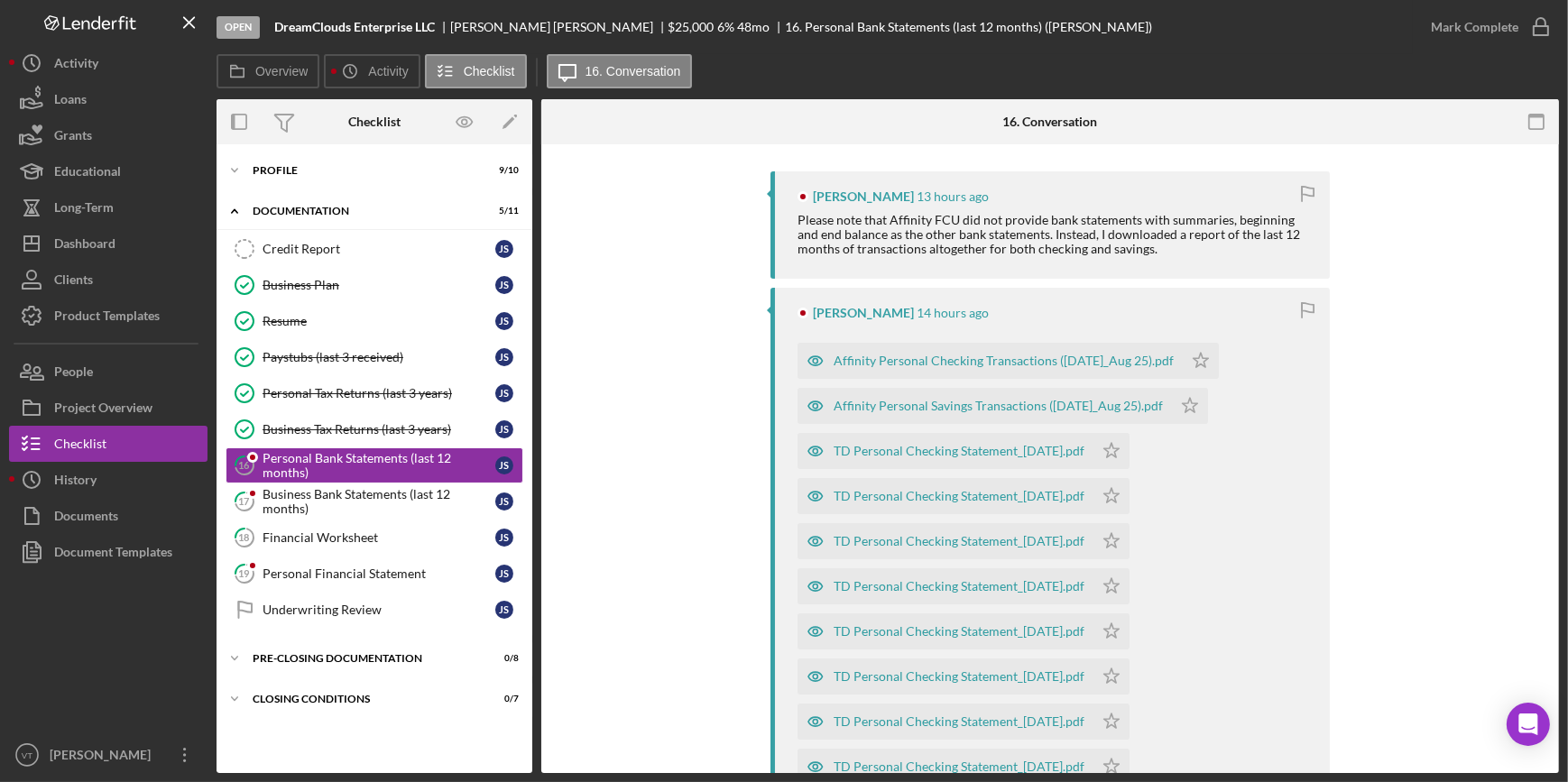
scroll to position [328, 0]
click at [1199, 361] on icon "Icon/Star" at bounding box center [1201, 360] width 37 height 37
click at [1177, 399] on icon "Icon/Star" at bounding box center [1190, 405] width 37 height 37
click at [1130, 456] on icon "Icon/Star" at bounding box center [1111, 450] width 37 height 37
click at [1130, 505] on icon "Icon/Star" at bounding box center [1111, 494] width 37 height 37
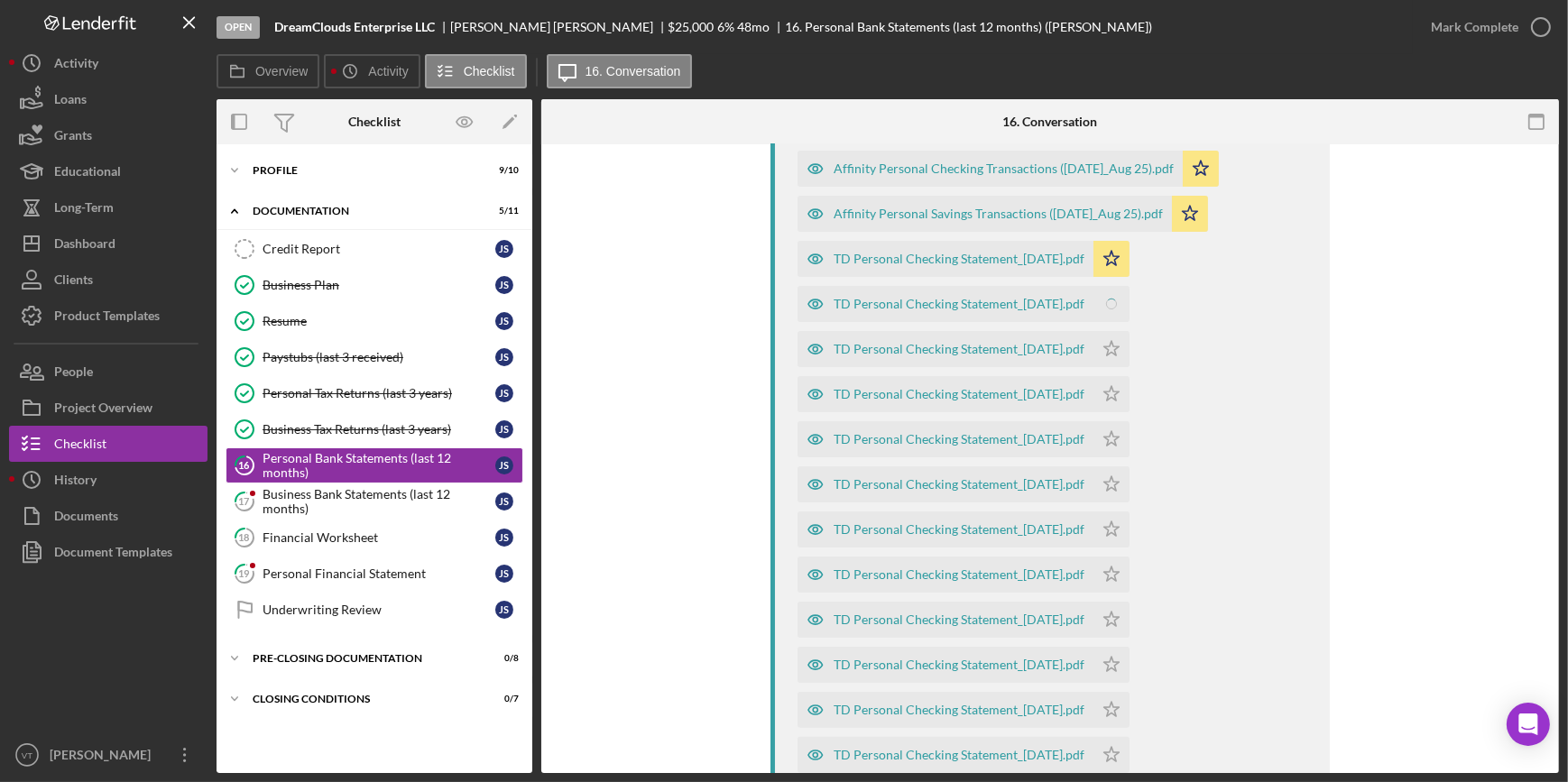
scroll to position [573, 0]
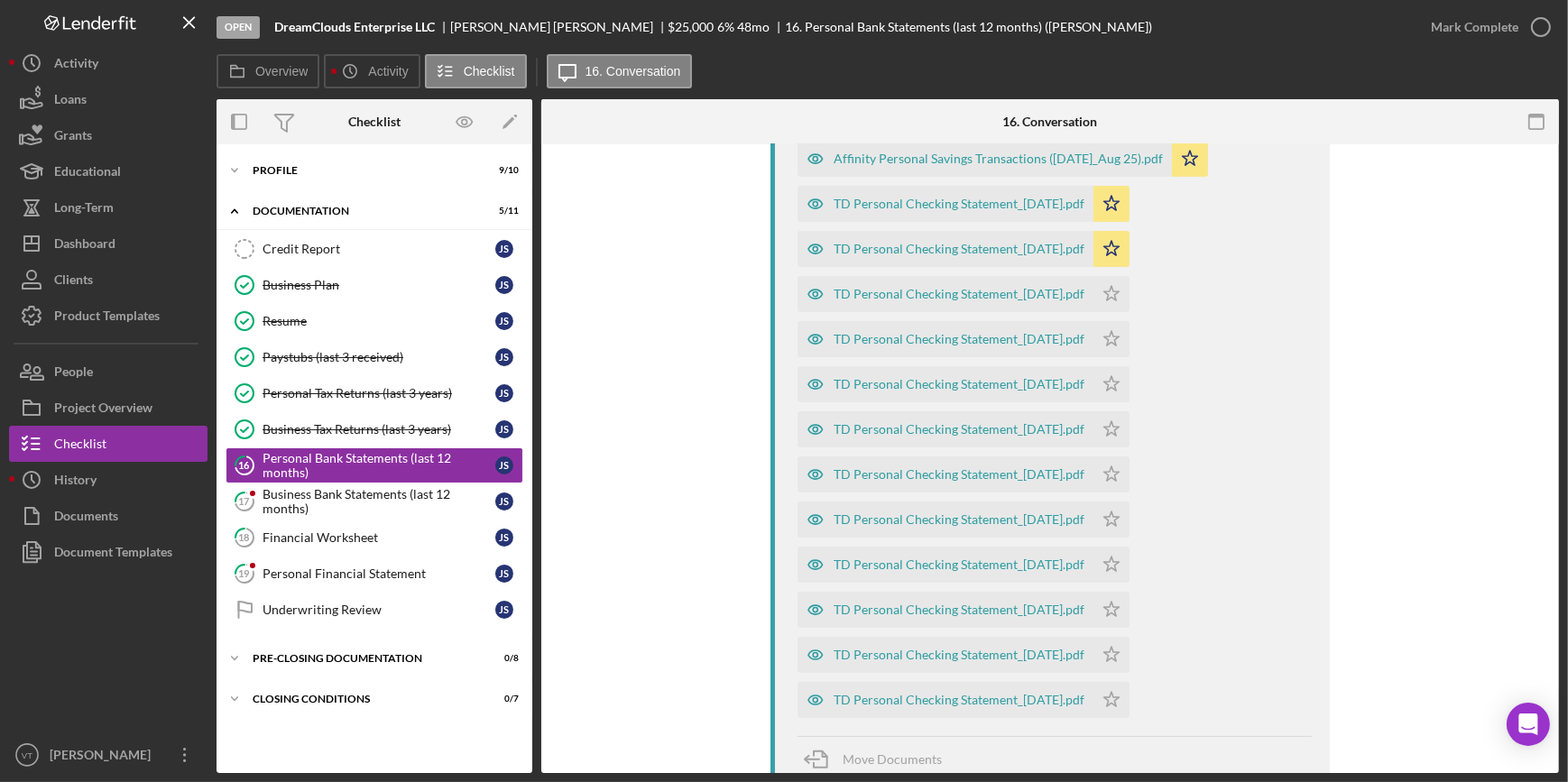
click at [1128, 258] on icon "Icon/Star" at bounding box center [1111, 249] width 37 height 37
click at [1119, 290] on polygon "button" at bounding box center [1112, 293] width 15 height 14
click at [1127, 344] on icon "Icon/Star" at bounding box center [1111, 339] width 37 height 37
click at [1130, 378] on icon "Icon/Star" at bounding box center [1111, 384] width 37 height 37
click at [1130, 419] on icon "Icon/Star" at bounding box center [1111, 429] width 37 height 37
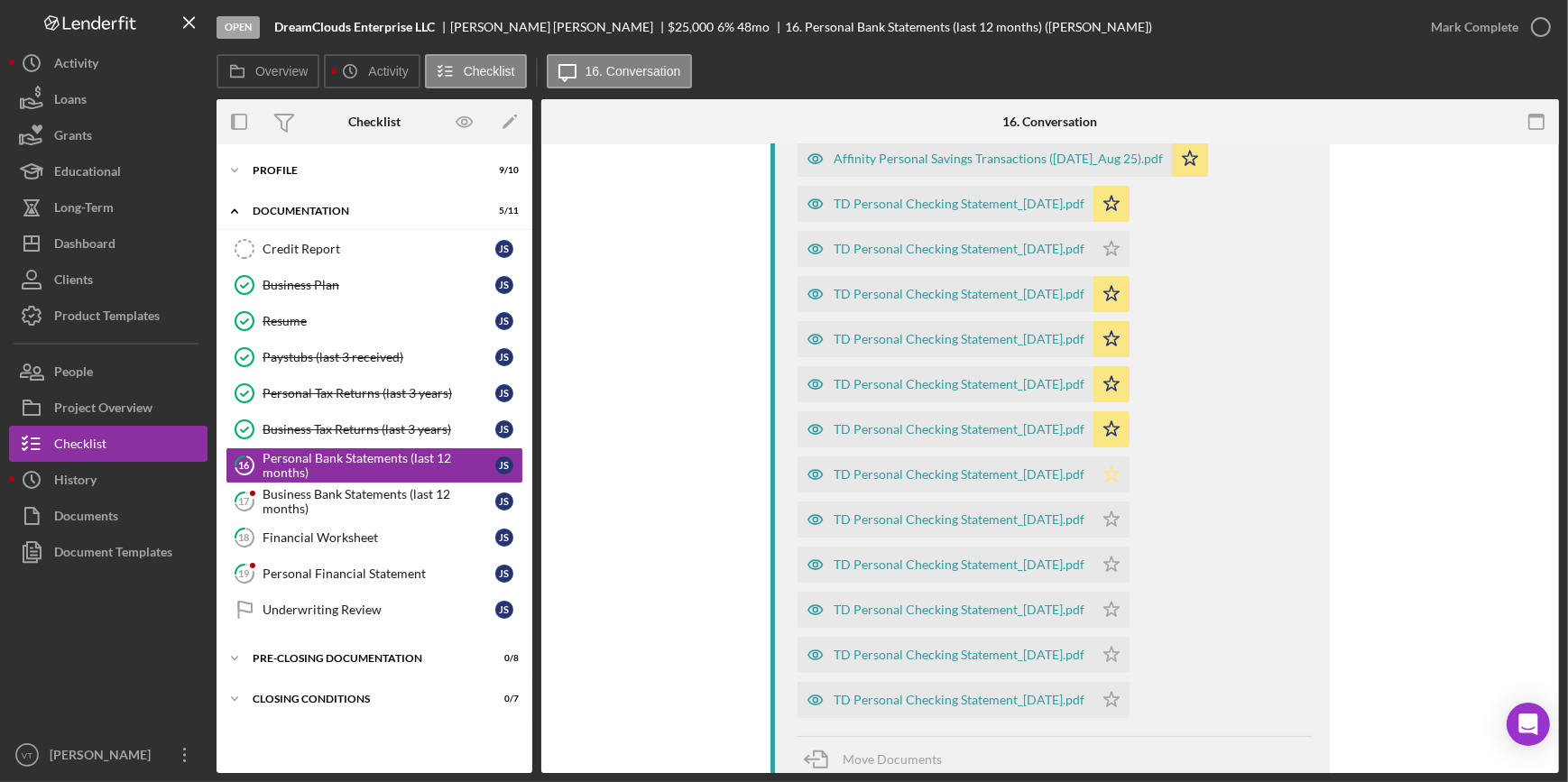
click at [1130, 467] on icon "Icon/Star" at bounding box center [1111, 474] width 37 height 37
click at [1119, 516] on polygon "button" at bounding box center [1112, 519] width 15 height 14
click at [1130, 553] on icon "Icon/Star" at bounding box center [1111, 565] width 37 height 37
click at [1130, 615] on icon "Icon/Star" at bounding box center [1111, 610] width 37 height 37
click at [1128, 644] on icon "Icon/Star" at bounding box center [1111, 655] width 37 height 37
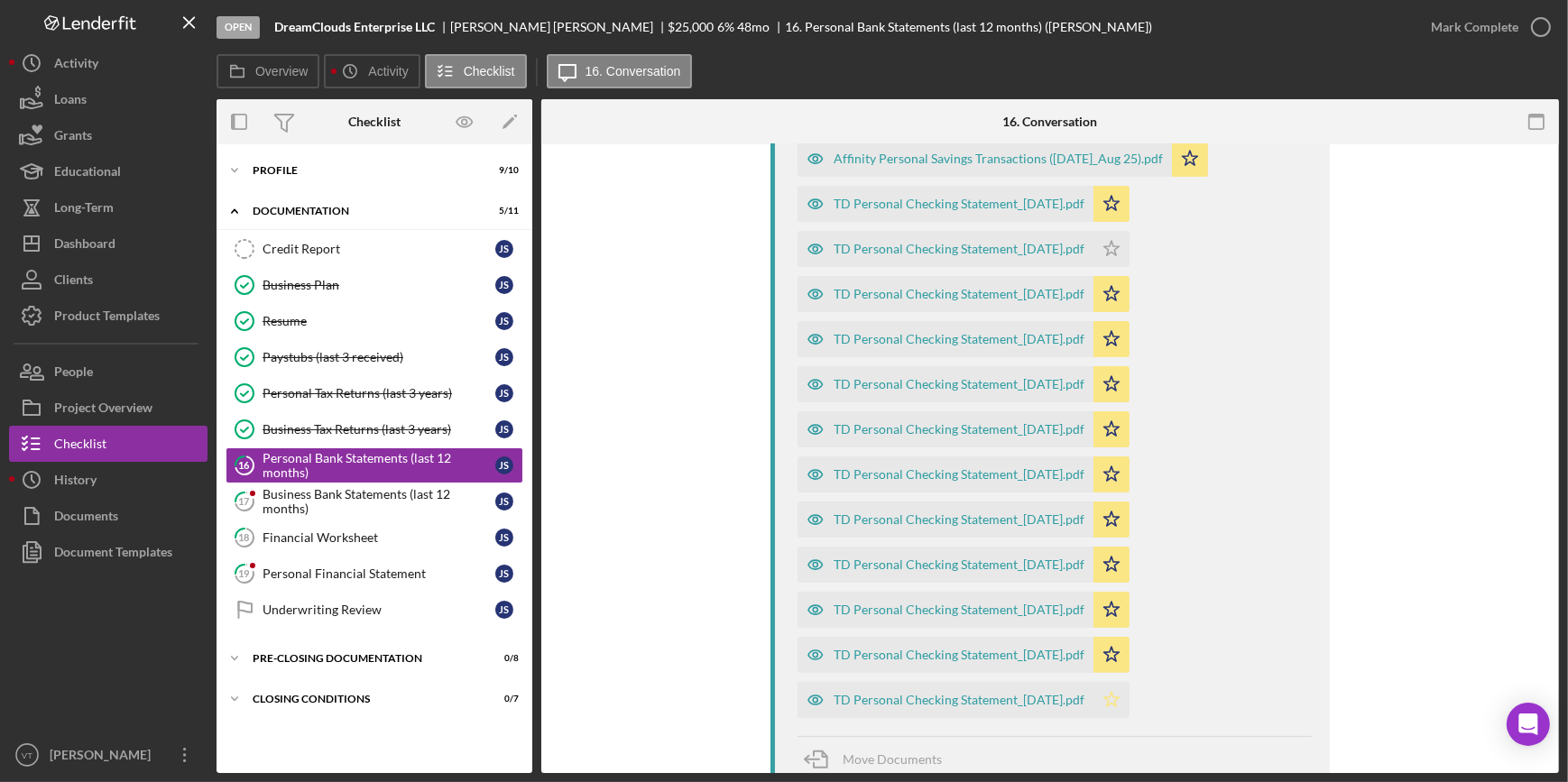
click at [1130, 698] on icon "Icon/Star" at bounding box center [1111, 700] width 37 height 37
click at [965, 160] on div "Affinity Personal Savings Transactions ([DATE]_Aug 25).pdf" at bounding box center [998, 158] width 330 height 14
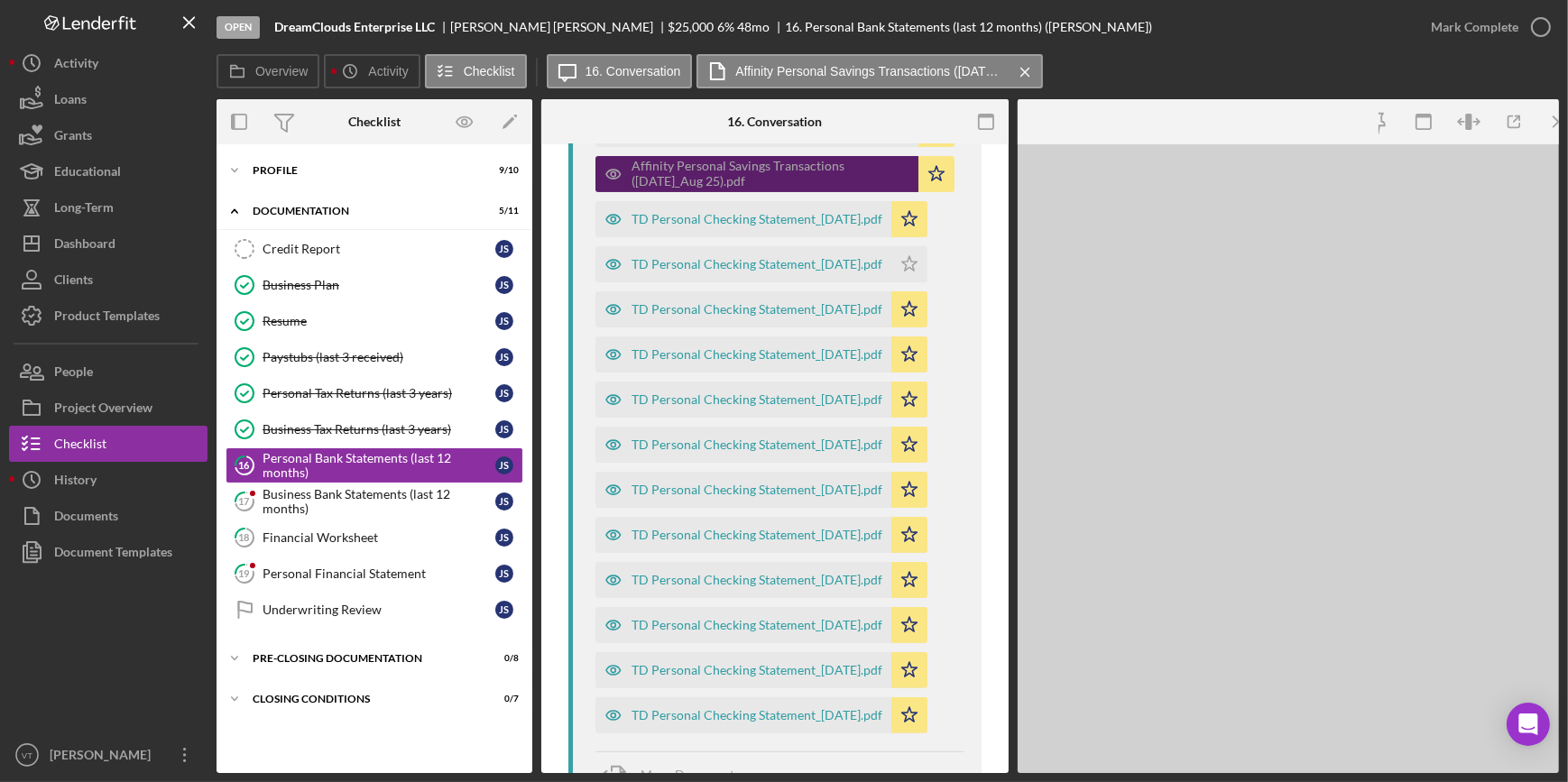
scroll to position [587, 0]
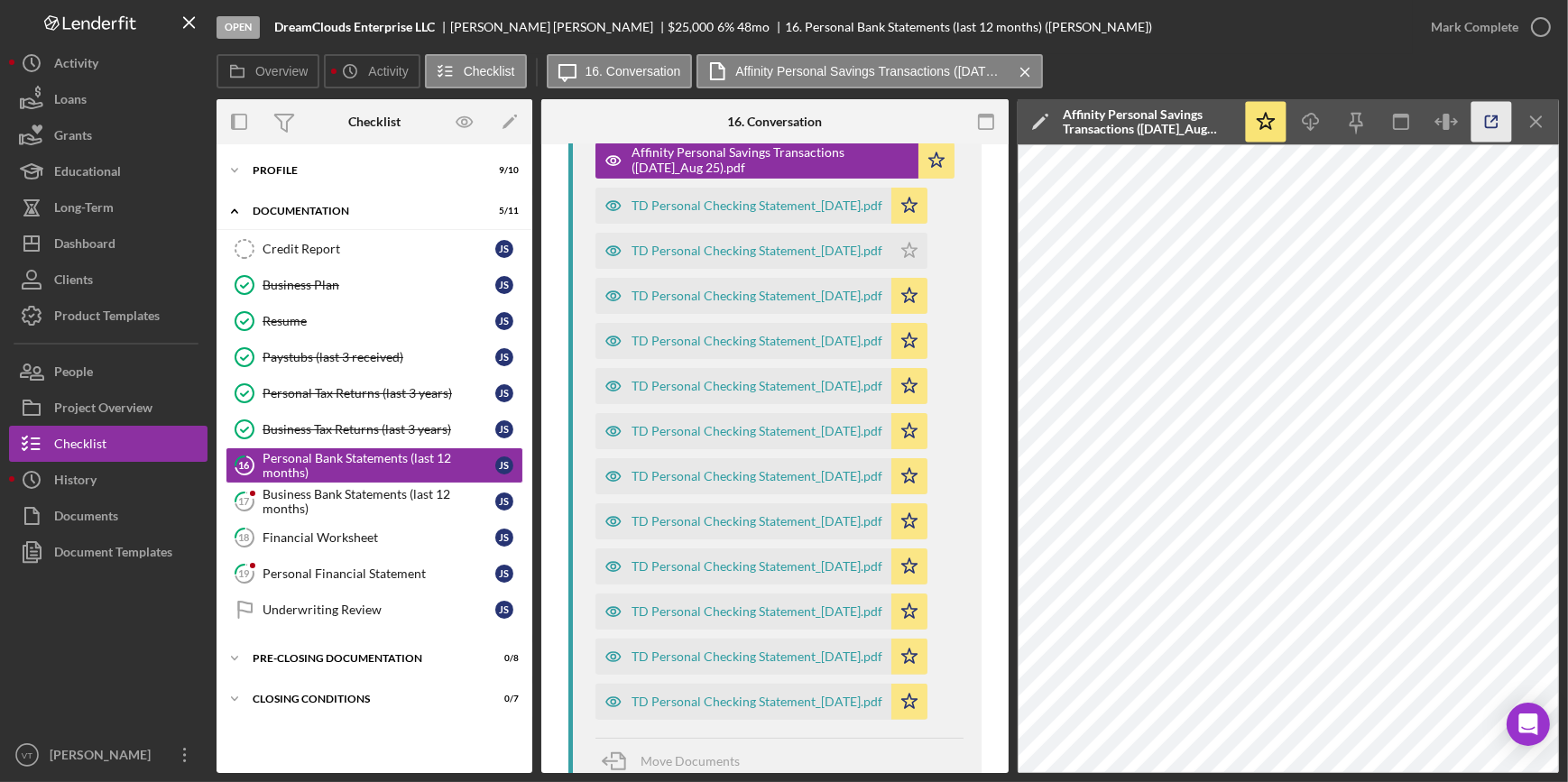
click at [1499, 122] on icon "button" at bounding box center [1491, 122] width 40 height 40
click at [425, 502] on div "Business Bank Statements (last 12 months)" at bounding box center [378, 501] width 232 height 29
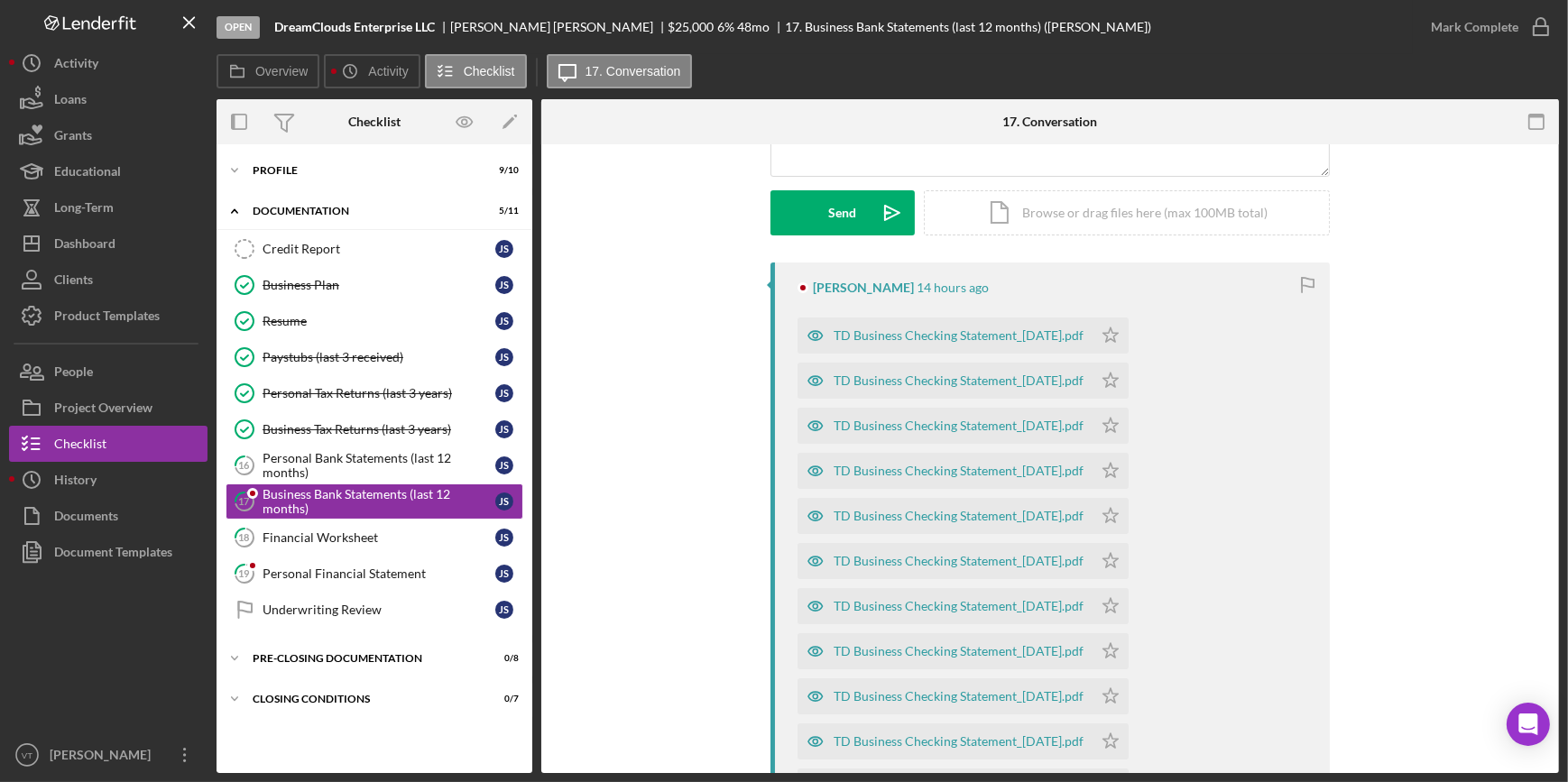
scroll to position [328, 0]
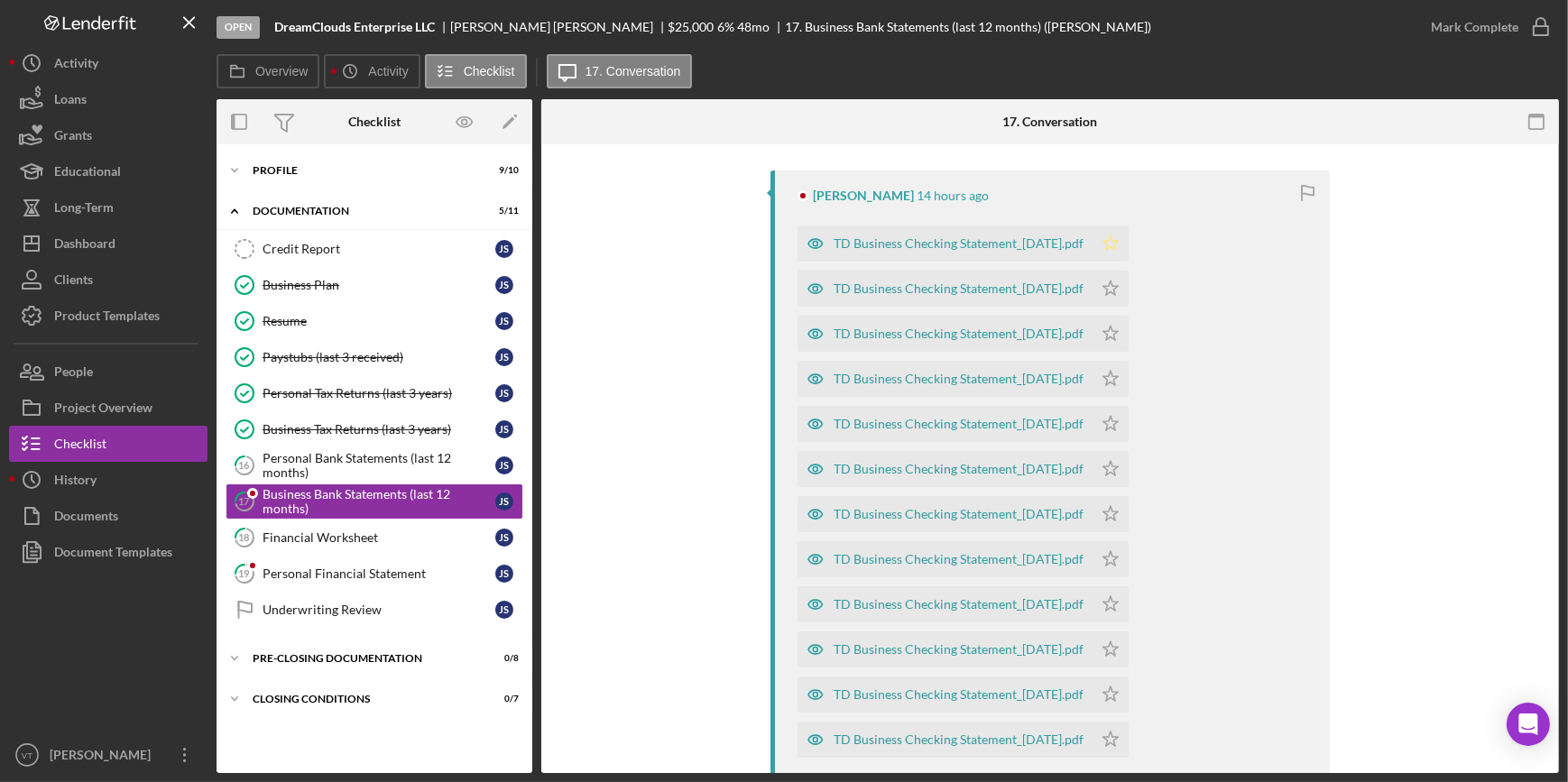
click at [1129, 234] on icon "Icon/Star" at bounding box center [1110, 243] width 37 height 37
click at [1118, 292] on polygon "button" at bounding box center [1111, 288] width 15 height 14
click at [1129, 334] on icon "Icon/Star" at bounding box center [1110, 333] width 37 height 37
click at [1129, 376] on icon "Icon/Star" at bounding box center [1110, 378] width 37 height 37
click at [1129, 406] on icon "Icon/Star" at bounding box center [1110, 423] width 37 height 37
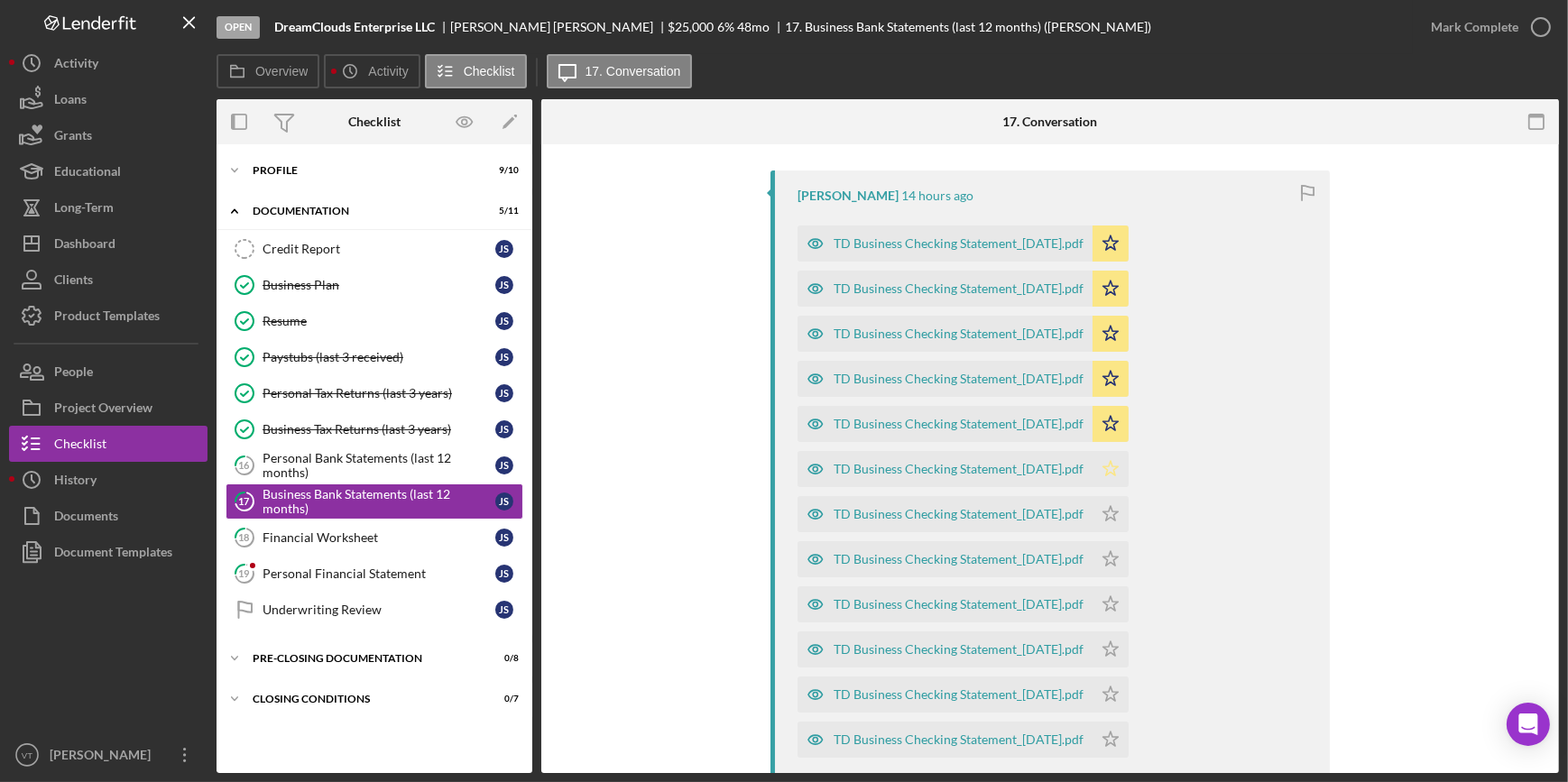
click at [1129, 470] on icon "Icon/Star" at bounding box center [1110, 469] width 37 height 37
click at [1129, 505] on icon "Icon/Star" at bounding box center [1110, 514] width 37 height 37
click at [1123, 551] on icon "Icon/Star" at bounding box center [1110, 559] width 37 height 37
click at [1118, 598] on polygon "button" at bounding box center [1111, 603] width 15 height 14
click at [1129, 643] on icon "Icon/Star" at bounding box center [1110, 649] width 37 height 37
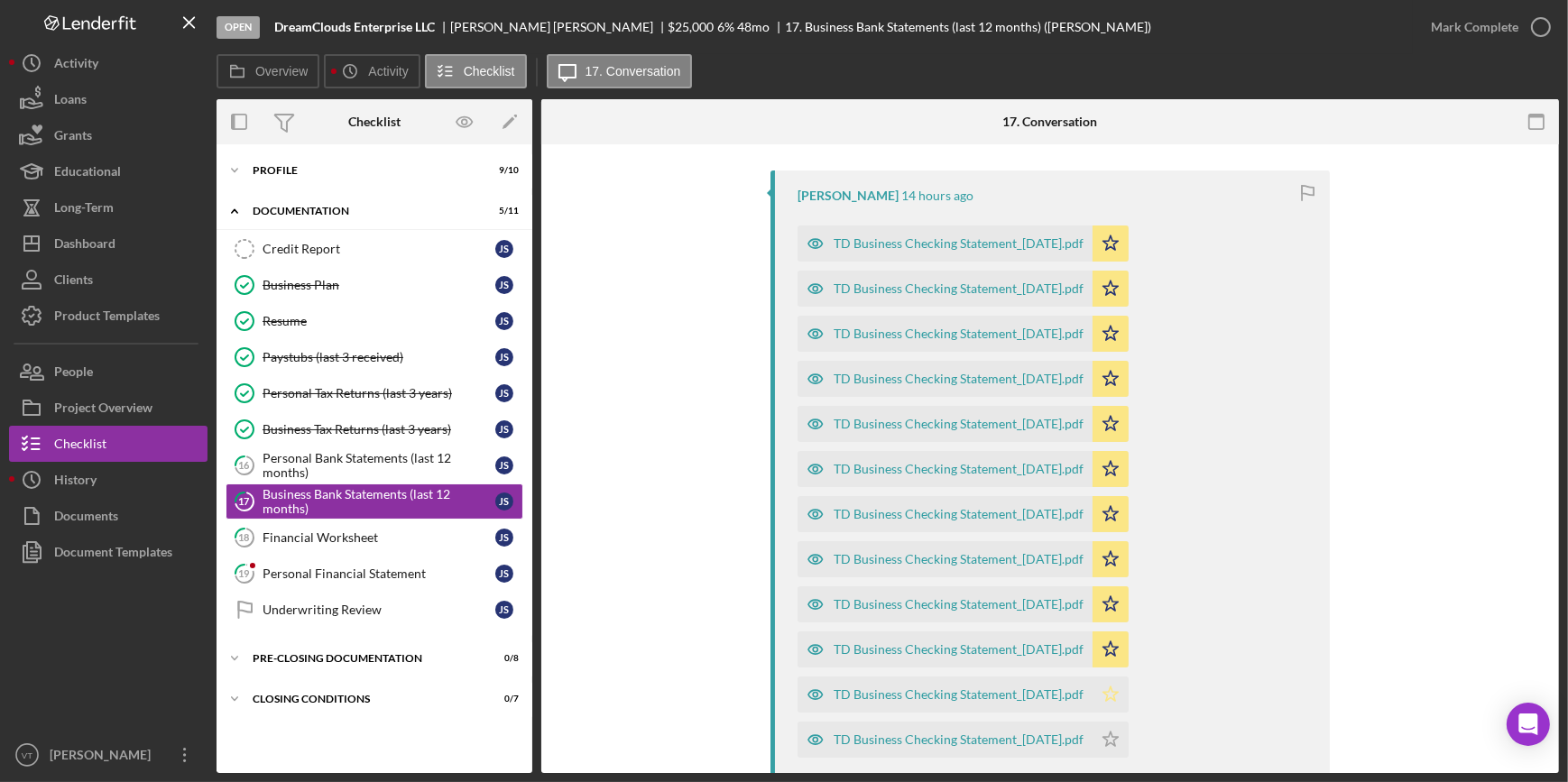
click at [1118, 695] on polygon "button" at bounding box center [1111, 693] width 15 height 14
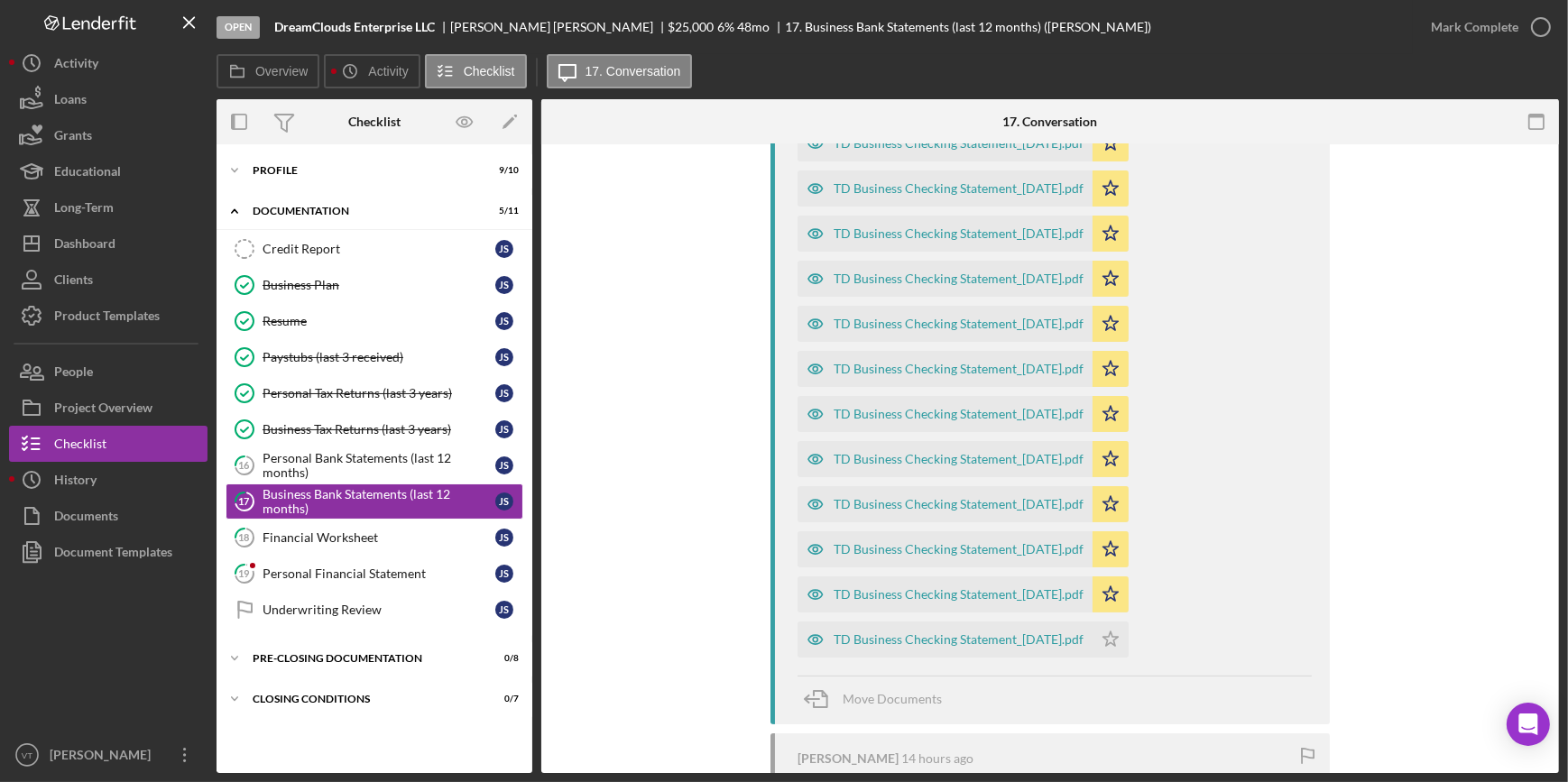
scroll to position [492, 0]
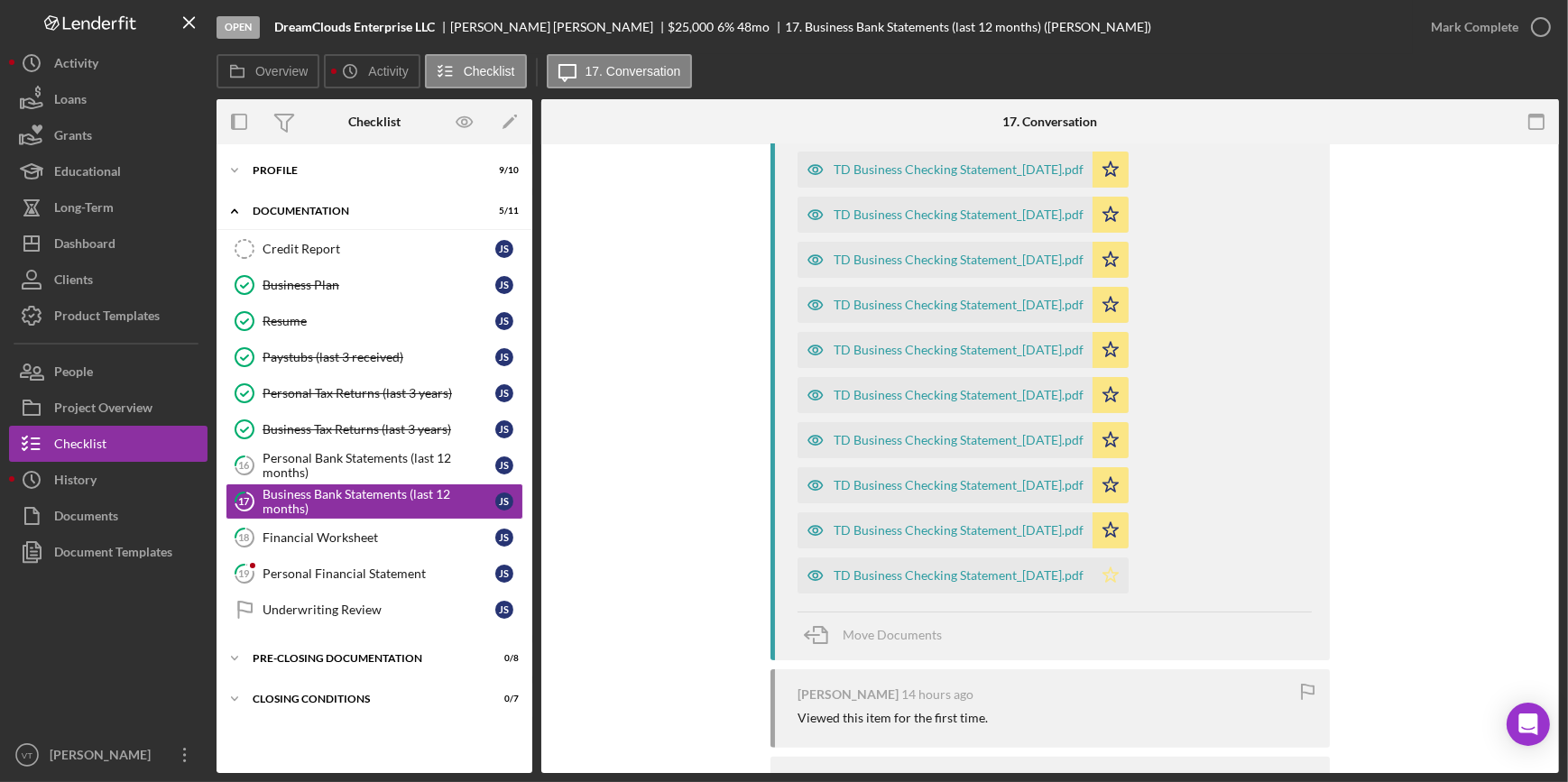
click at [1118, 568] on polygon "button" at bounding box center [1111, 574] width 15 height 14
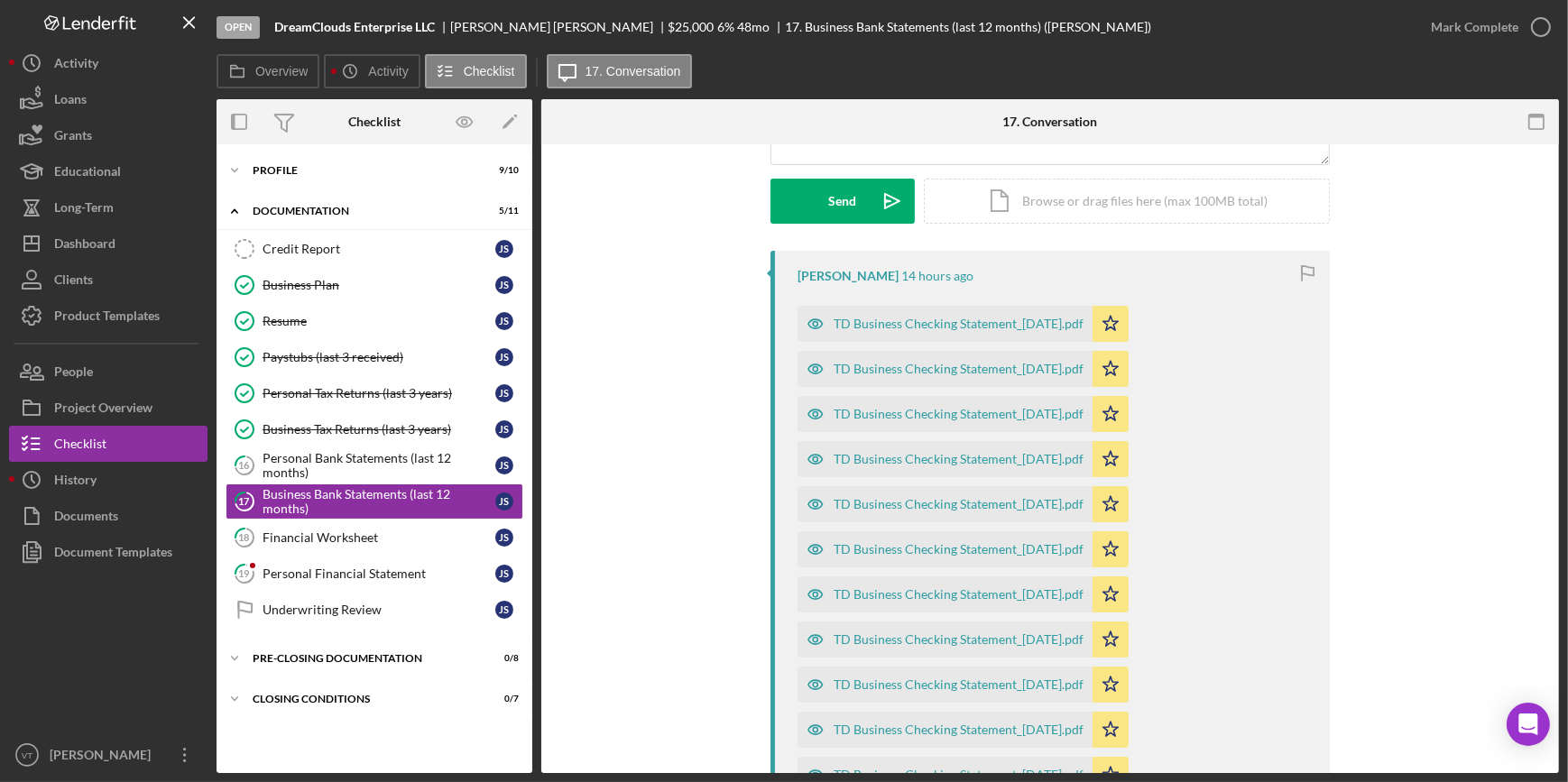
scroll to position [245, 0]
click at [950, 315] on div "TD Business Checking Statement_[DATE].pdf" at bounding box center [944, 325] width 295 height 37
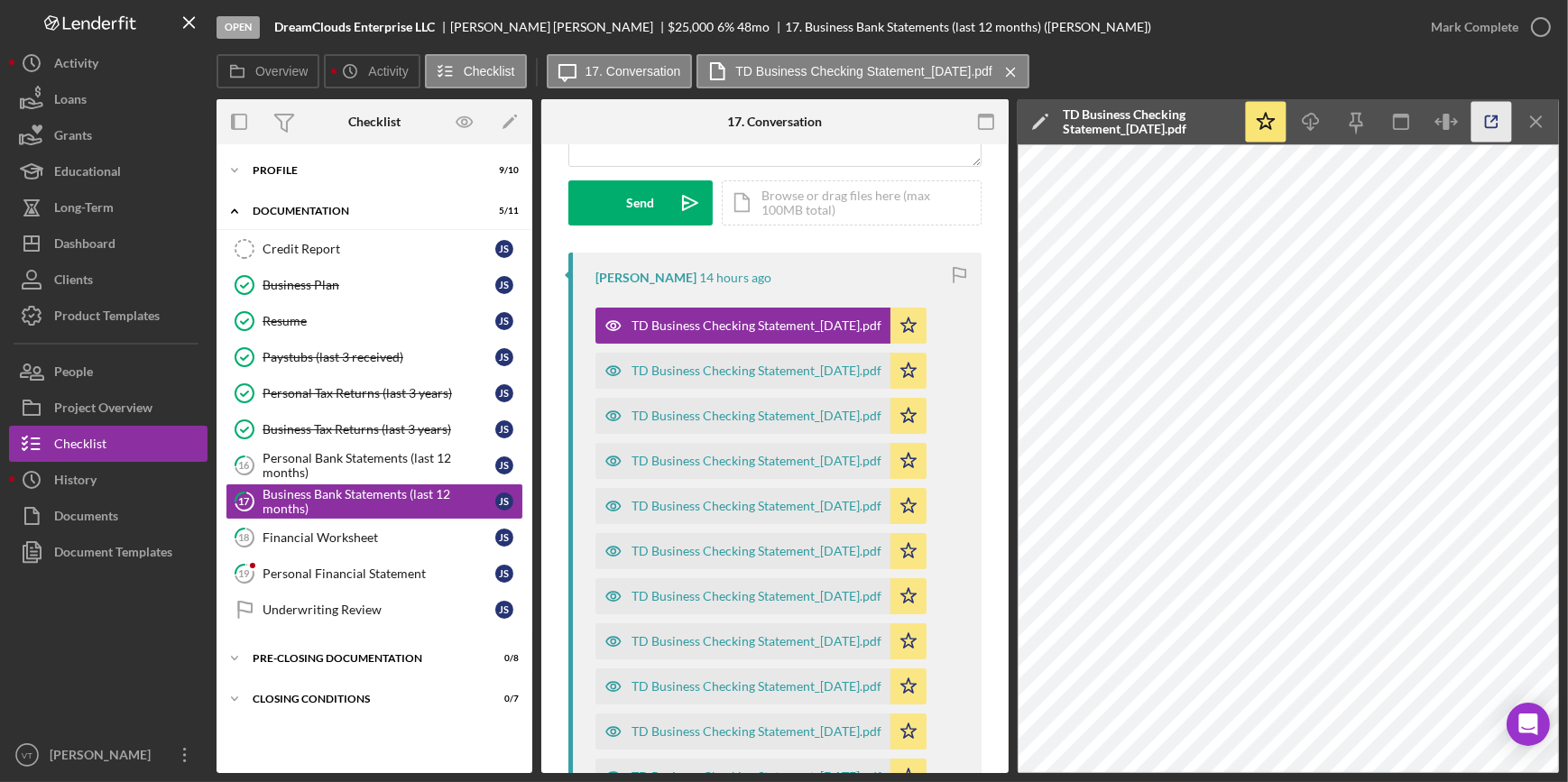
click at [1493, 126] on icon "button" at bounding box center [1491, 122] width 40 height 40
click at [1472, 33] on div "Mark Complete" at bounding box center [1473, 27] width 87 height 37
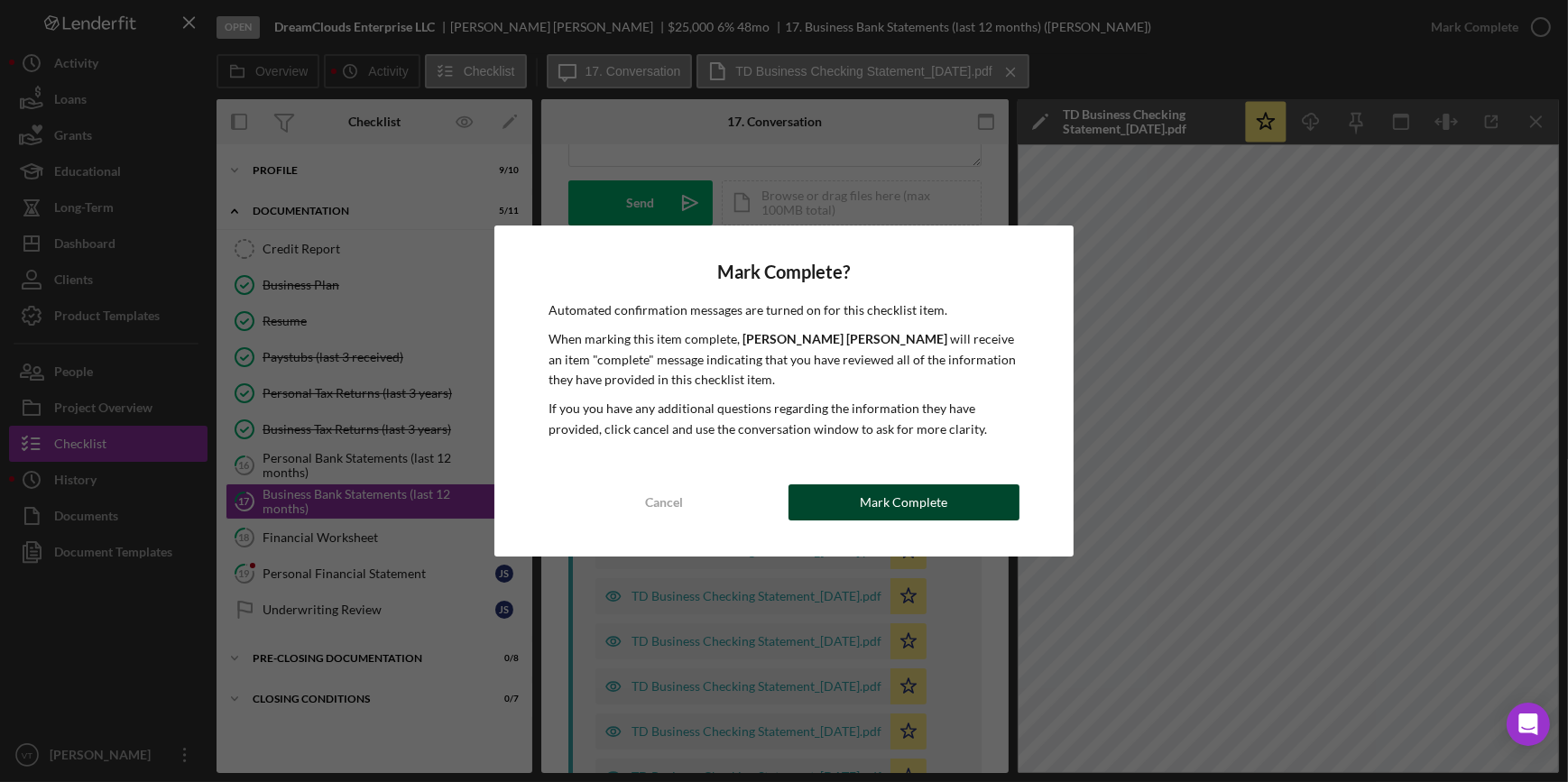
click at [948, 503] on button "Mark Complete" at bounding box center [904, 502] width 231 height 37
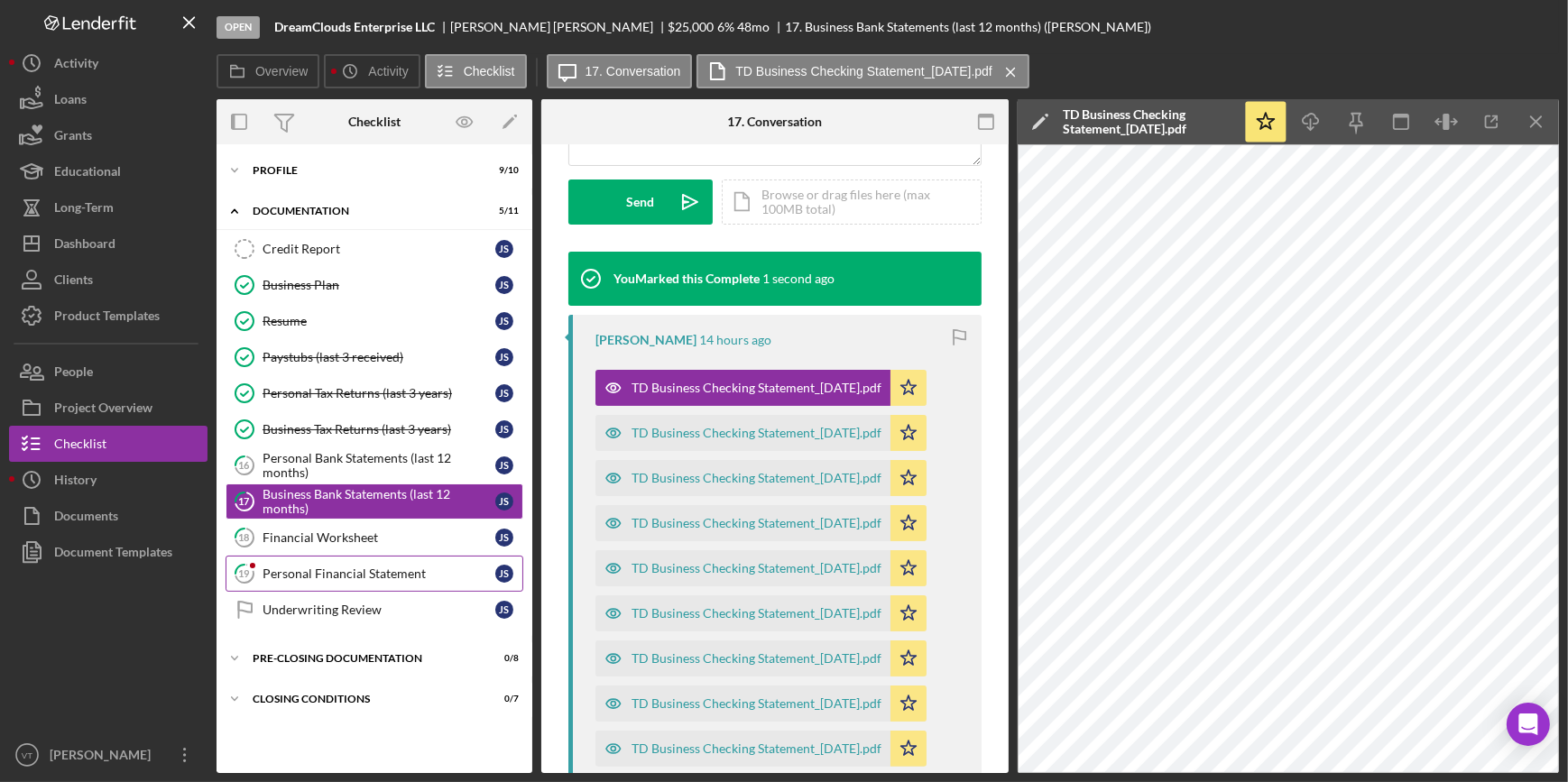
scroll to position [514, 0]
click at [337, 540] on div "Financial Worksheet" at bounding box center [378, 537] width 232 height 14
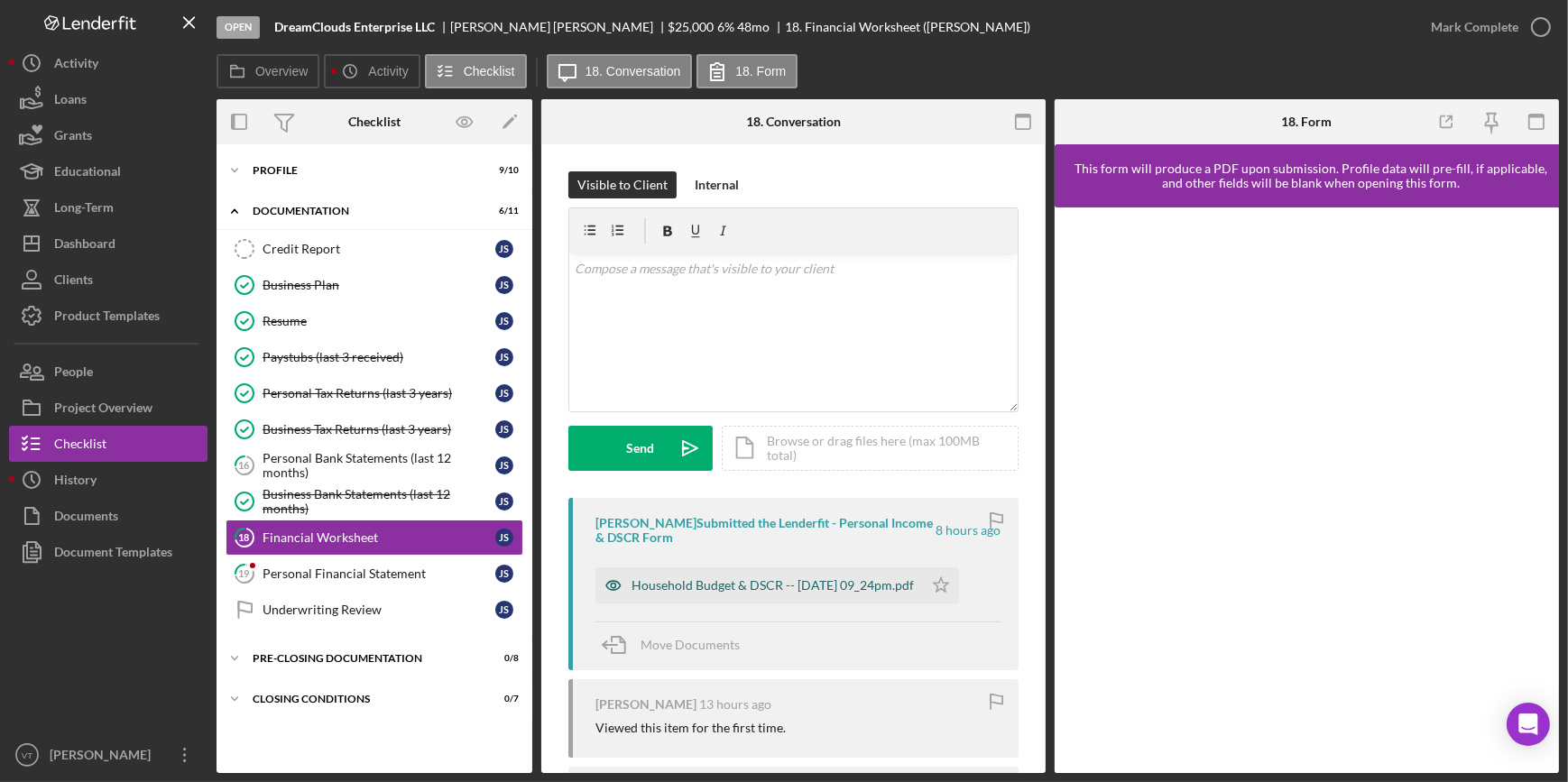
click at [829, 584] on div "Household Budget & DSCR -- [DATE] 09_24pm.pdf" at bounding box center [772, 584] width 282 height 14
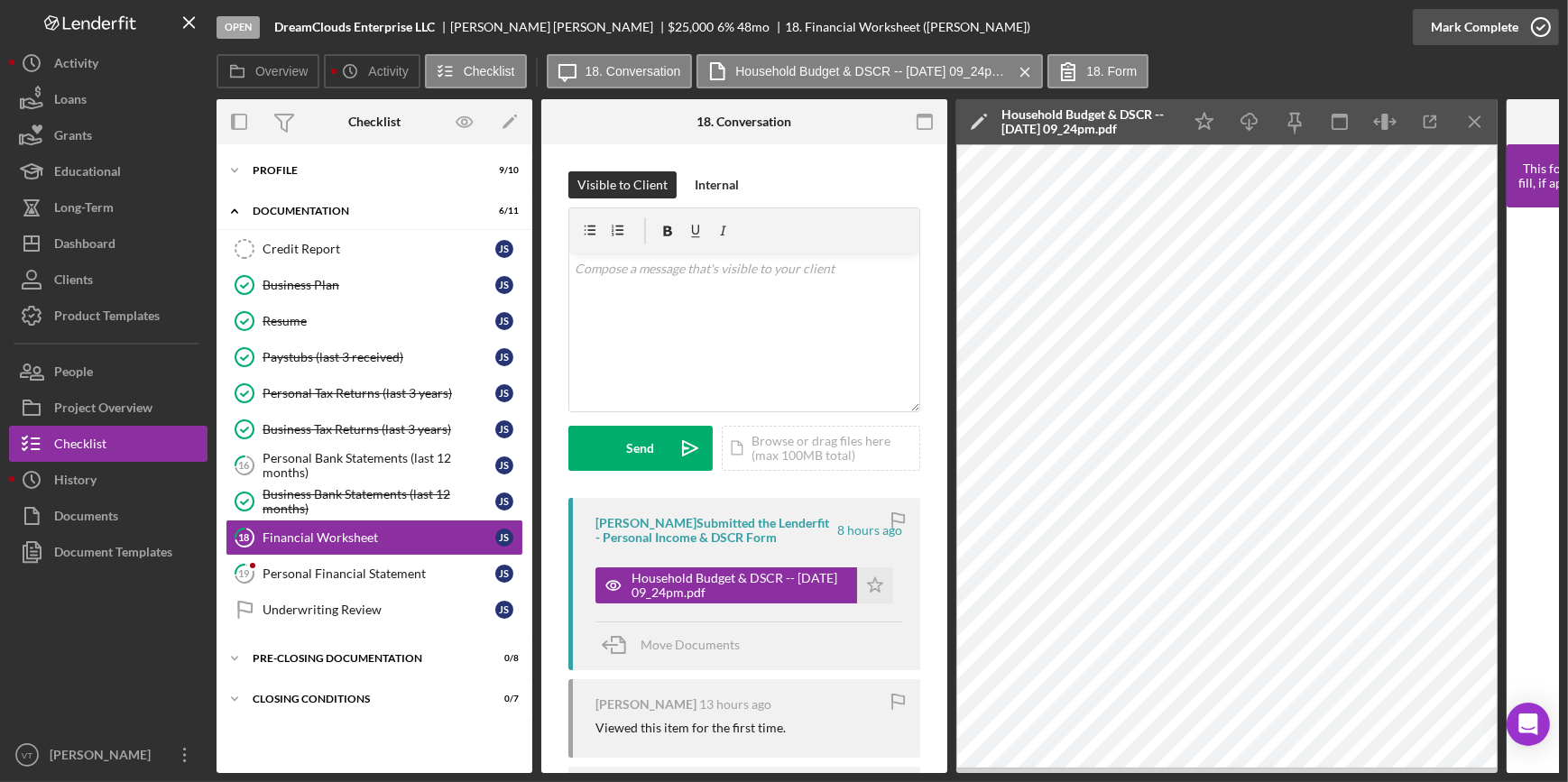
click at [1427, 37] on button "Mark Complete" at bounding box center [1486, 27] width 146 height 37
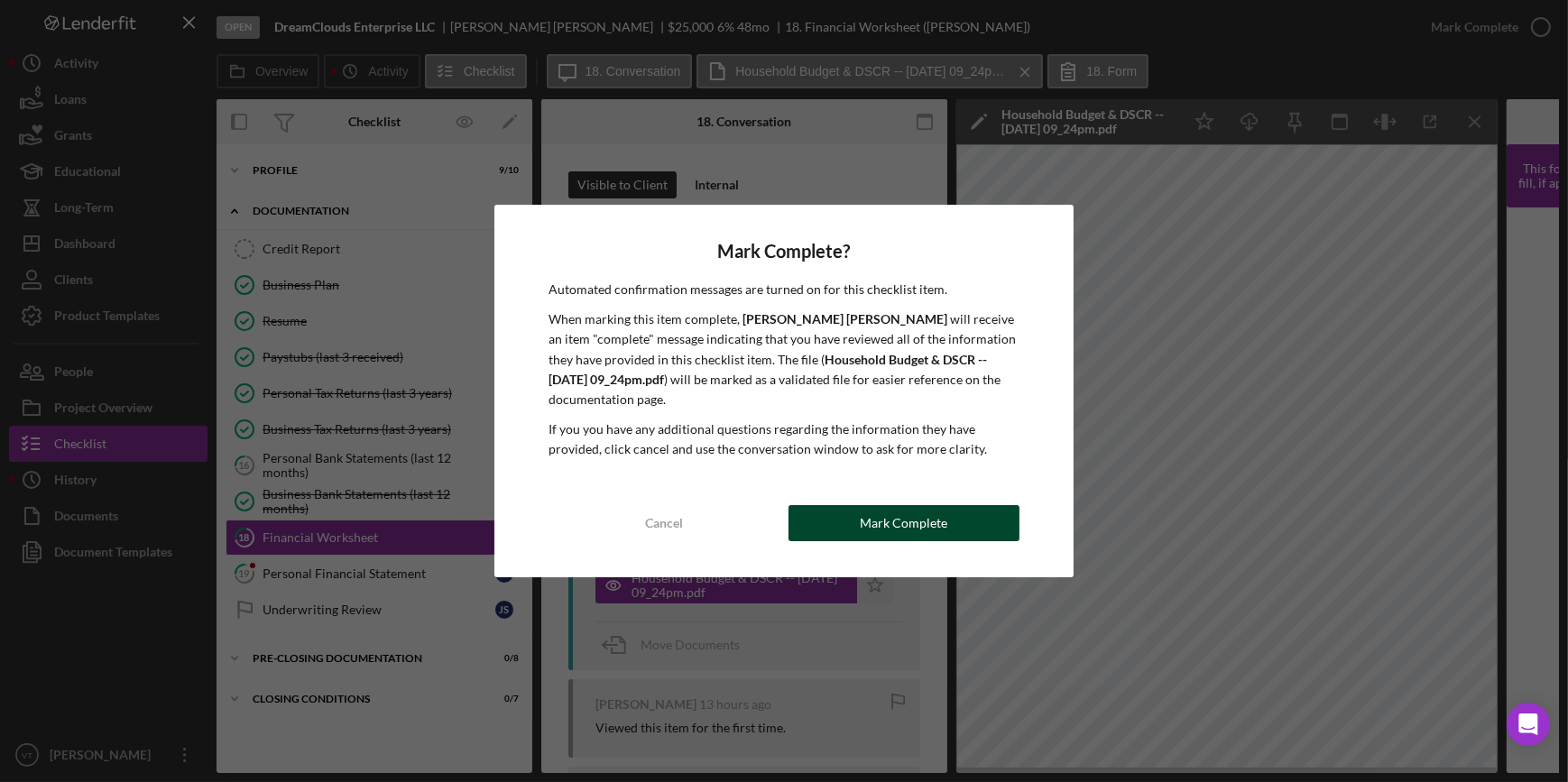
click at [874, 522] on div "Mark Complete" at bounding box center [903, 523] width 87 height 37
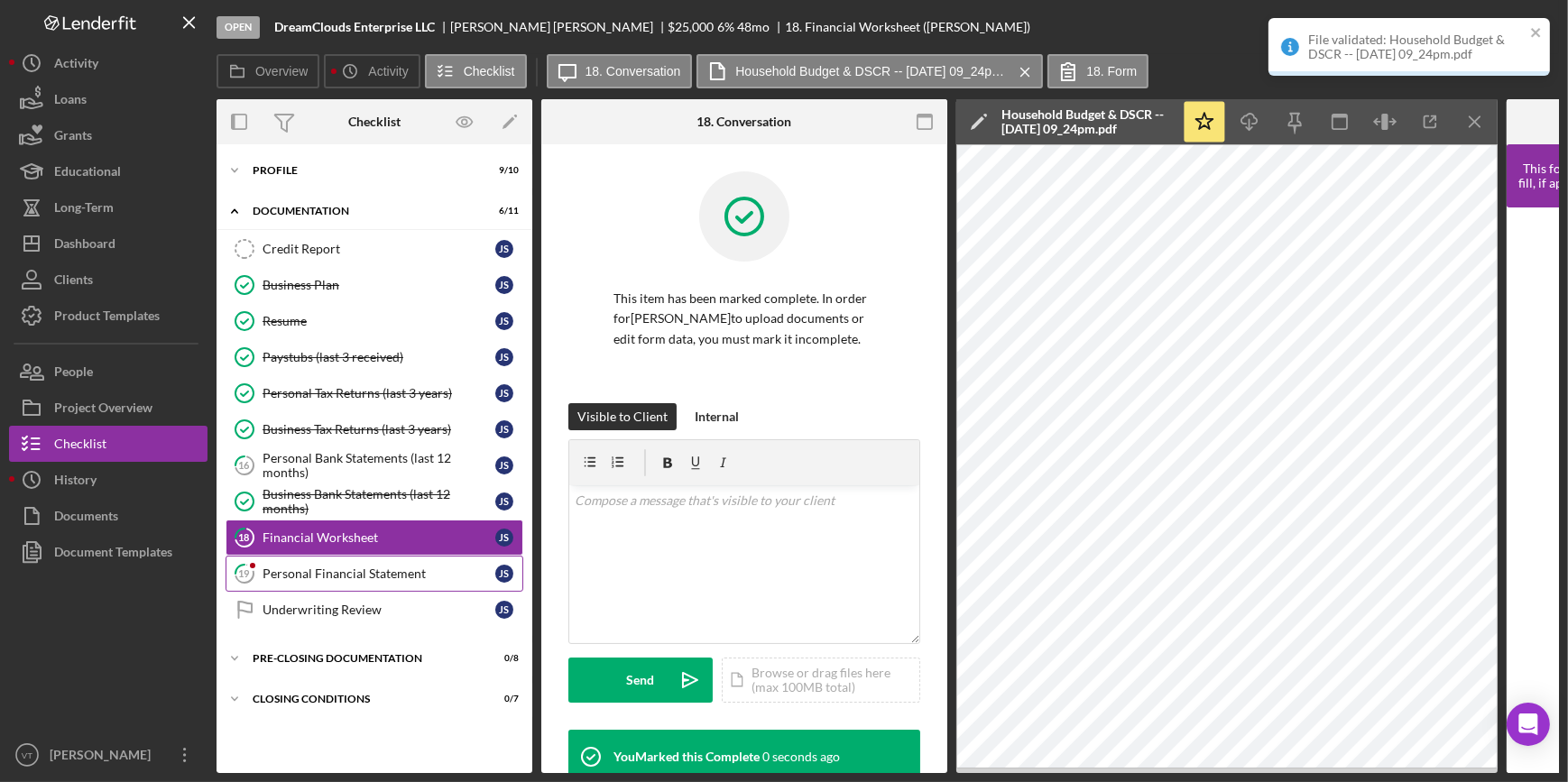
click at [422, 568] on div "Personal Financial Statement" at bounding box center [378, 573] width 232 height 14
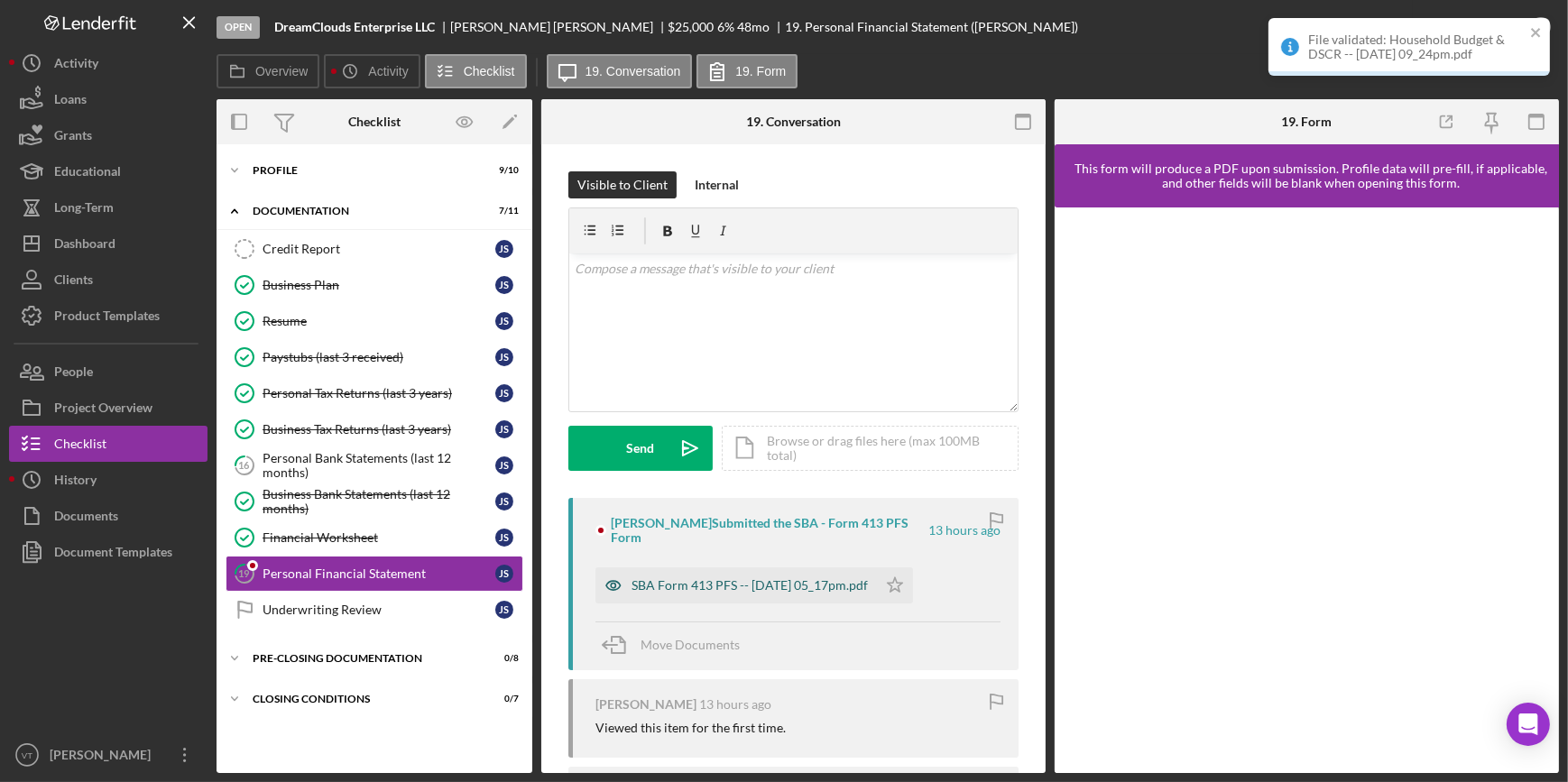
click at [819, 578] on div "SBA Form 413 PFS -- [DATE] 05_17pm.pdf" at bounding box center [749, 584] width 236 height 14
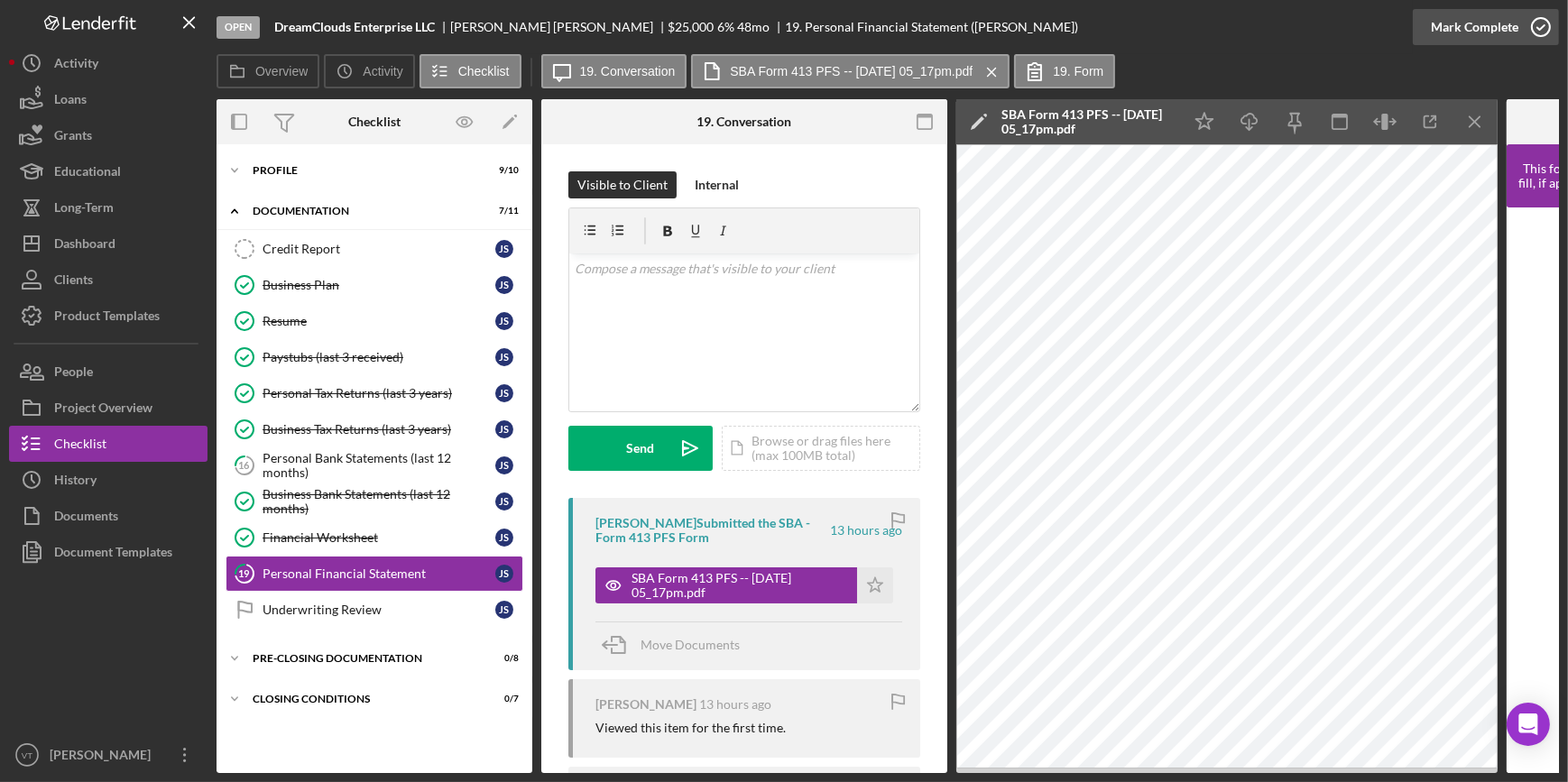
click at [1462, 16] on div "Mark Complete" at bounding box center [1473, 27] width 87 height 37
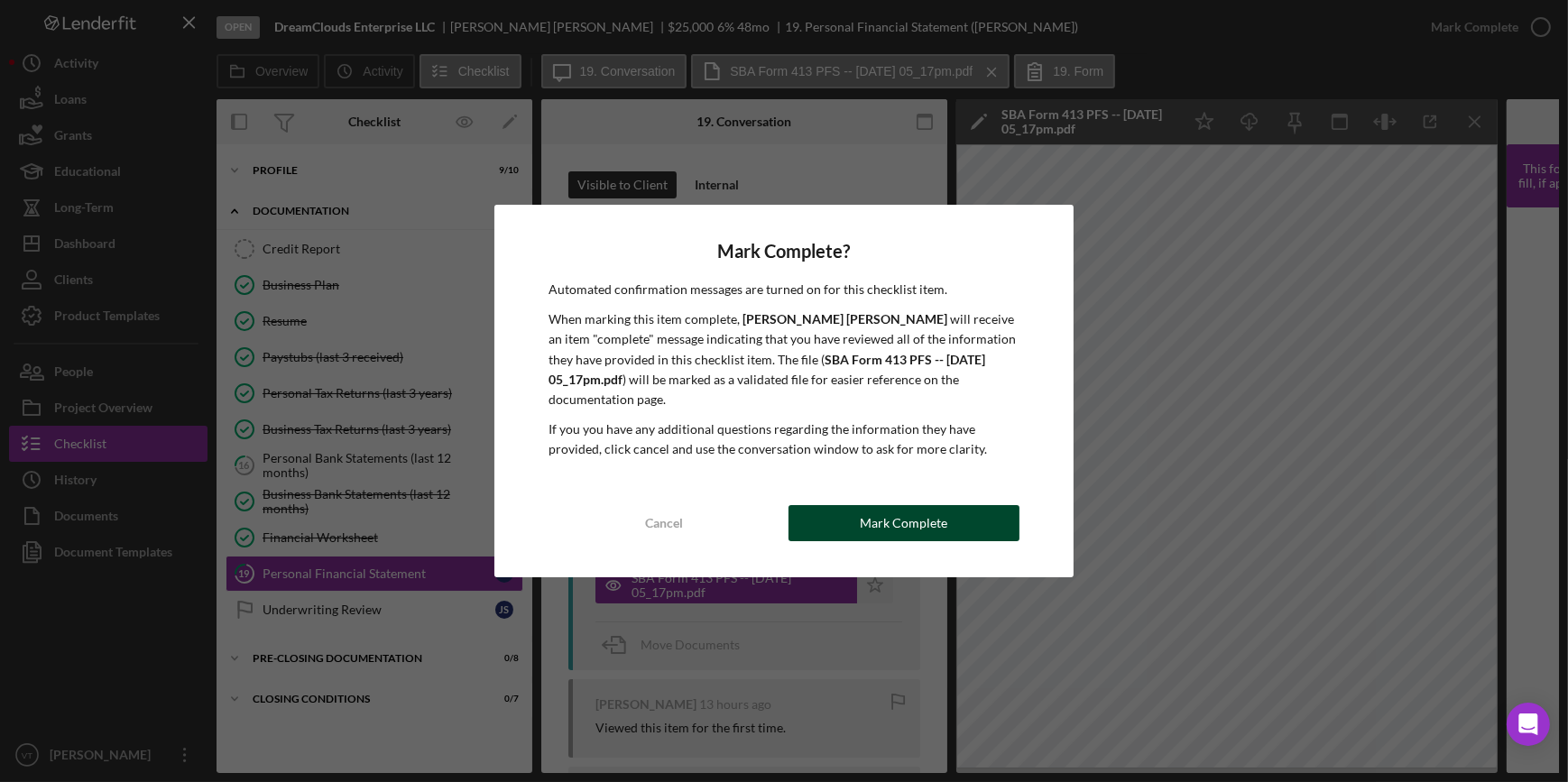
click at [939, 524] on div "Mark Complete" at bounding box center [903, 523] width 87 height 37
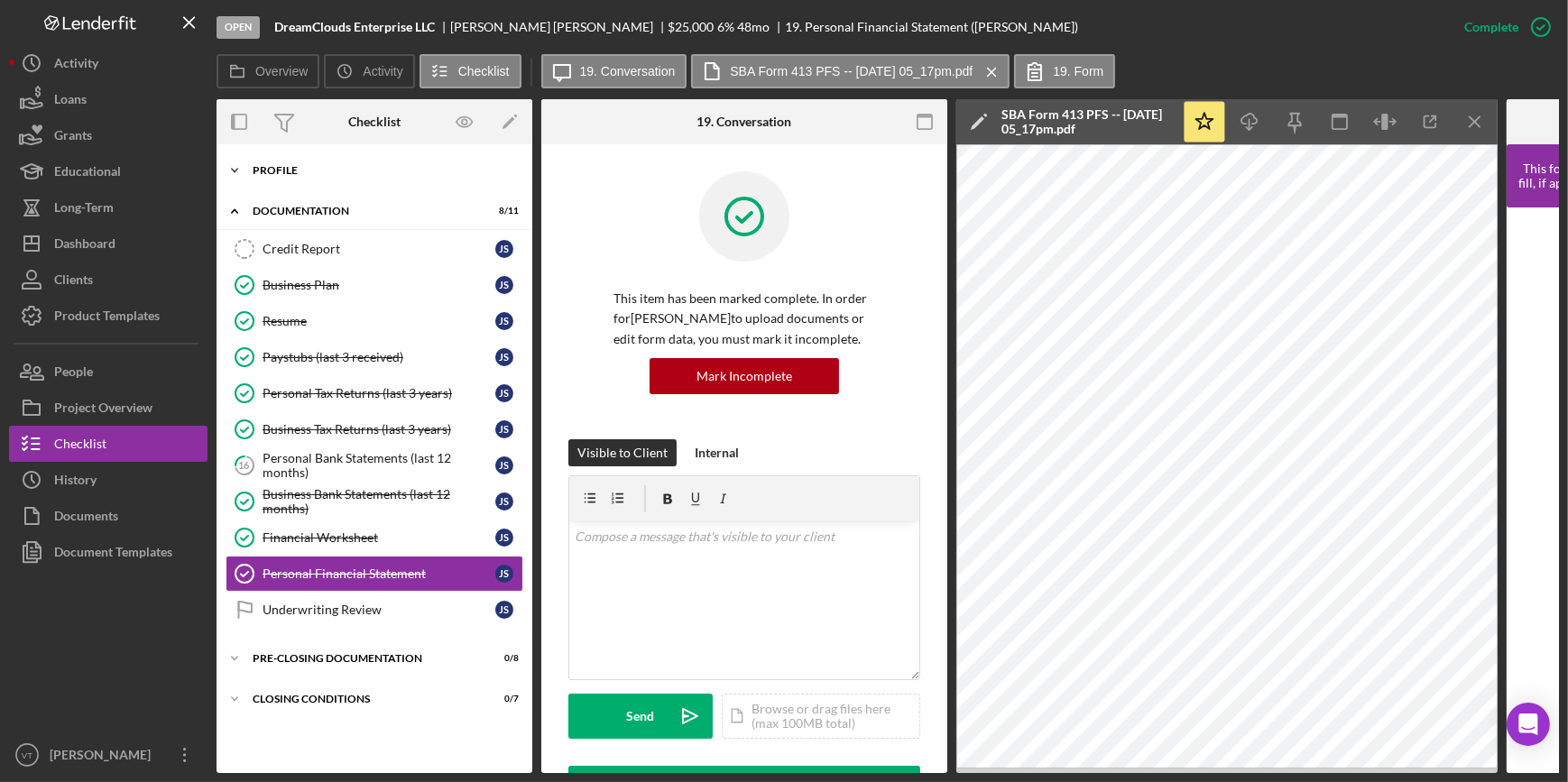
click at [237, 173] on icon "Icon/Expander" at bounding box center [234, 170] width 37 height 37
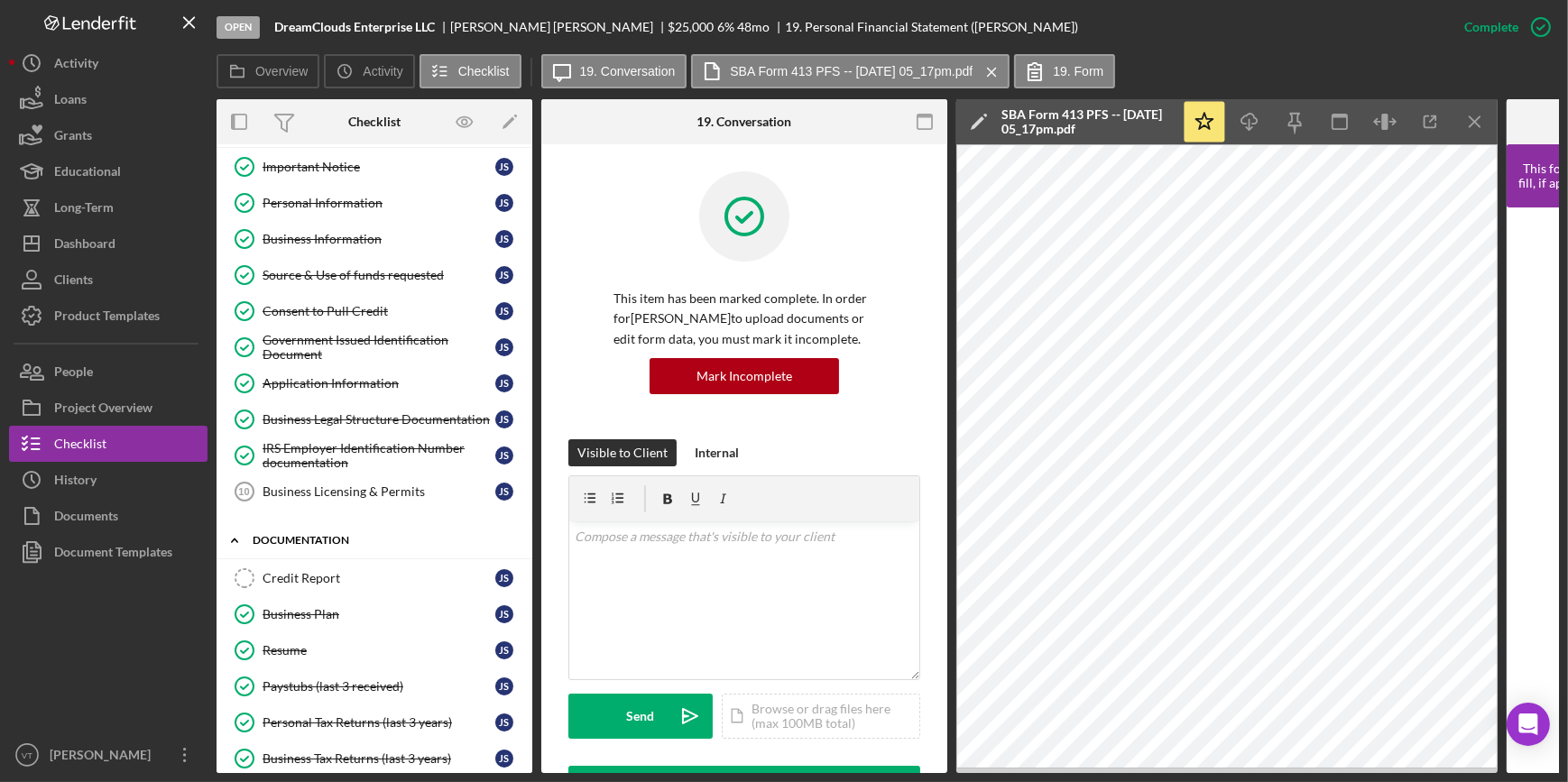
scroll to position [81, 0]
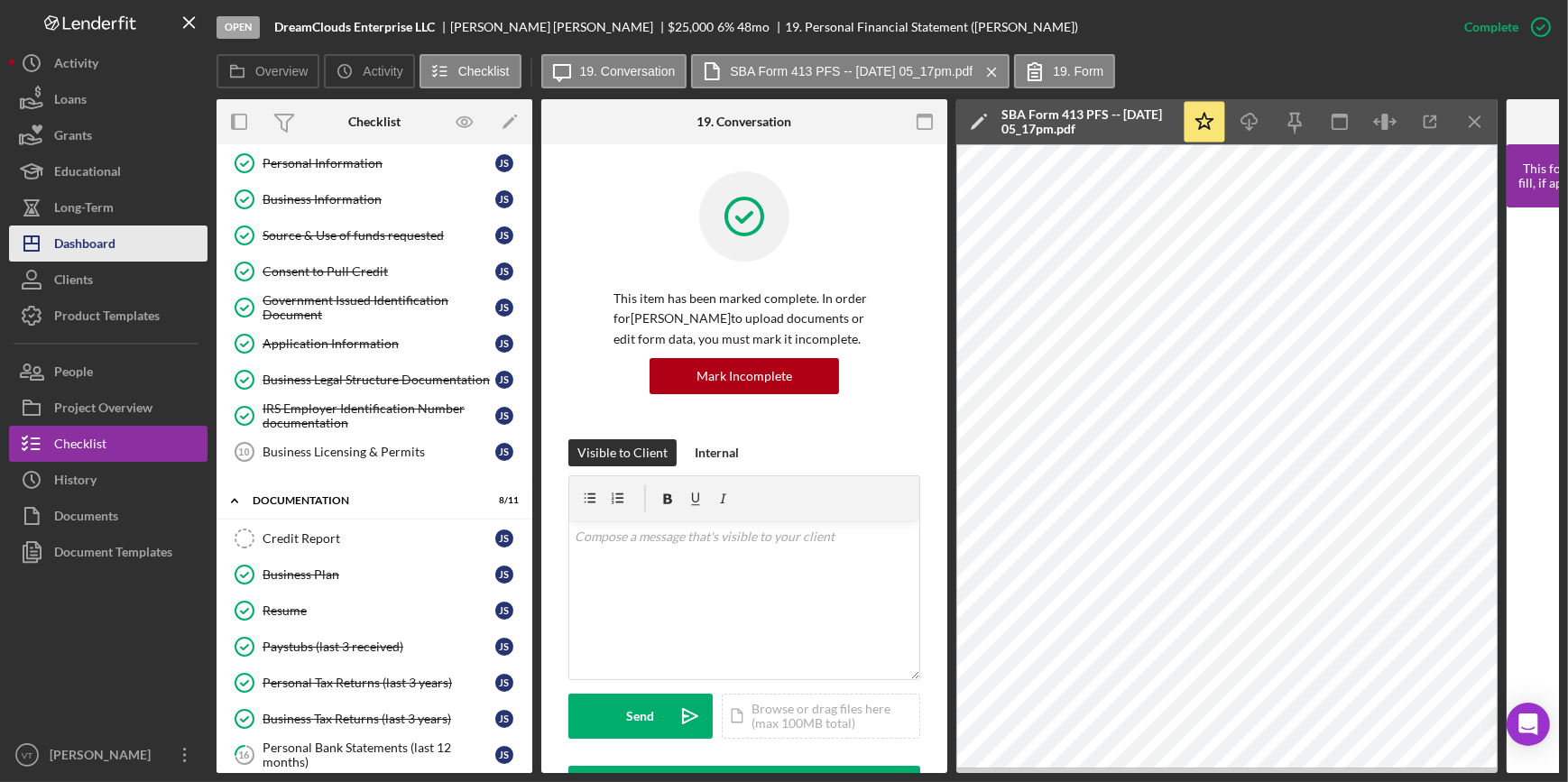
click at [100, 239] on div "Dashboard" at bounding box center [84, 245] width 61 height 40
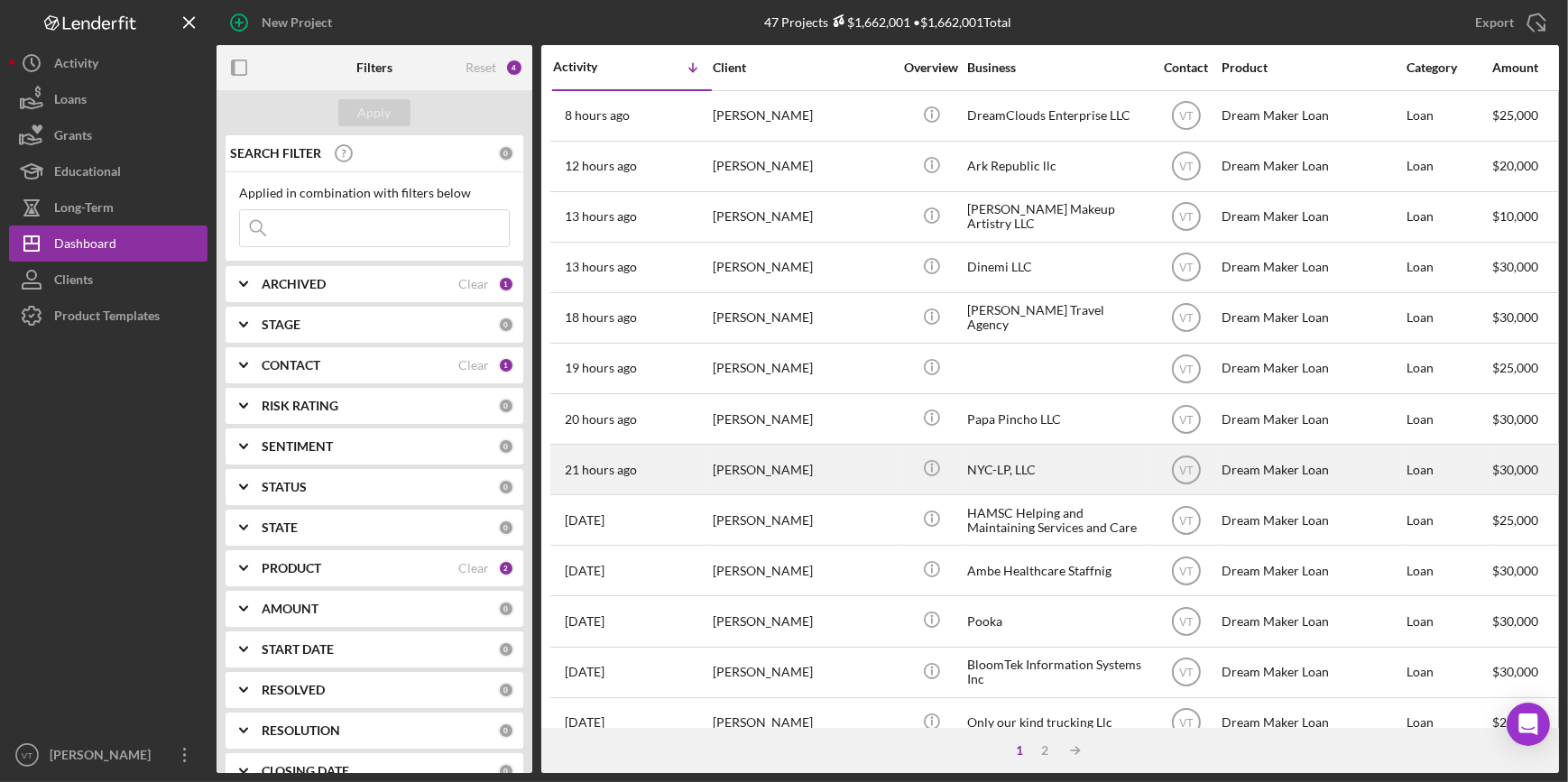
click at [745, 472] on div "[PERSON_NAME]" at bounding box center [803, 469] width 181 height 48
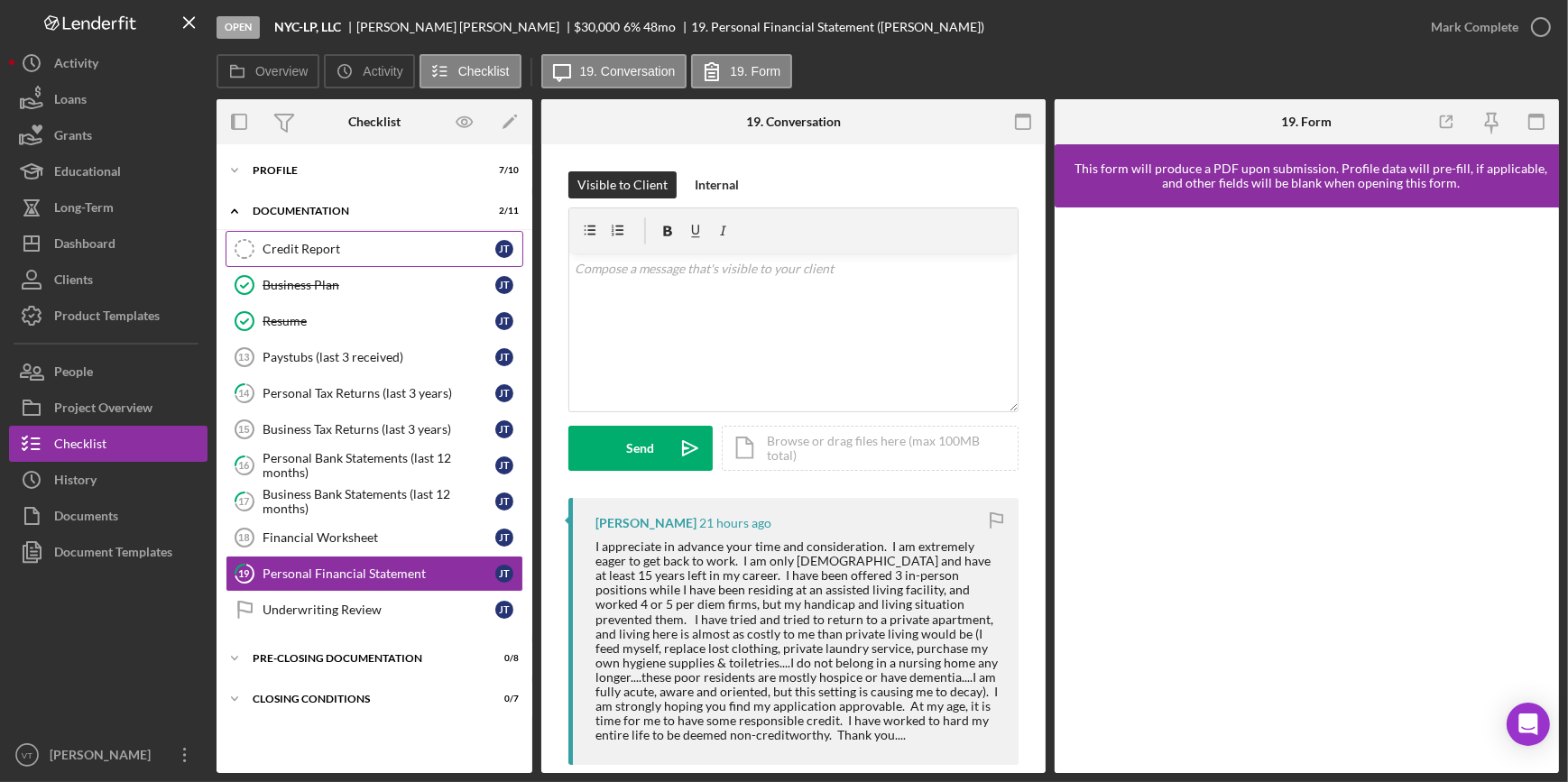
click at [305, 250] on div "Credit Report" at bounding box center [378, 248] width 232 height 14
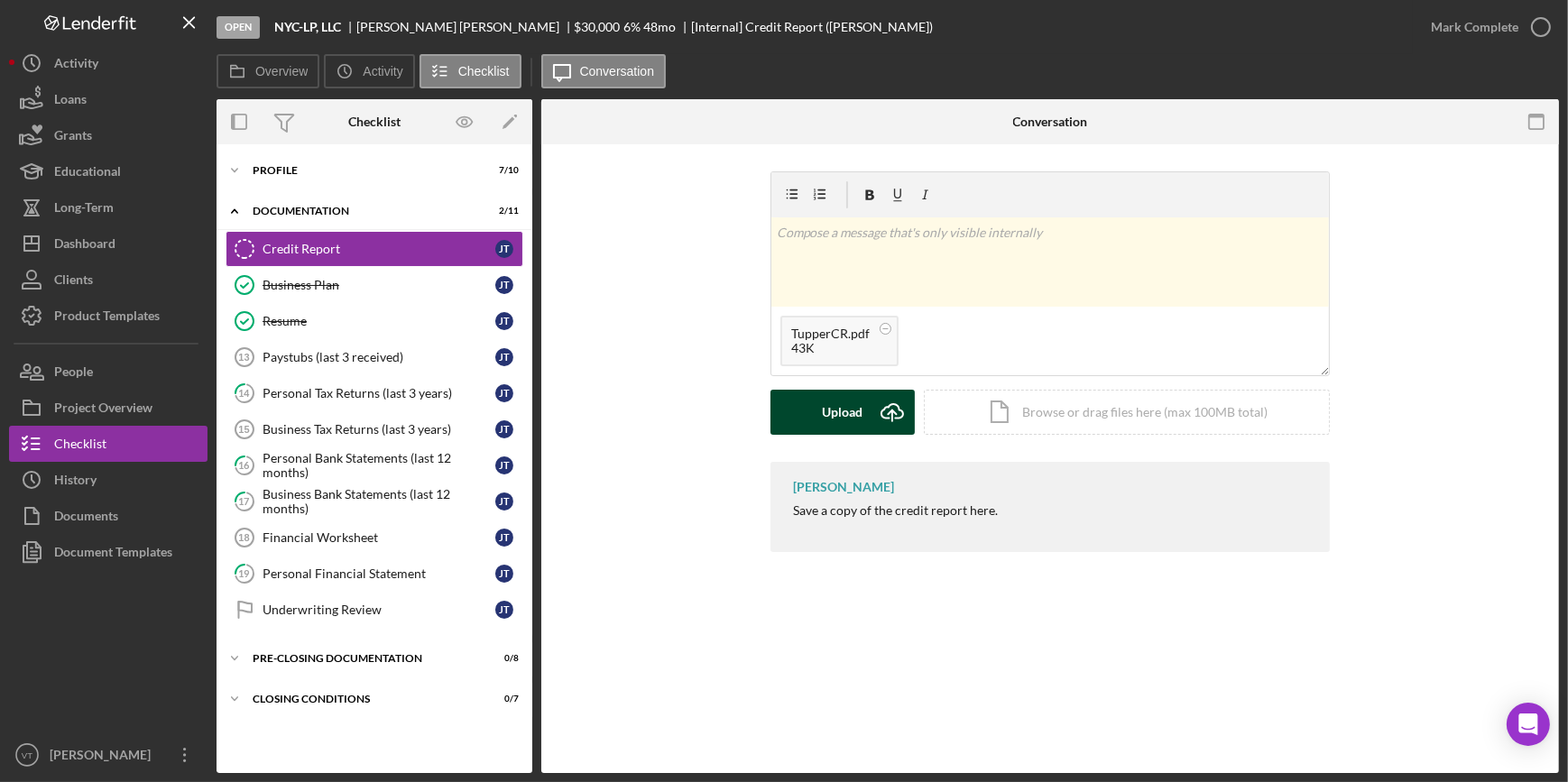
click at [817, 405] on button "Upload Icon/Upload" at bounding box center [842, 412] width 144 height 45
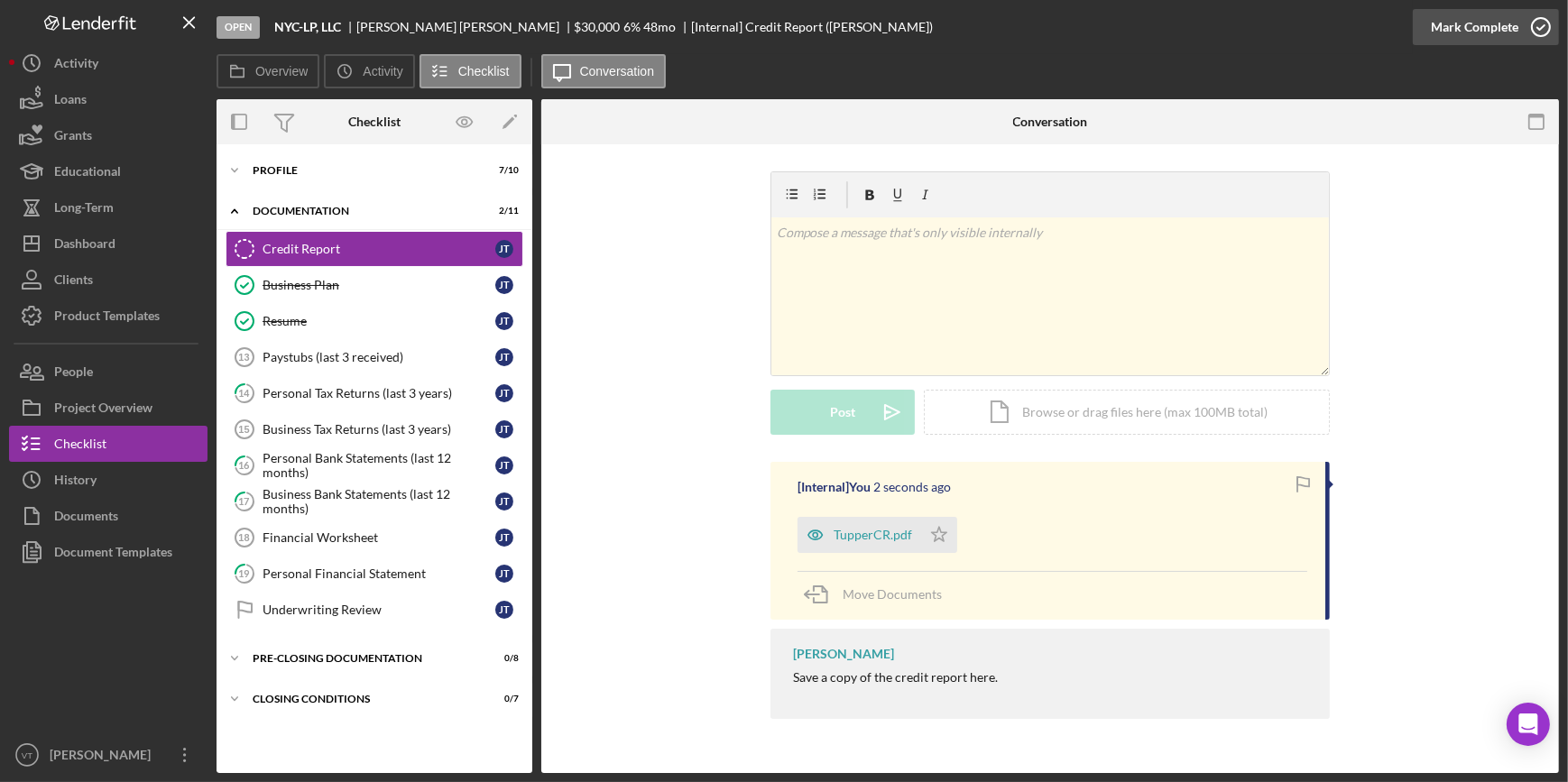
click at [1453, 37] on div "Mark Complete" at bounding box center [1473, 27] width 87 height 37
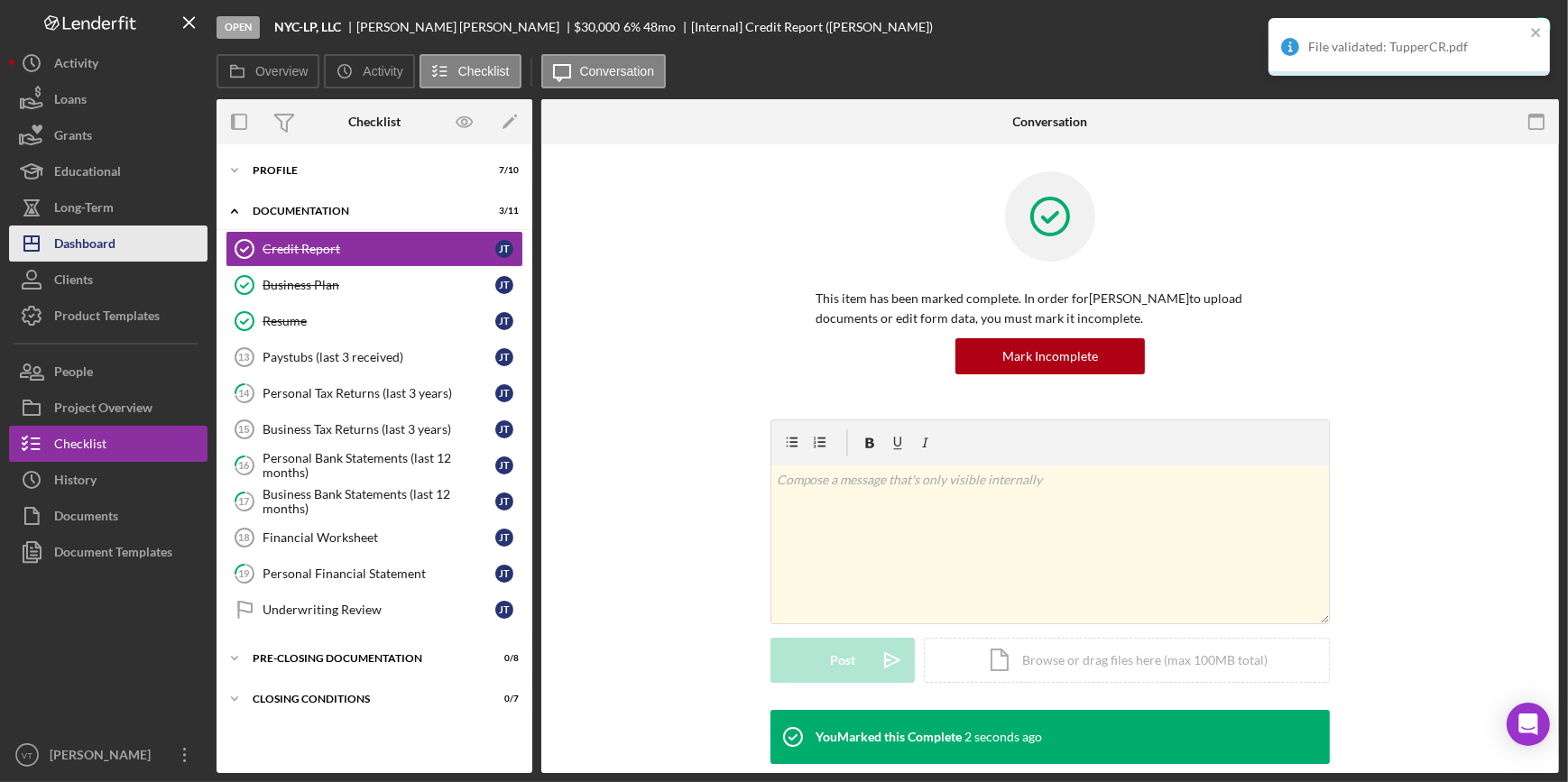
click at [126, 242] on button "Icon/Dashboard Dashboard" at bounding box center [109, 243] width 199 height 37
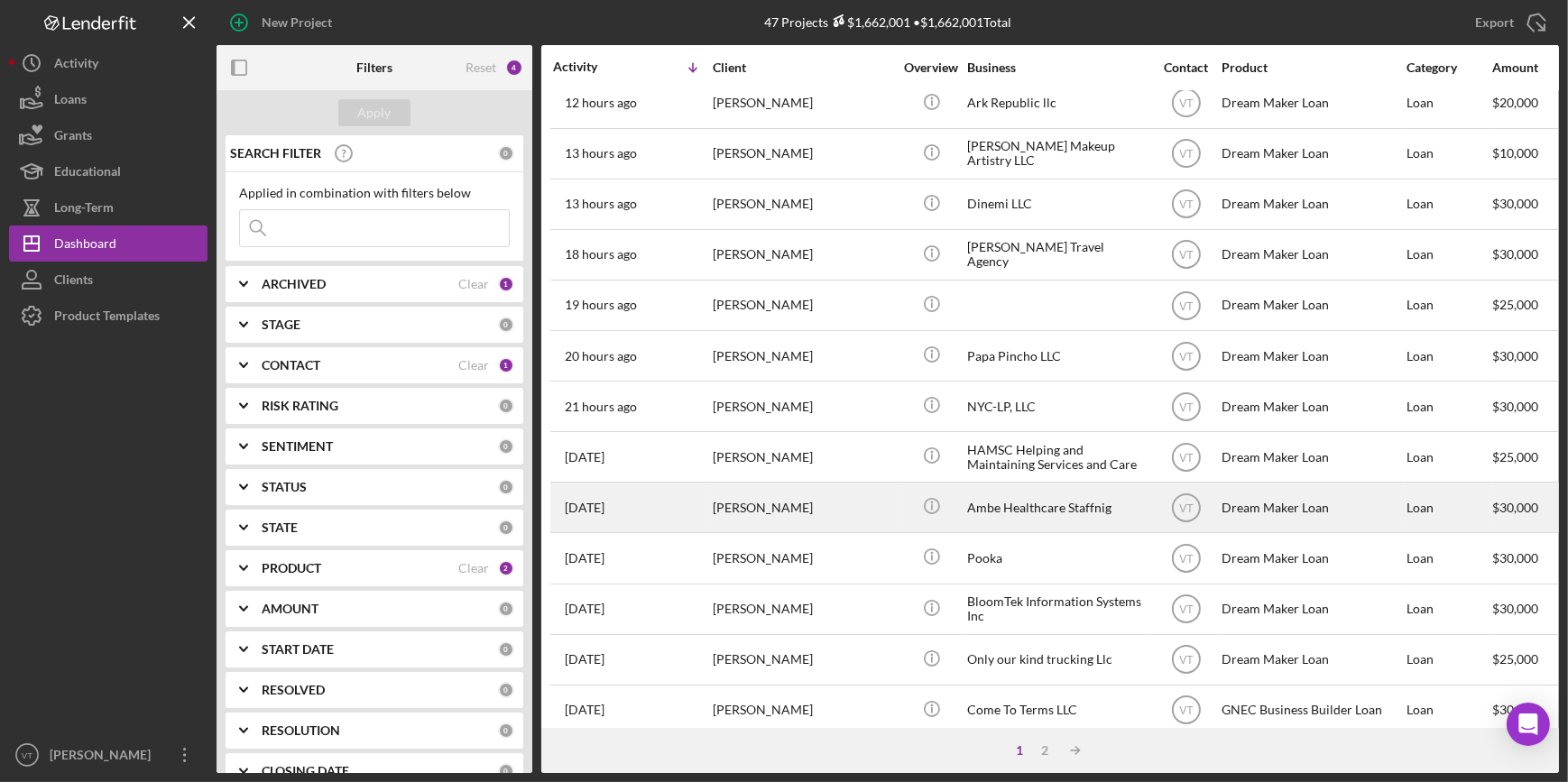
scroll to position [163, 0]
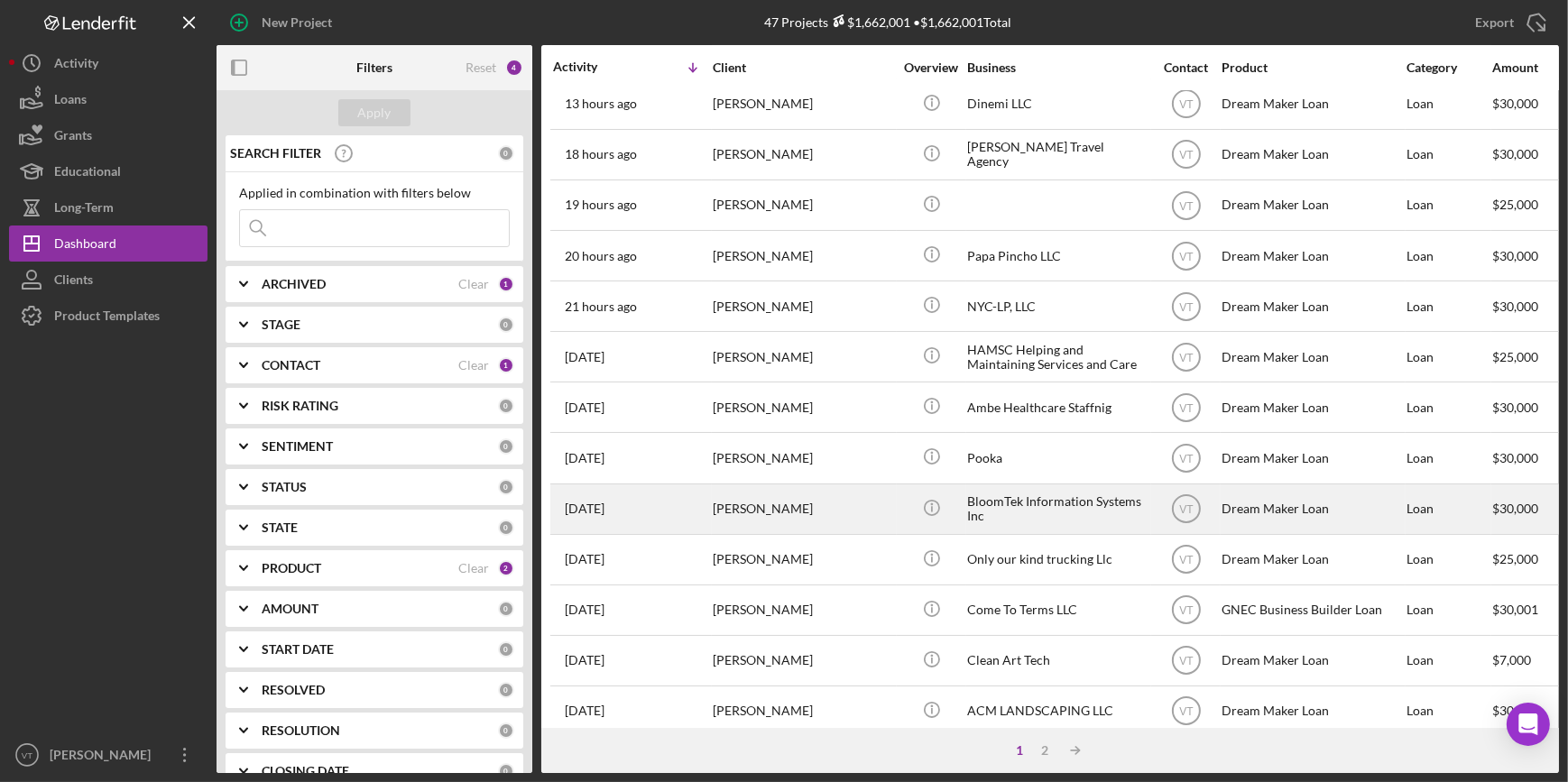
click at [777, 512] on div "[PERSON_NAME]" at bounding box center [803, 509] width 181 height 48
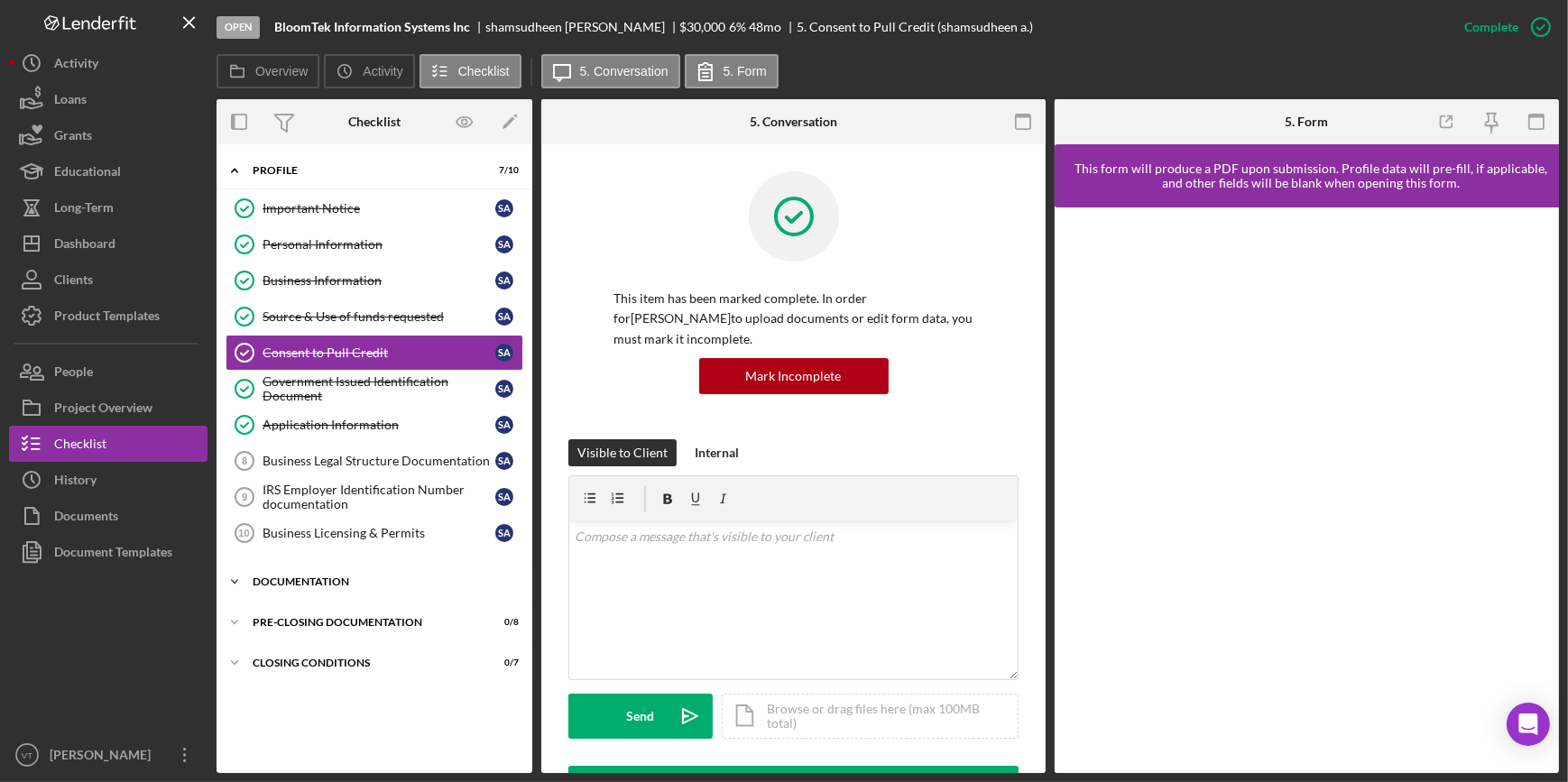
click at [229, 578] on icon "Icon/Expander" at bounding box center [234, 582] width 37 height 37
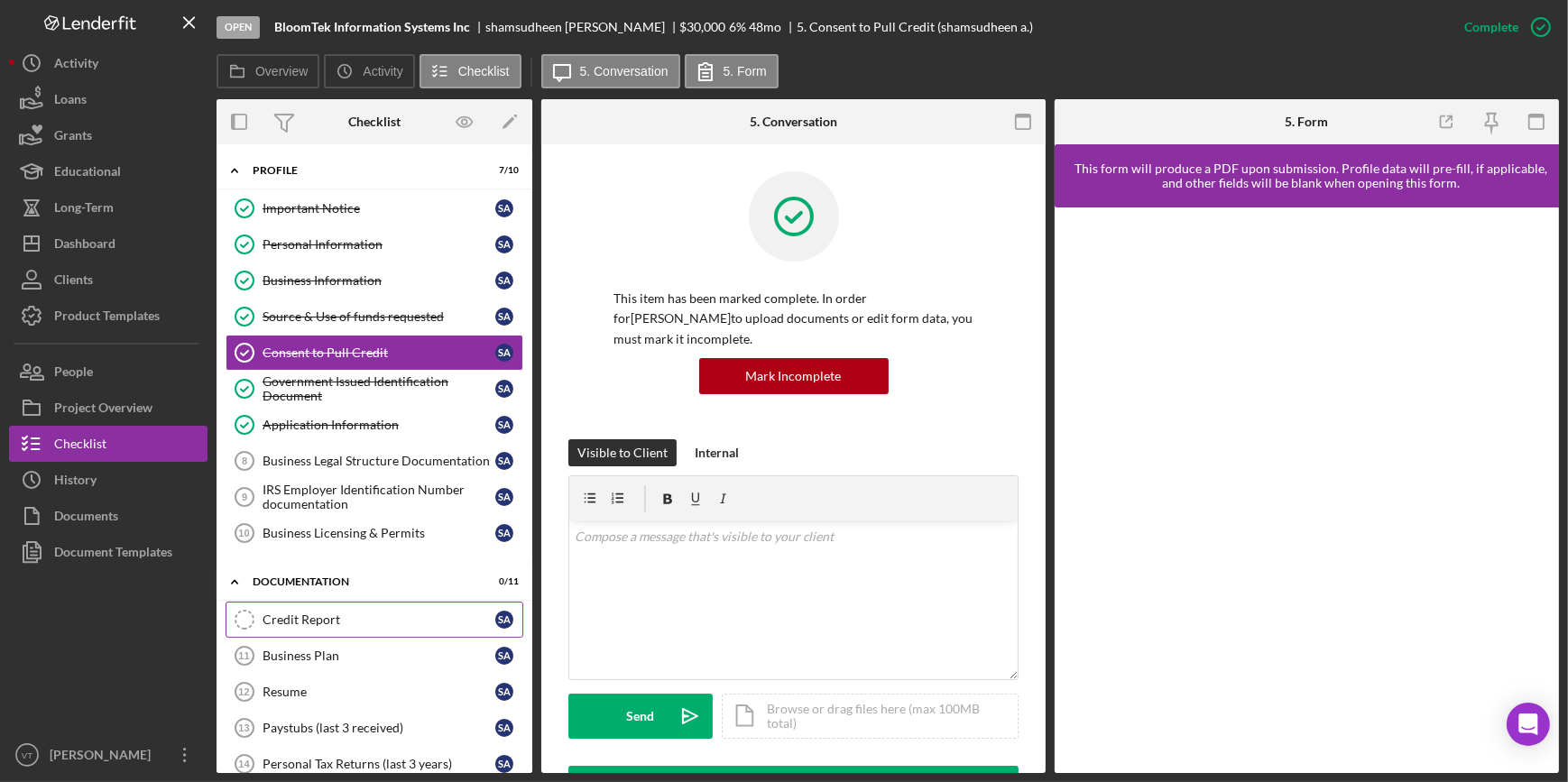
click at [280, 619] on div "Credit Report" at bounding box center [378, 619] width 232 height 14
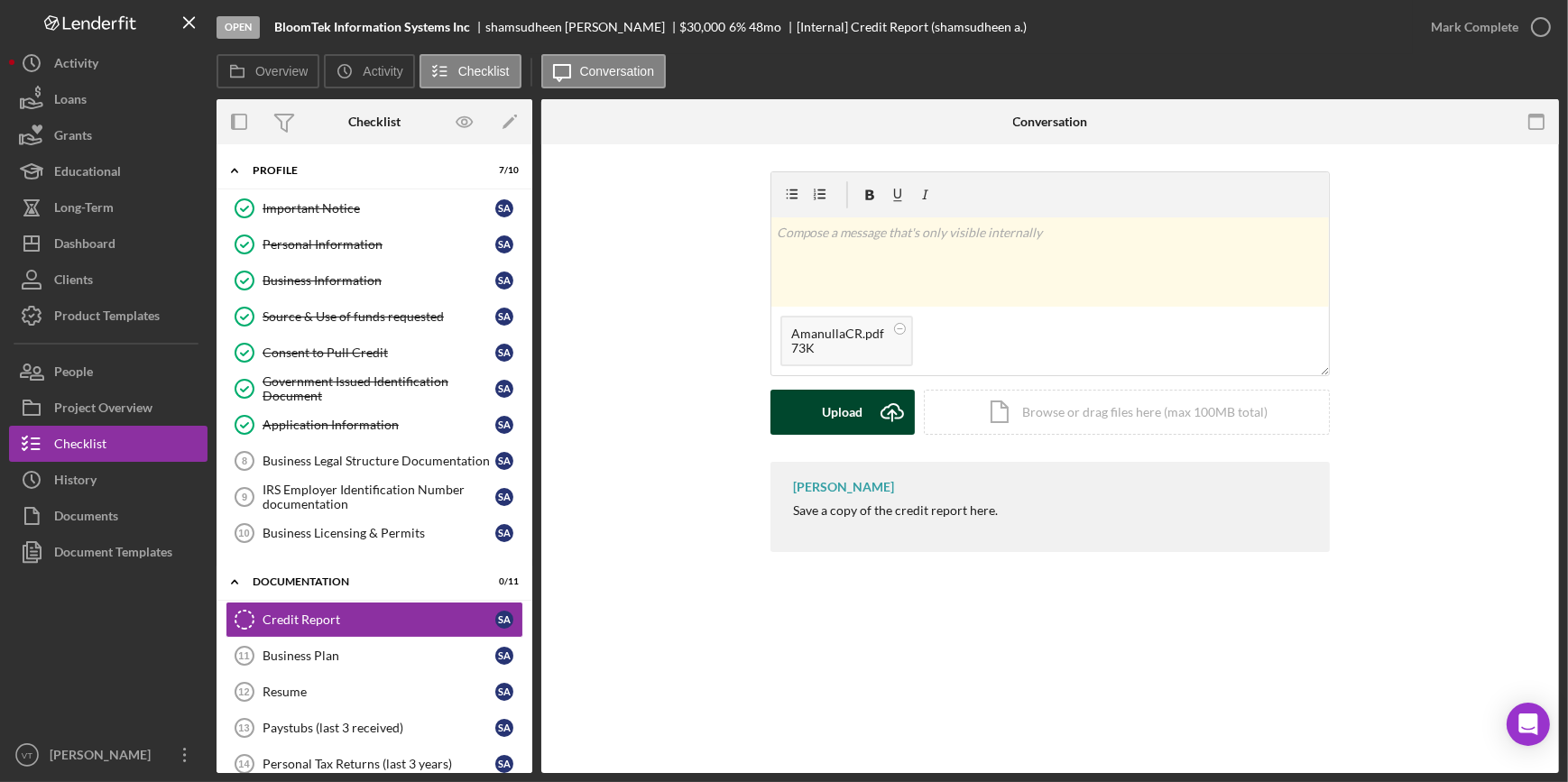
click at [812, 423] on button "Upload Icon/Upload" at bounding box center [842, 412] width 144 height 45
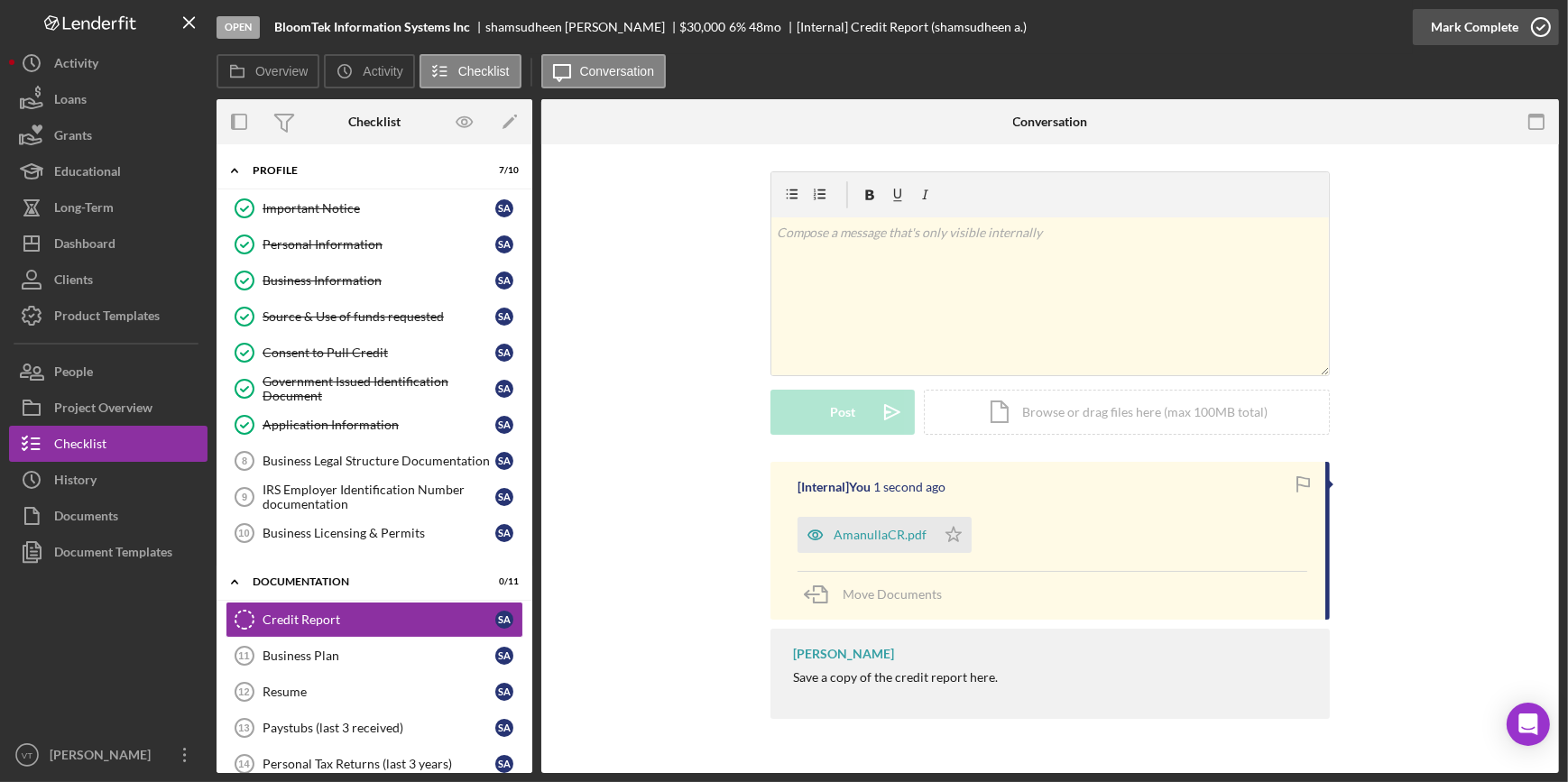
click at [1485, 26] on div "Mark Complete" at bounding box center [1473, 27] width 87 height 37
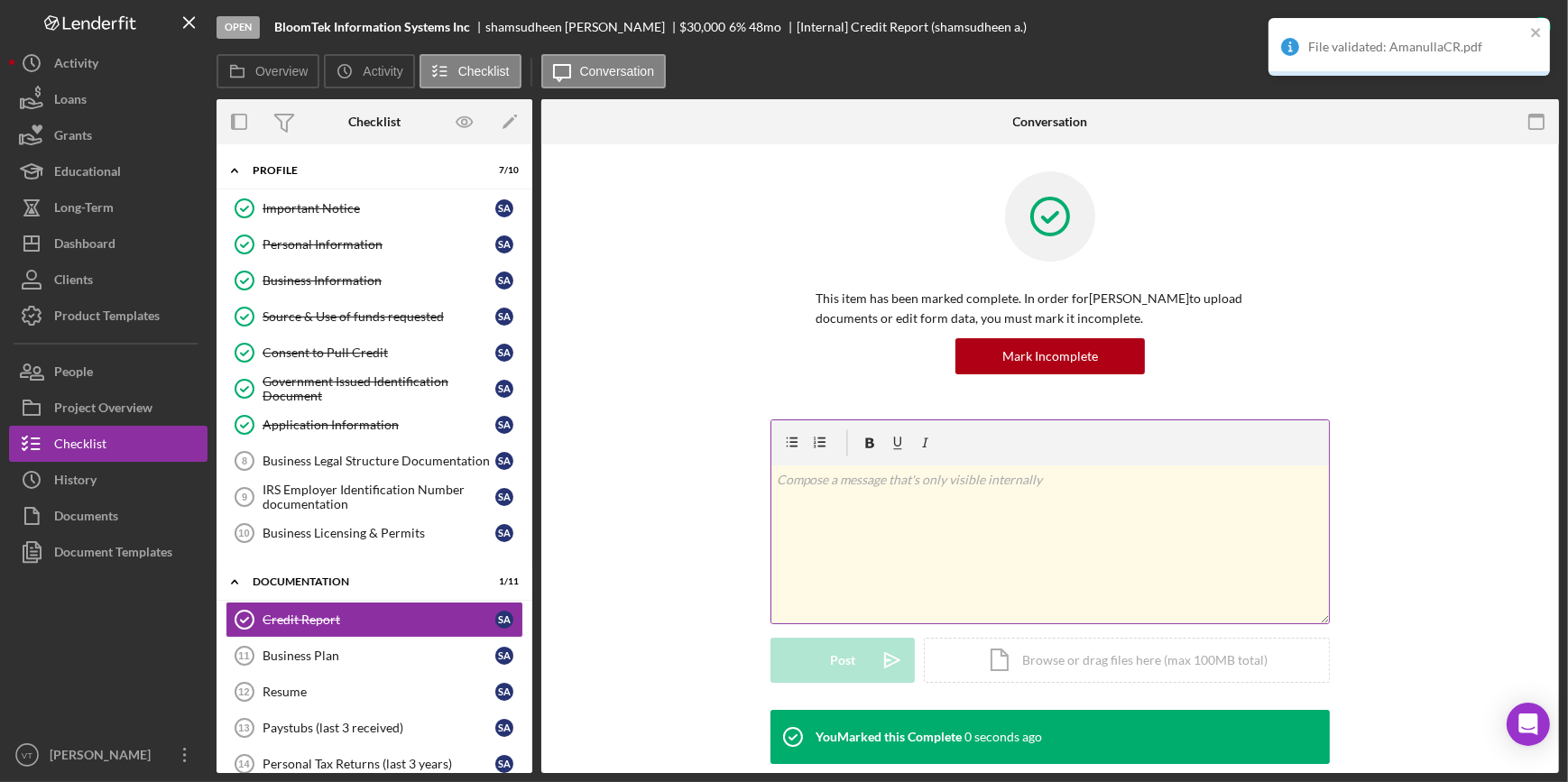
scroll to position [245, 0]
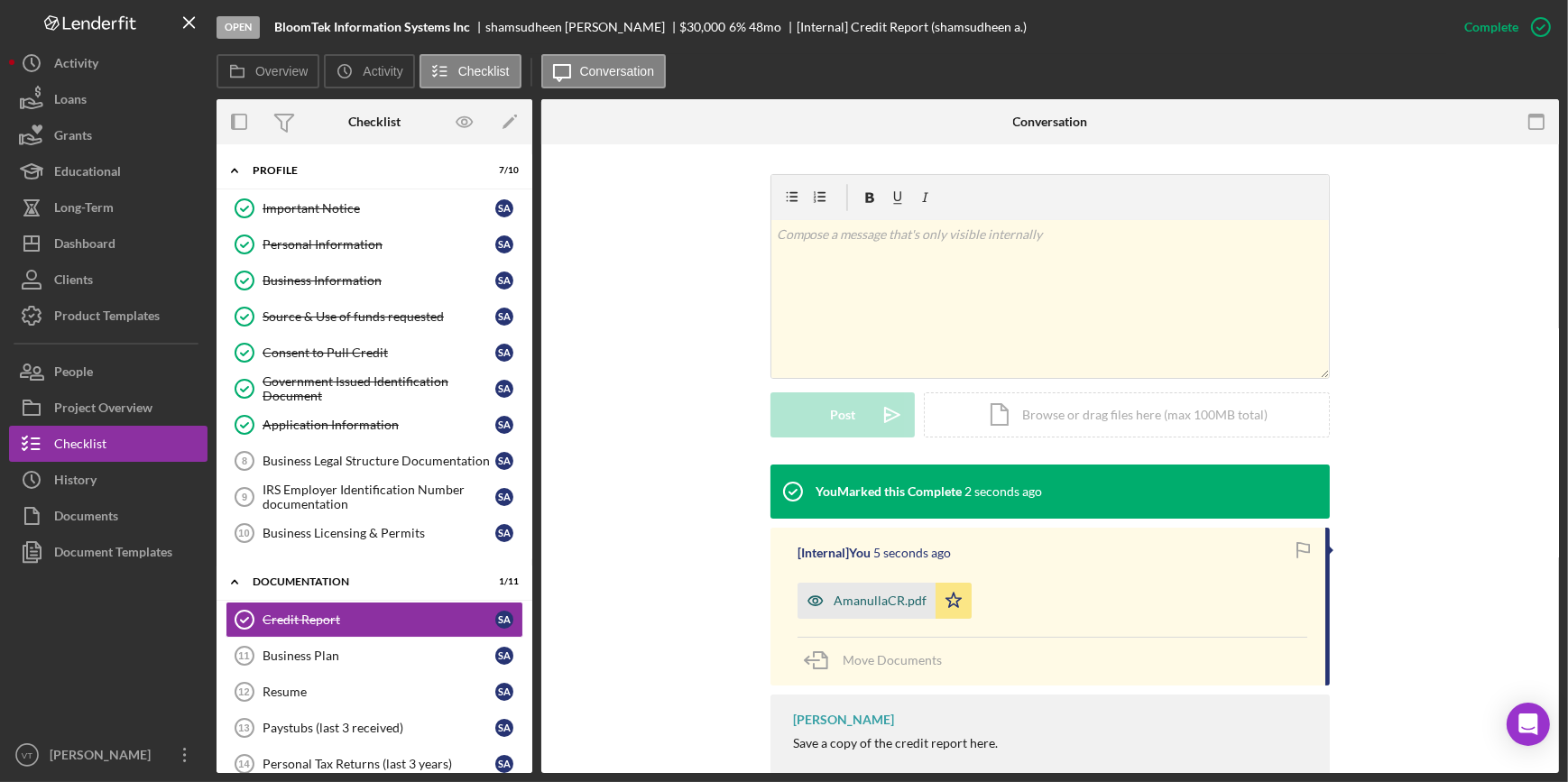
click at [862, 599] on div "AmanullaCR.pdf" at bounding box center [880, 600] width 93 height 14
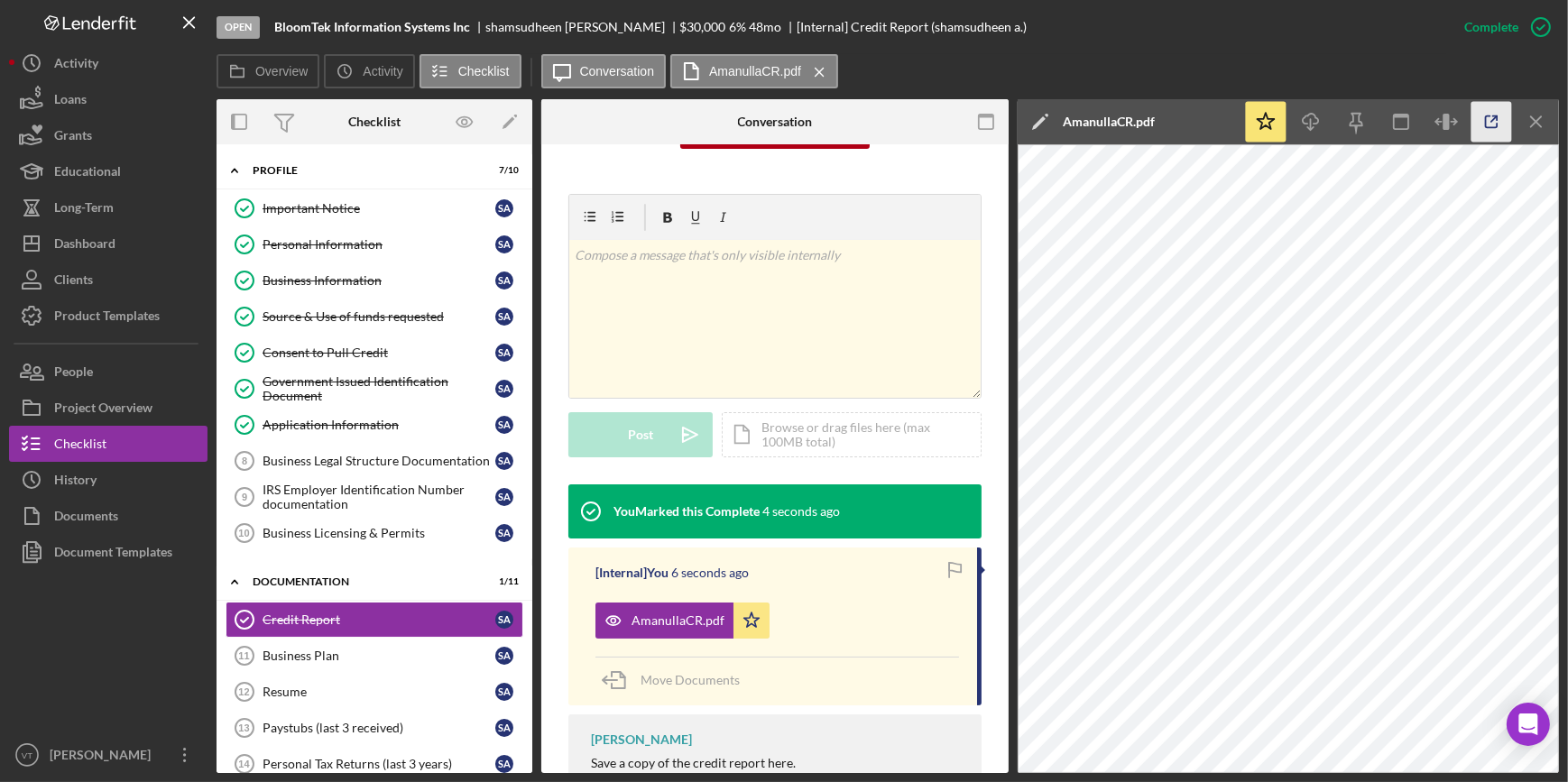
click at [1478, 119] on icon "button" at bounding box center [1491, 122] width 40 height 40
click at [126, 256] on button "Icon/Dashboard Dashboard" at bounding box center [109, 243] width 199 height 37
